Goal: Task Accomplishment & Management: Manage account settings

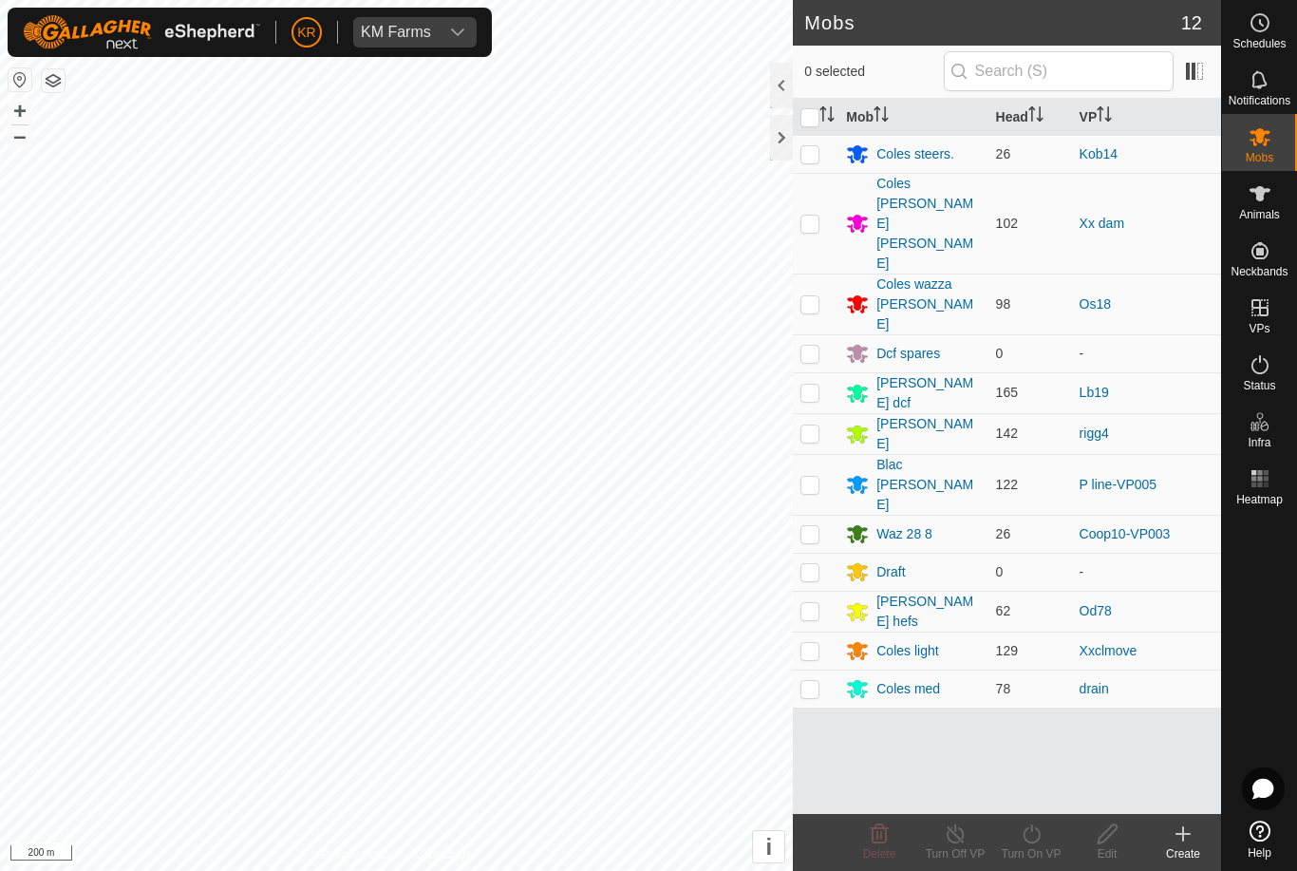
click at [808, 643] on p-checkbox at bounding box center [809, 650] width 19 height 15
checkbox input "true"
click at [1040, 835] on icon at bounding box center [1031, 833] width 17 height 19
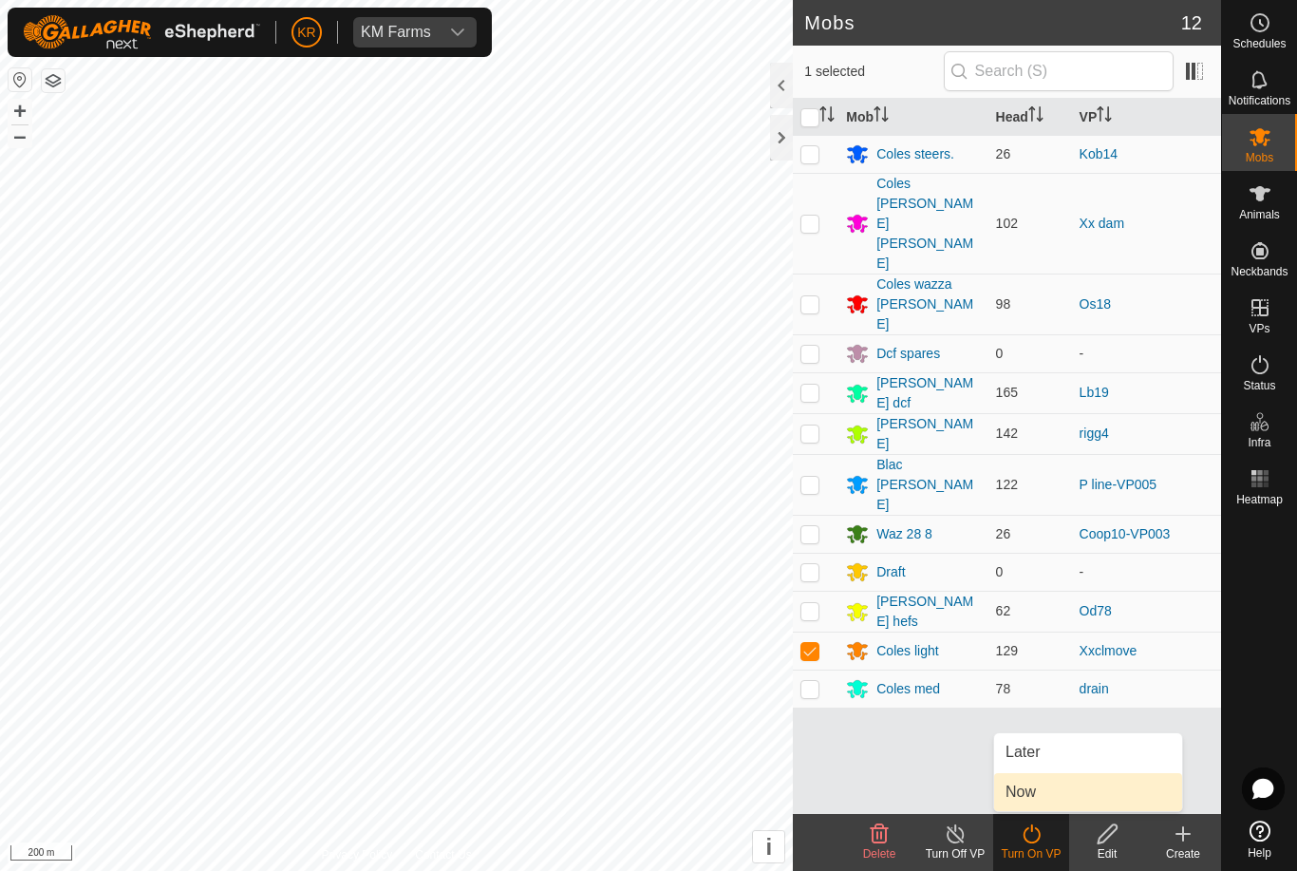
click at [1068, 794] on link "Now" at bounding box center [1088, 792] width 188 height 38
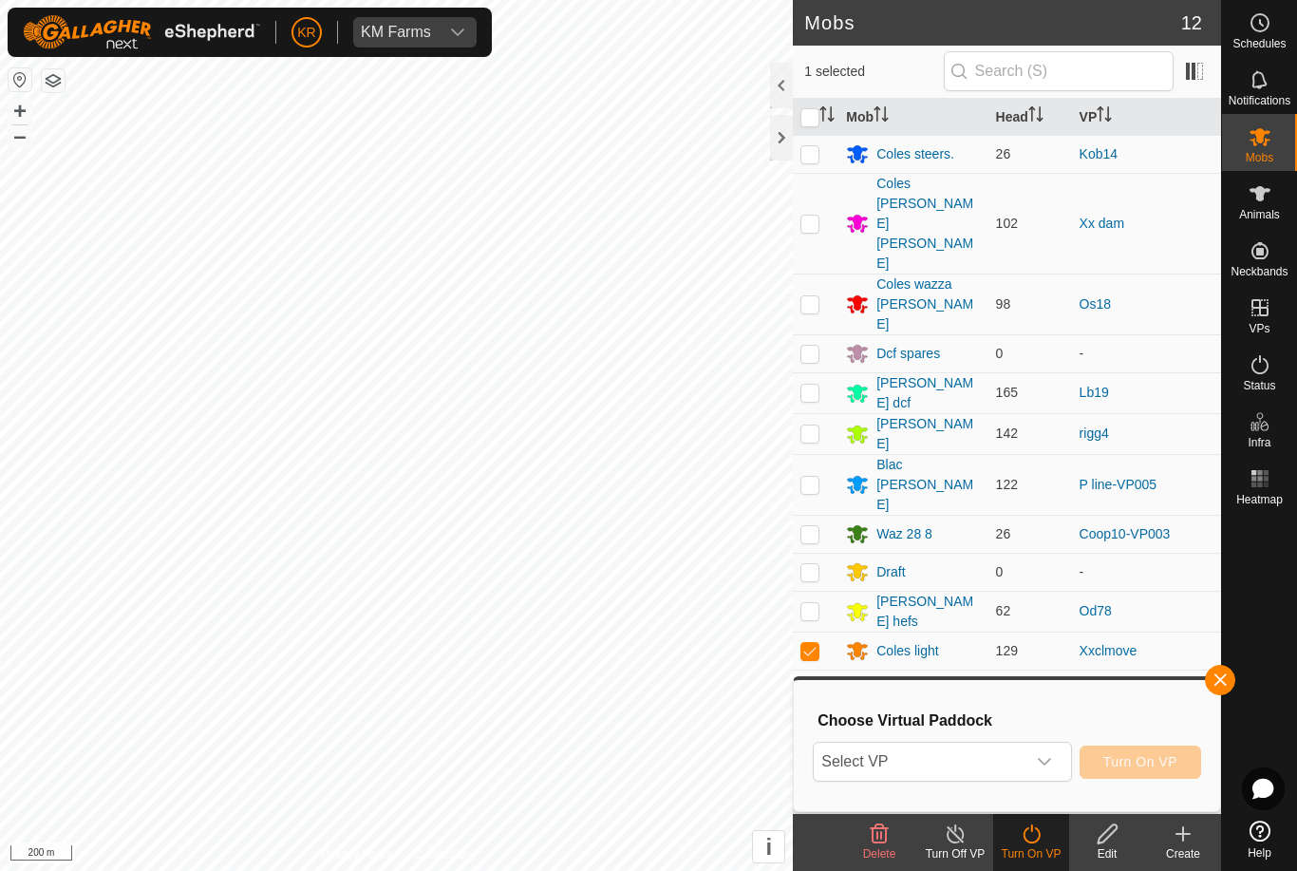
click at [1045, 757] on icon "dropdown trigger" at bounding box center [1044, 761] width 15 height 15
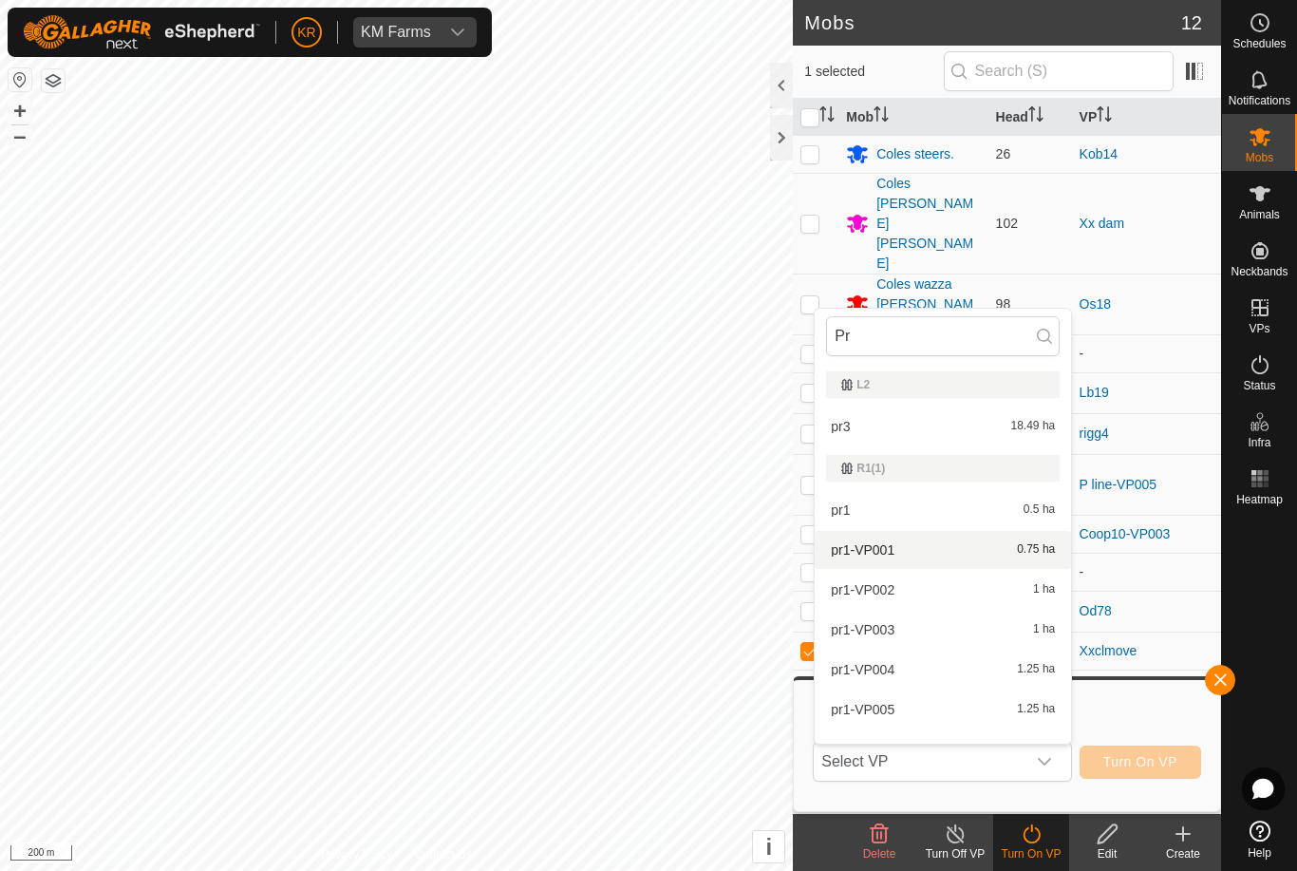
type input "Pr"
click at [1008, 554] on div "pr1-VP001 0.75 ha" at bounding box center [943, 549] width 234 height 23
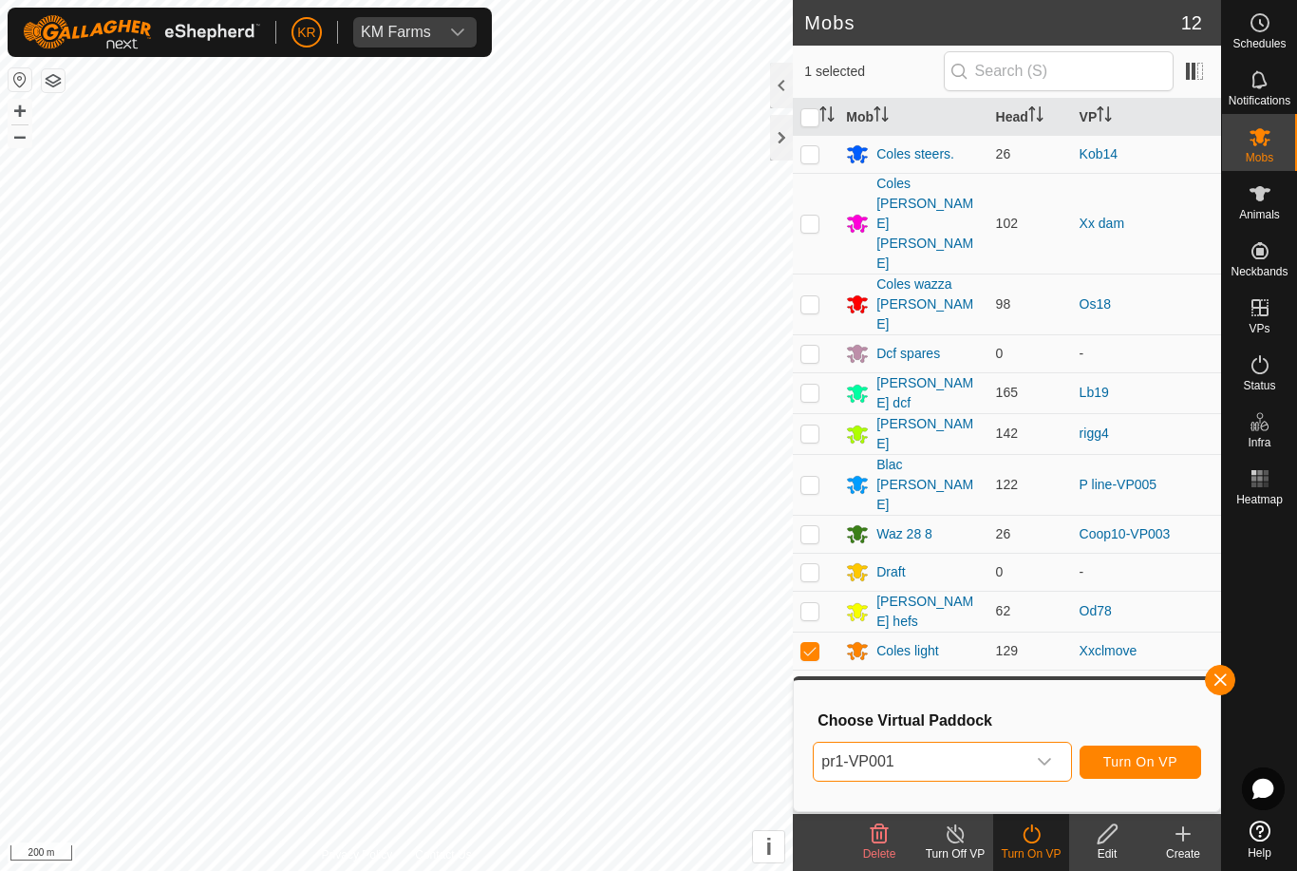
click at [1158, 764] on span "Turn On VP" at bounding box center [1140, 761] width 74 height 15
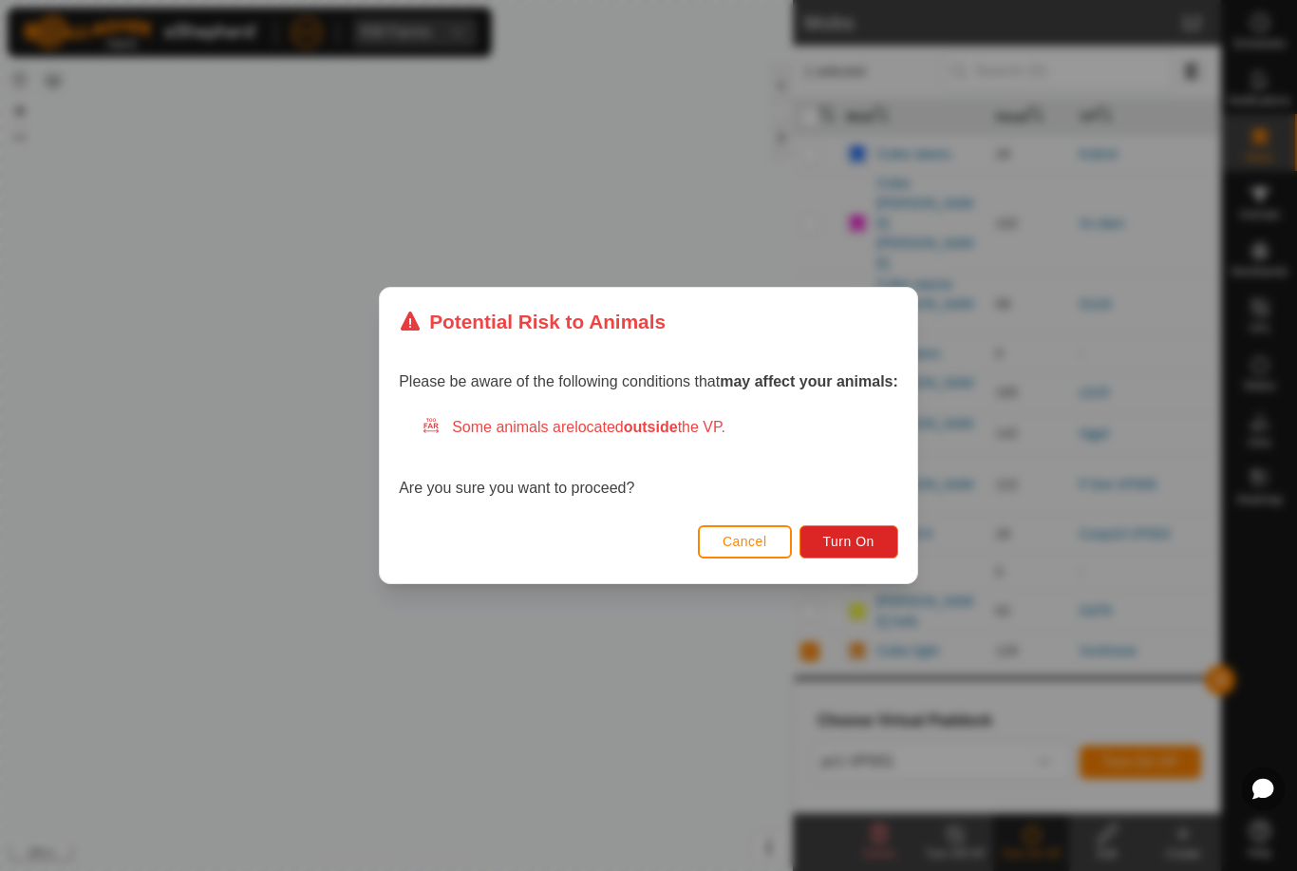
click at [859, 555] on button "Turn On" at bounding box center [848, 541] width 99 height 33
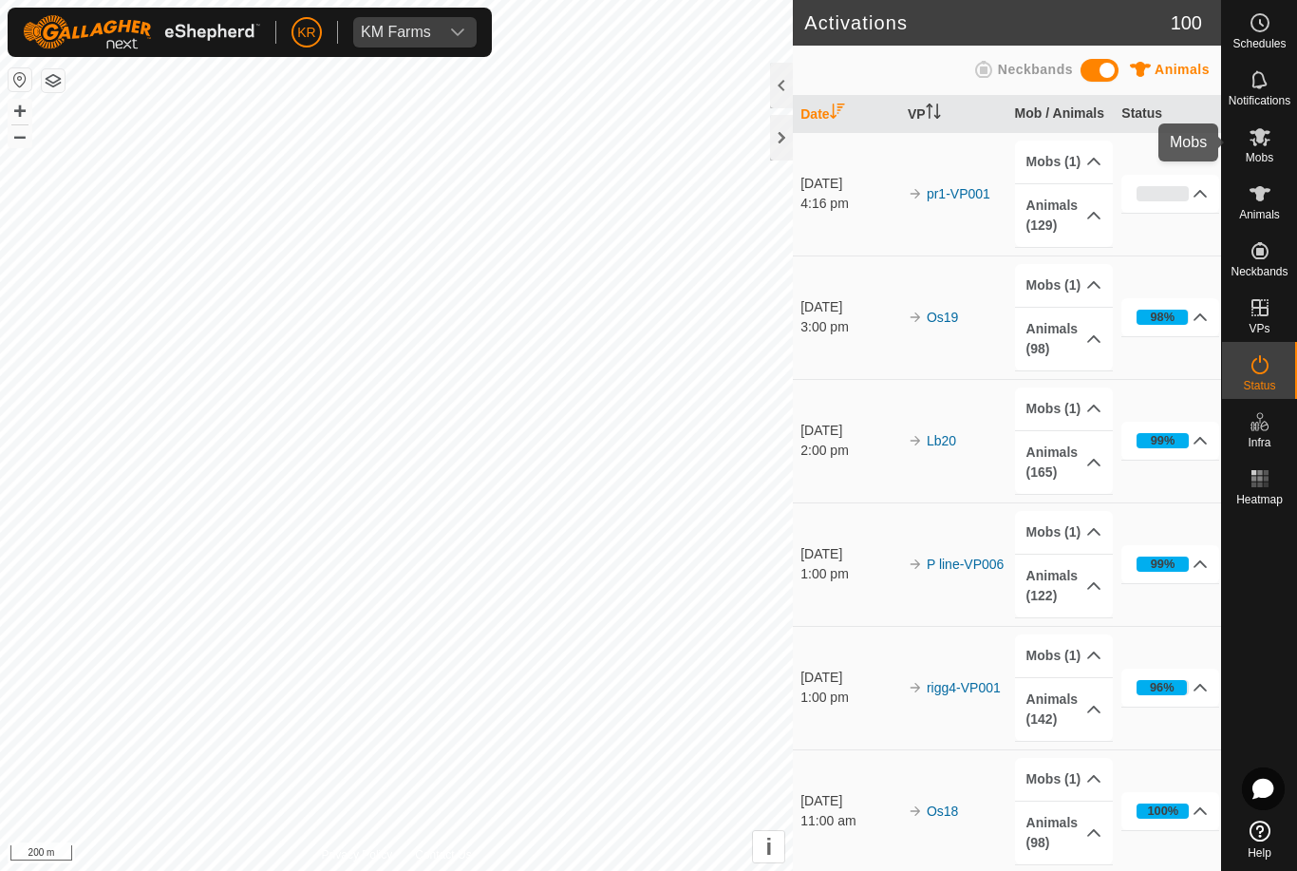
click at [1275, 148] on es-mob-svg-icon at bounding box center [1260, 137] width 34 height 30
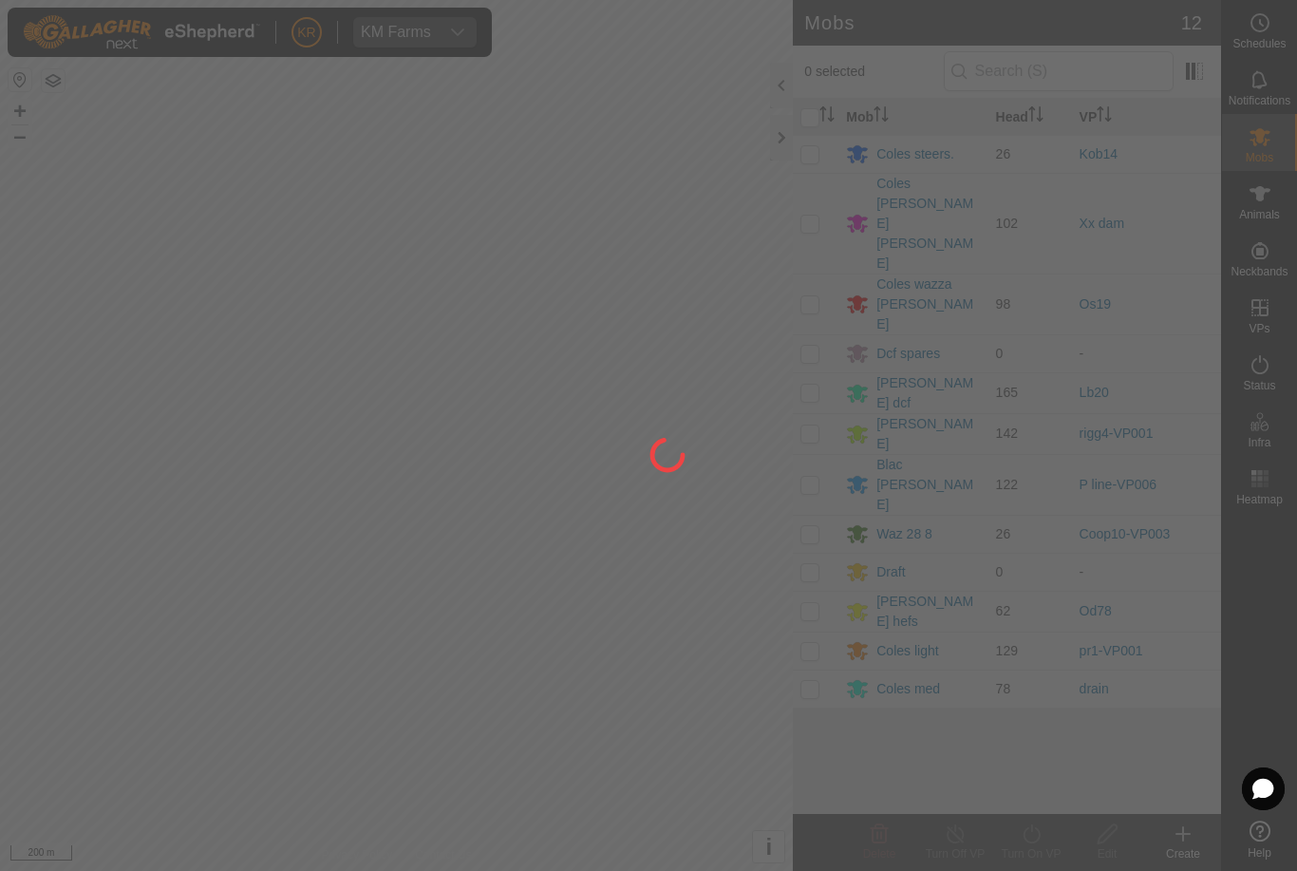
click at [1282, 315] on div at bounding box center [648, 435] width 1297 height 871
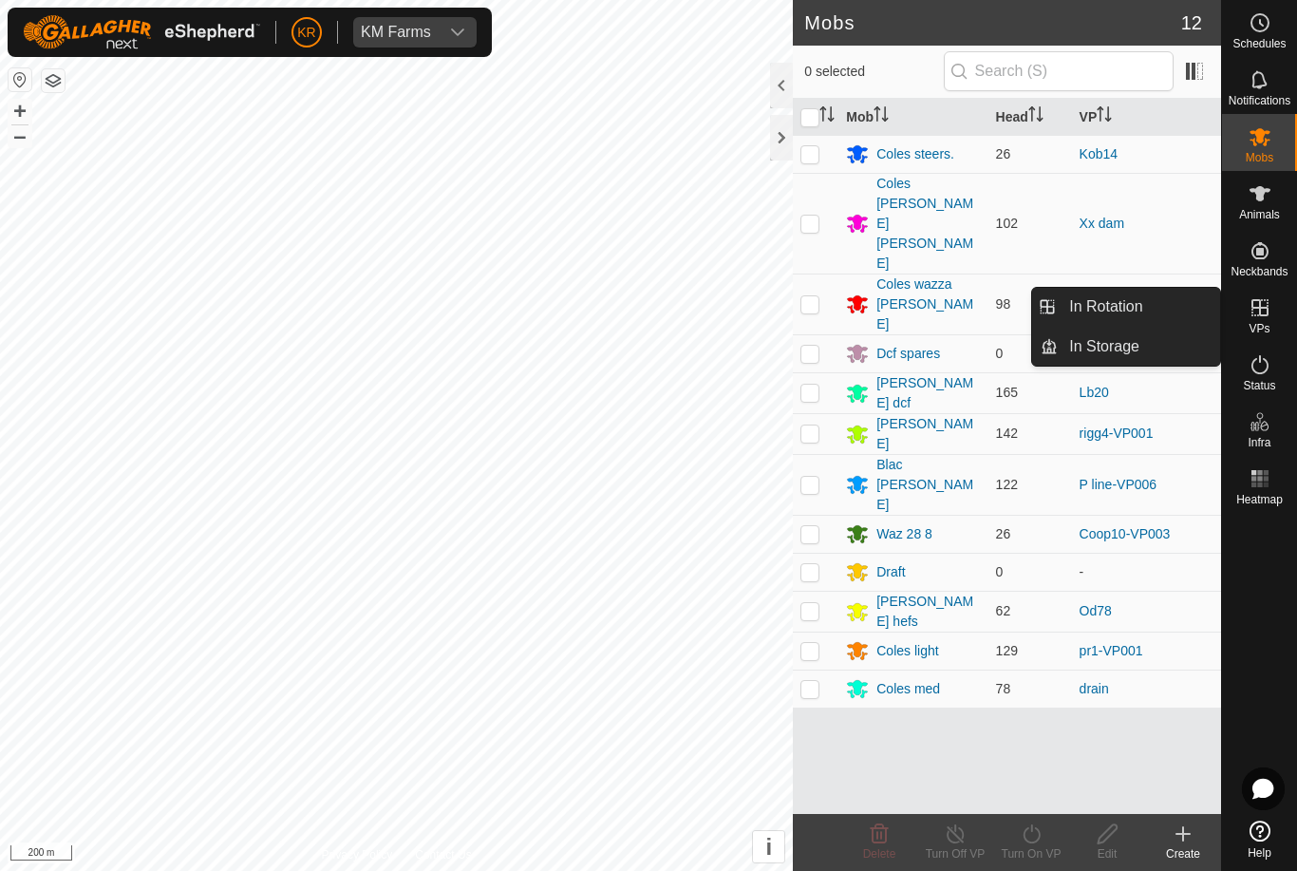
click at [1141, 303] on span "In Rotation" at bounding box center [1105, 306] width 73 height 23
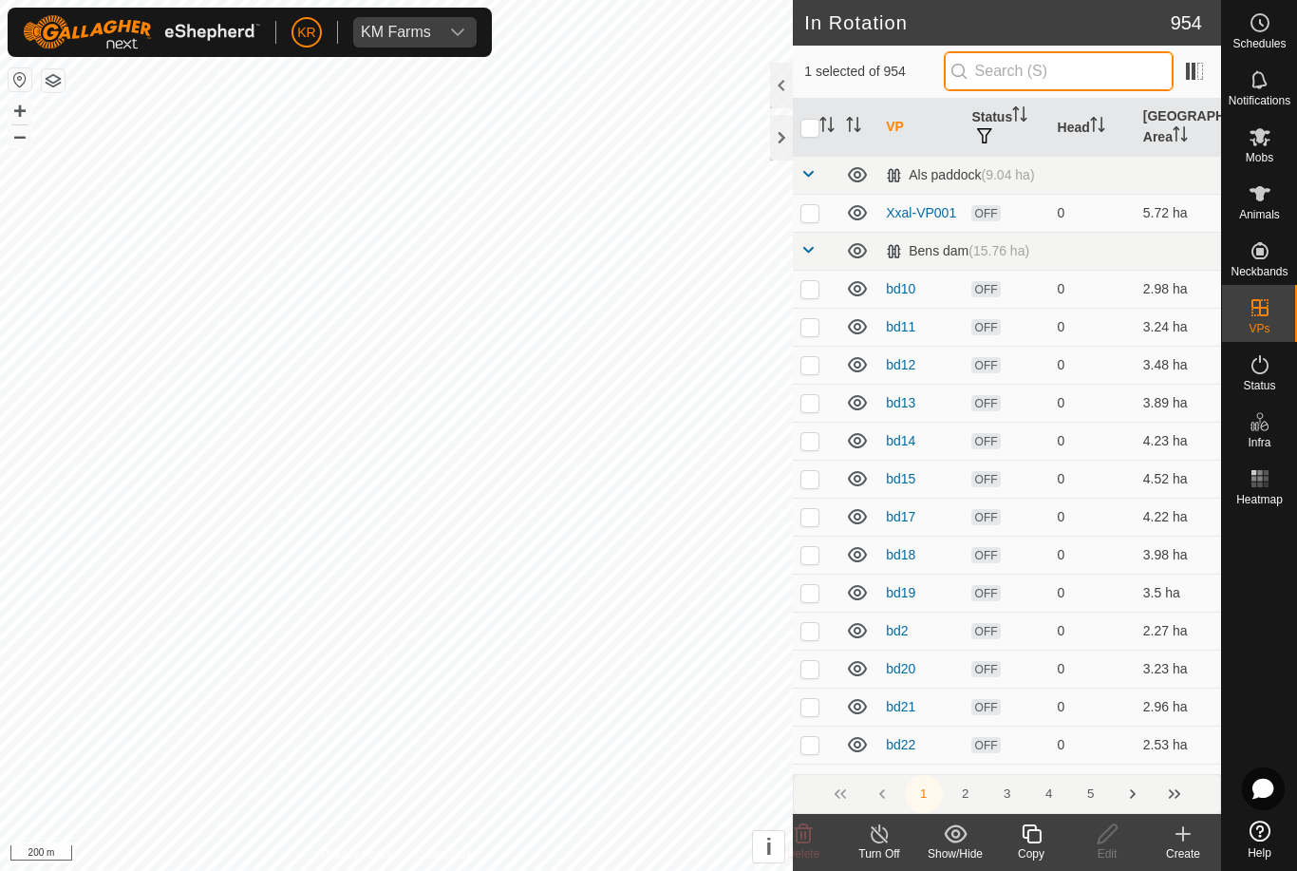
click at [1061, 73] on input "text" at bounding box center [1059, 71] width 230 height 40
type input "Z"
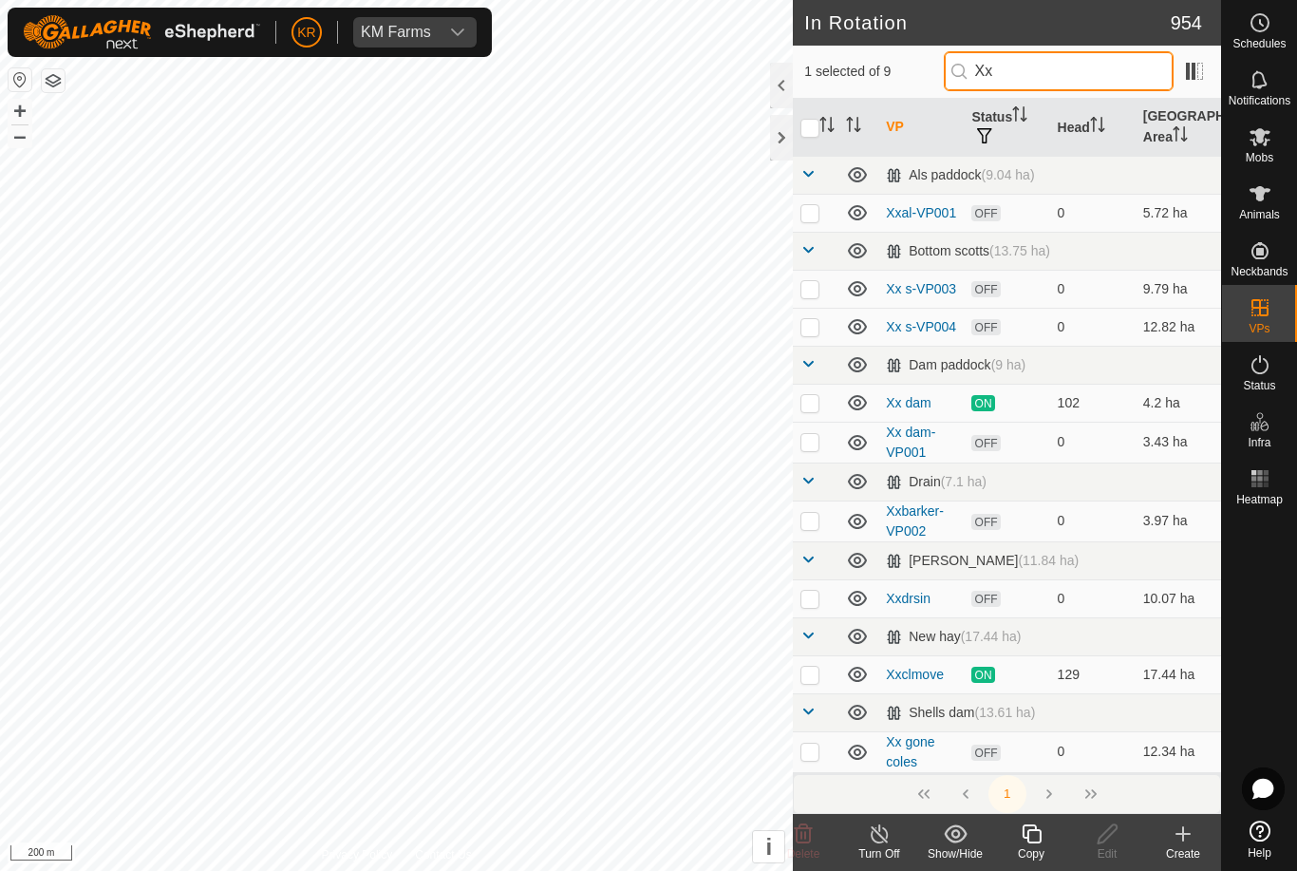
type input "Xx"
click at [812, 444] on p-checkbox at bounding box center [809, 441] width 19 height 15
checkbox input "true"
click at [1257, 145] on icon at bounding box center [1260, 136] width 23 height 23
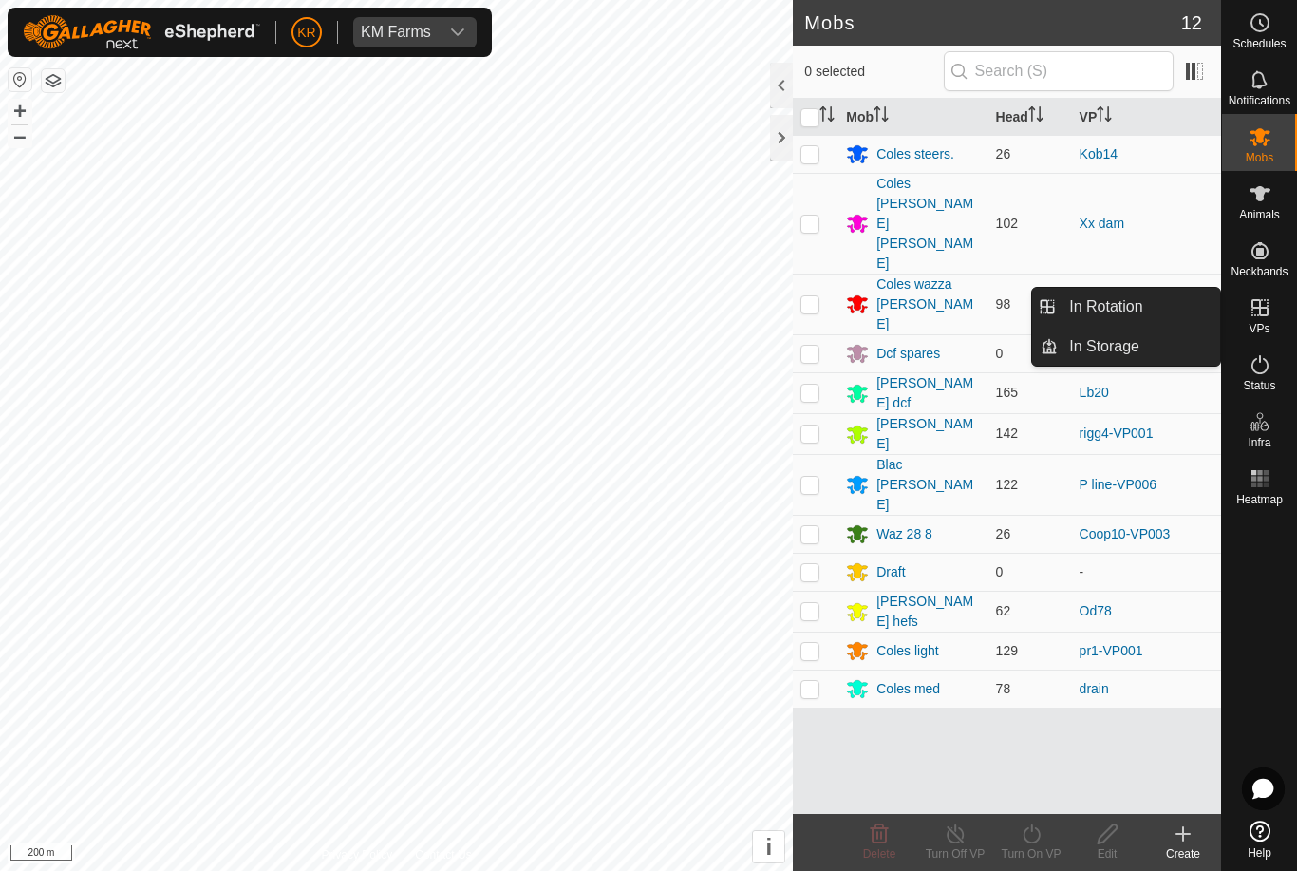
click at [1124, 314] on span "In Rotation" at bounding box center [1105, 306] width 73 height 23
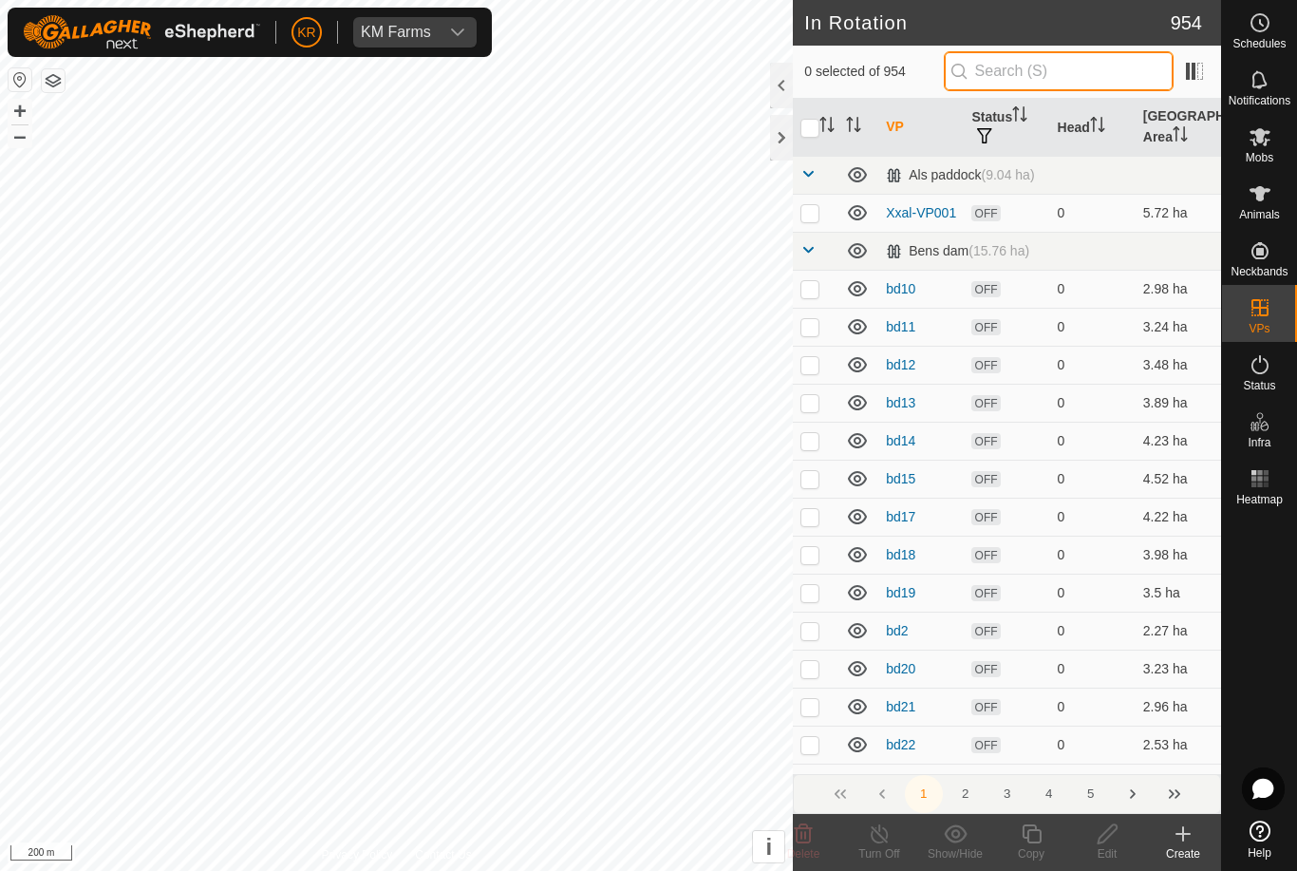
click at [1050, 72] on input "text" at bounding box center [1059, 71] width 230 height 40
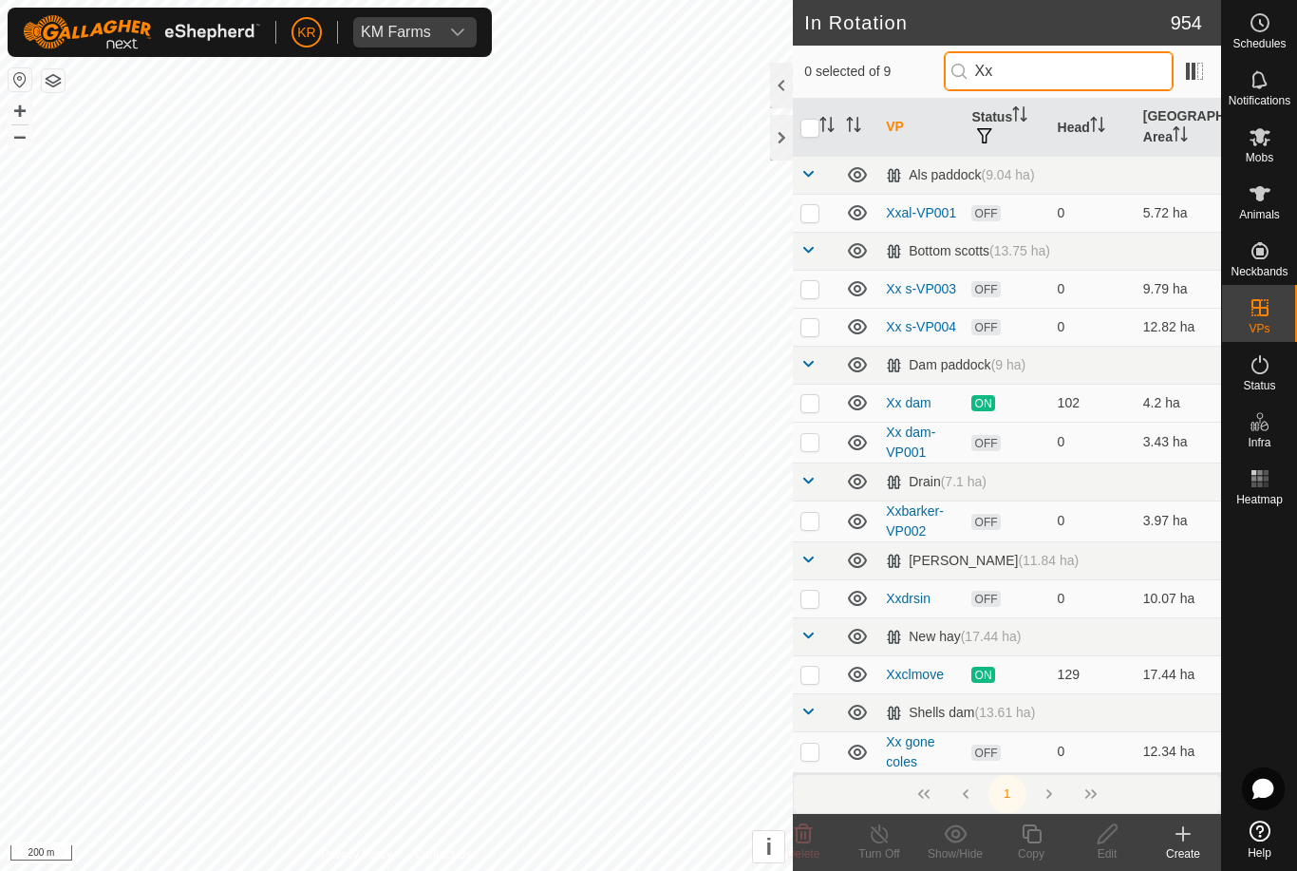
type input "Xx"
click at [815, 447] on p-checkbox at bounding box center [809, 441] width 19 height 15
checkbox input "true"
click at [1111, 839] on icon at bounding box center [1108, 833] width 24 height 23
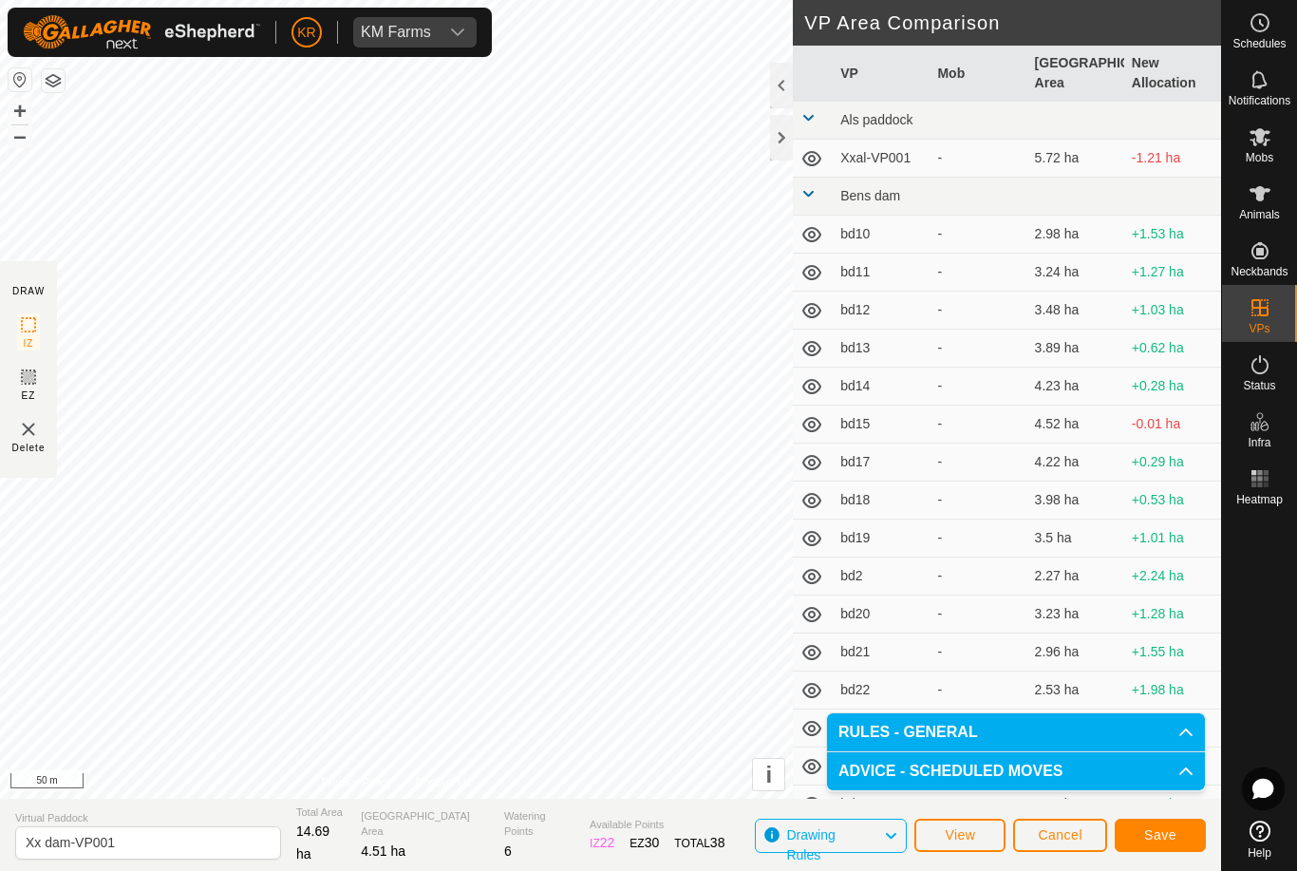
click at [1159, 836] on span "Save" at bounding box center [1160, 834] width 32 height 15
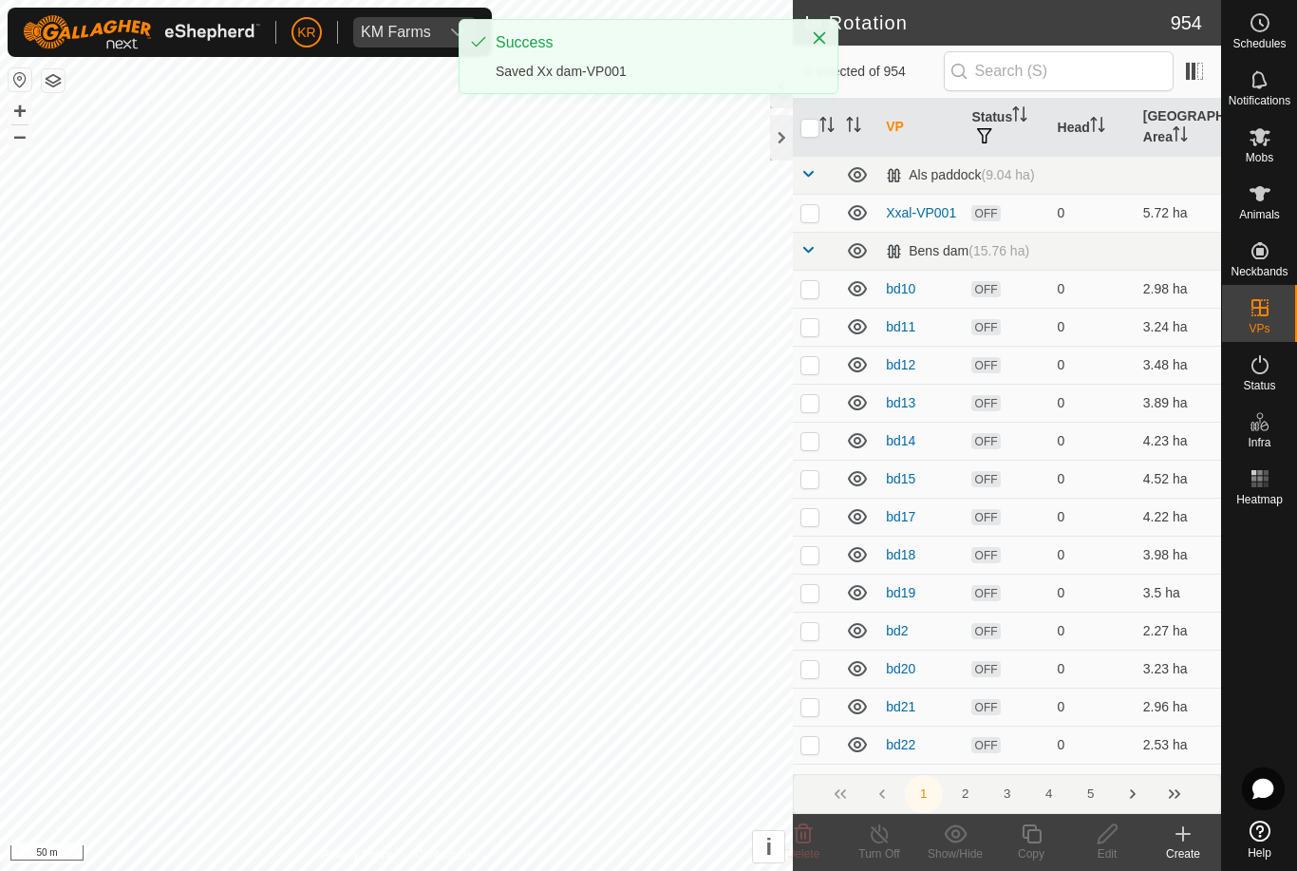
click at [1255, 144] on icon at bounding box center [1260, 137] width 21 height 18
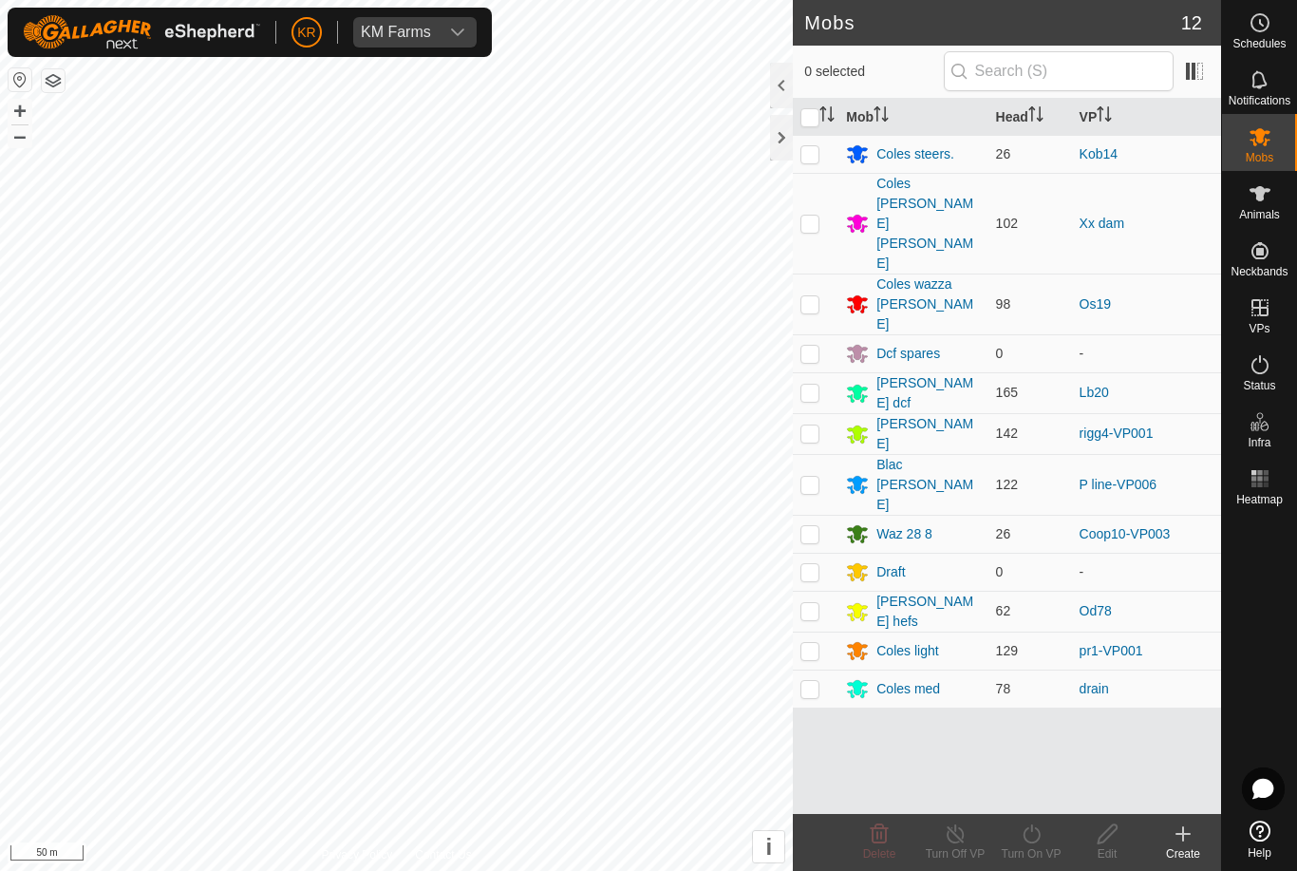
click at [815, 216] on p-checkbox at bounding box center [809, 223] width 19 height 15
checkbox input "true"
click at [1018, 842] on turn-on-svg-icon at bounding box center [1031, 833] width 76 height 23
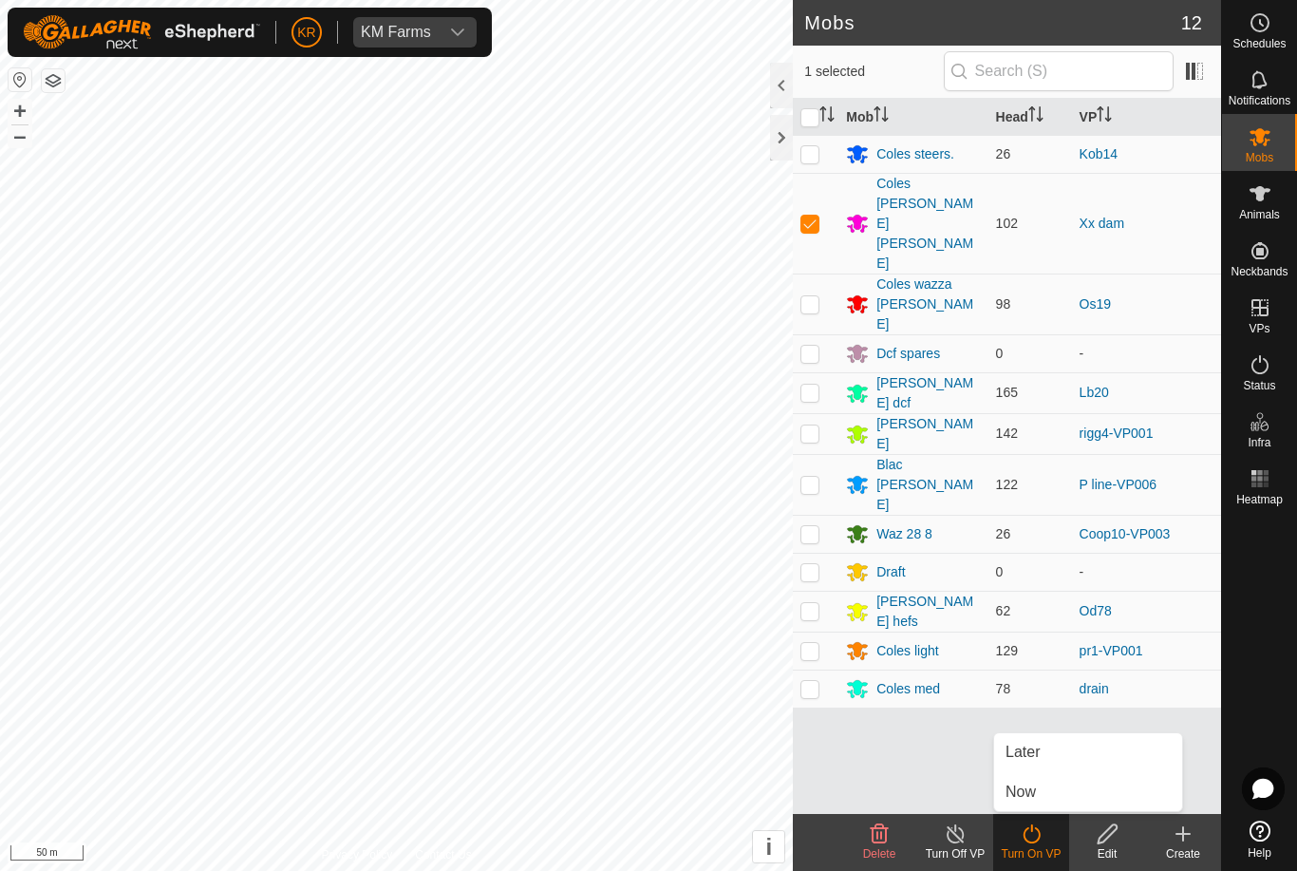
click at [1022, 792] on span "Now" at bounding box center [1021, 791] width 30 height 23
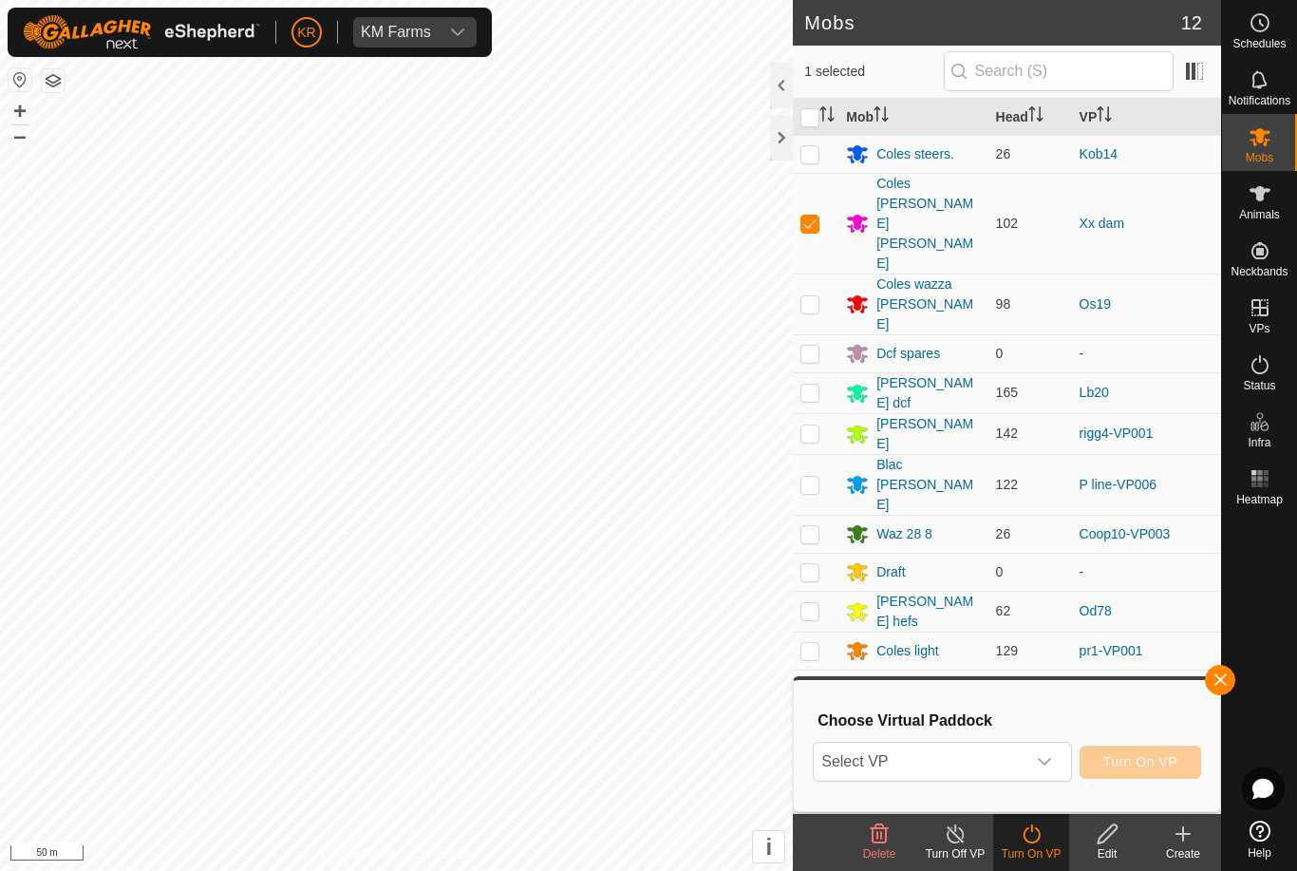
click at [989, 769] on span "Select VP" at bounding box center [919, 762] width 211 height 38
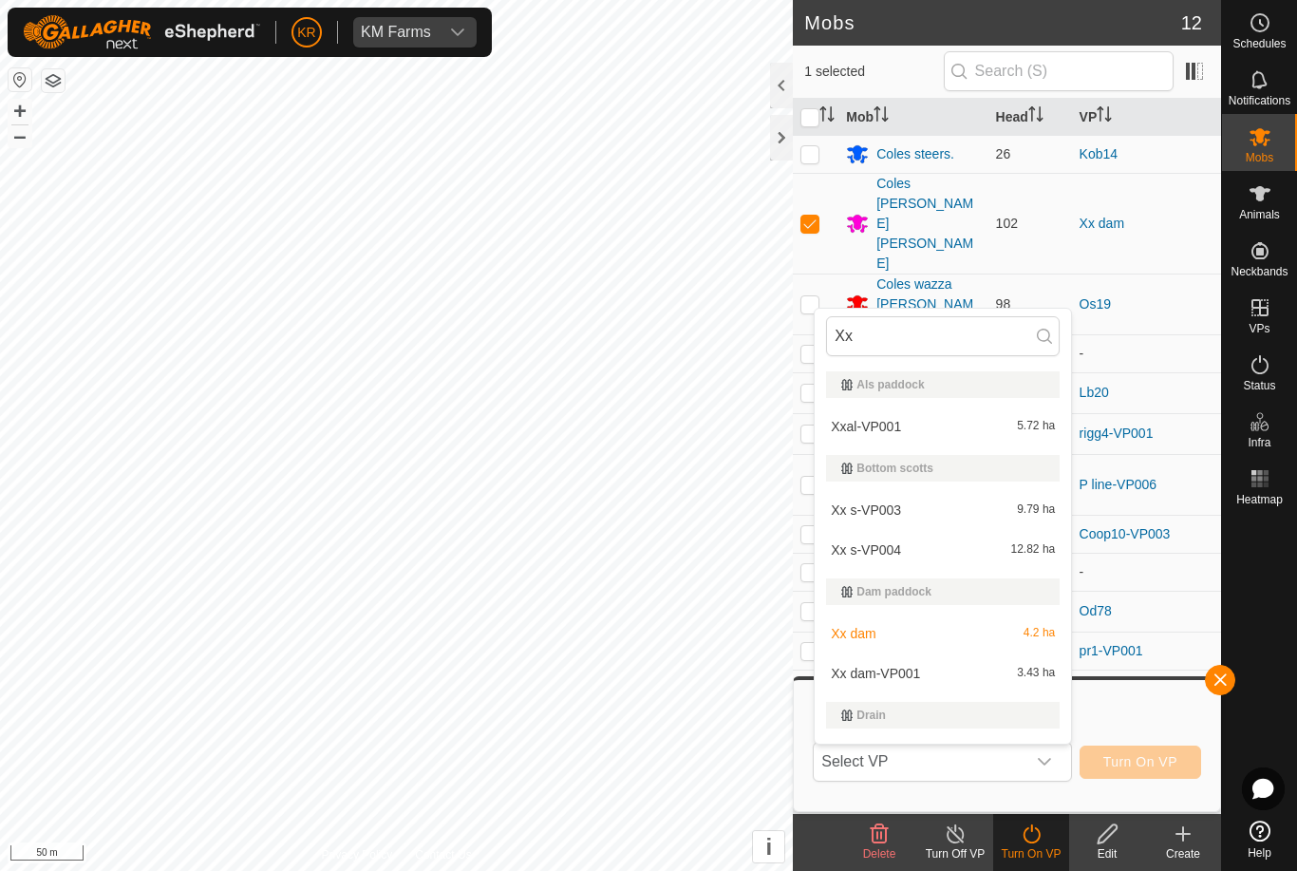
type input "Xx"
click at [904, 673] on span "Xx dam-VP001" at bounding box center [875, 673] width 89 height 13
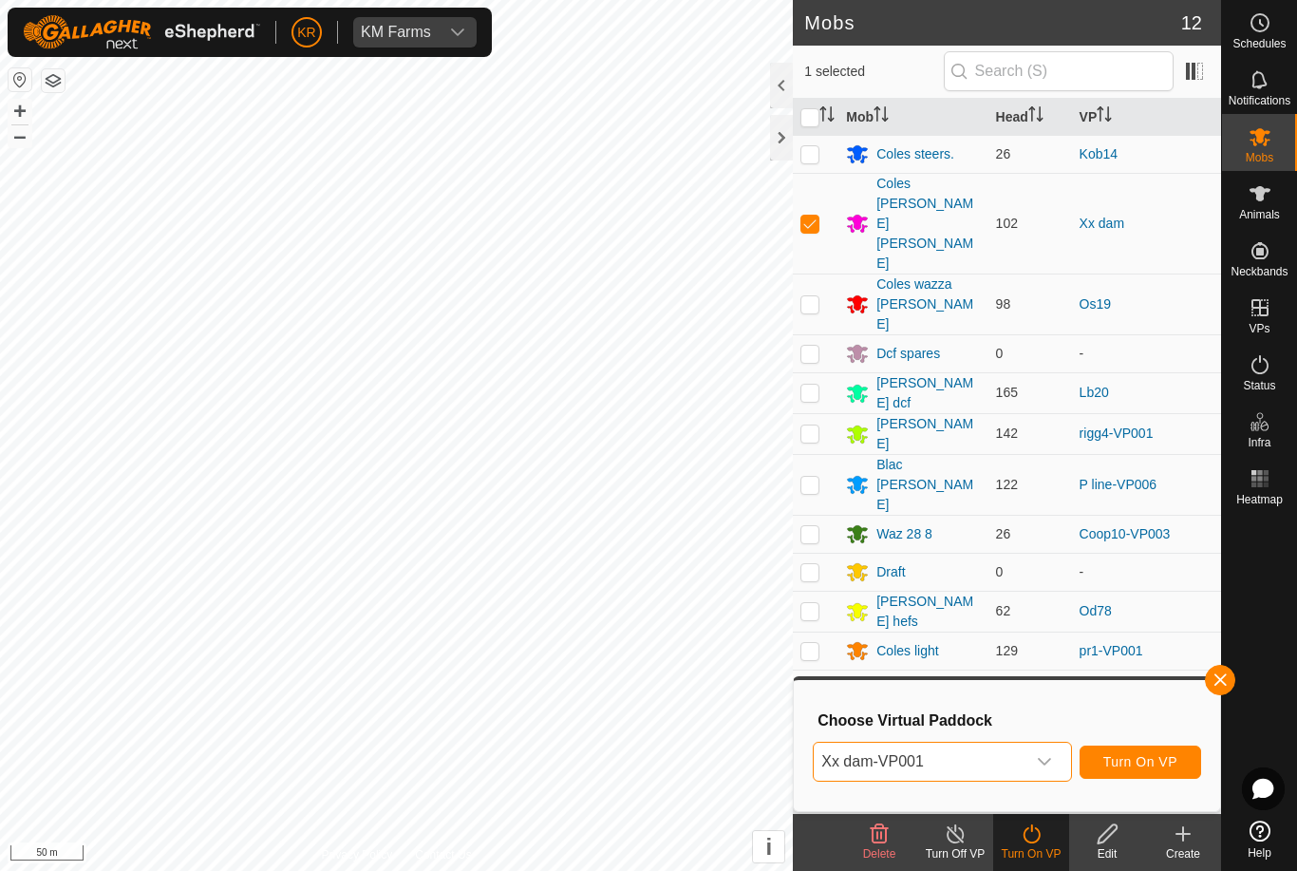
click at [1157, 763] on span "Turn On VP" at bounding box center [1140, 761] width 74 height 15
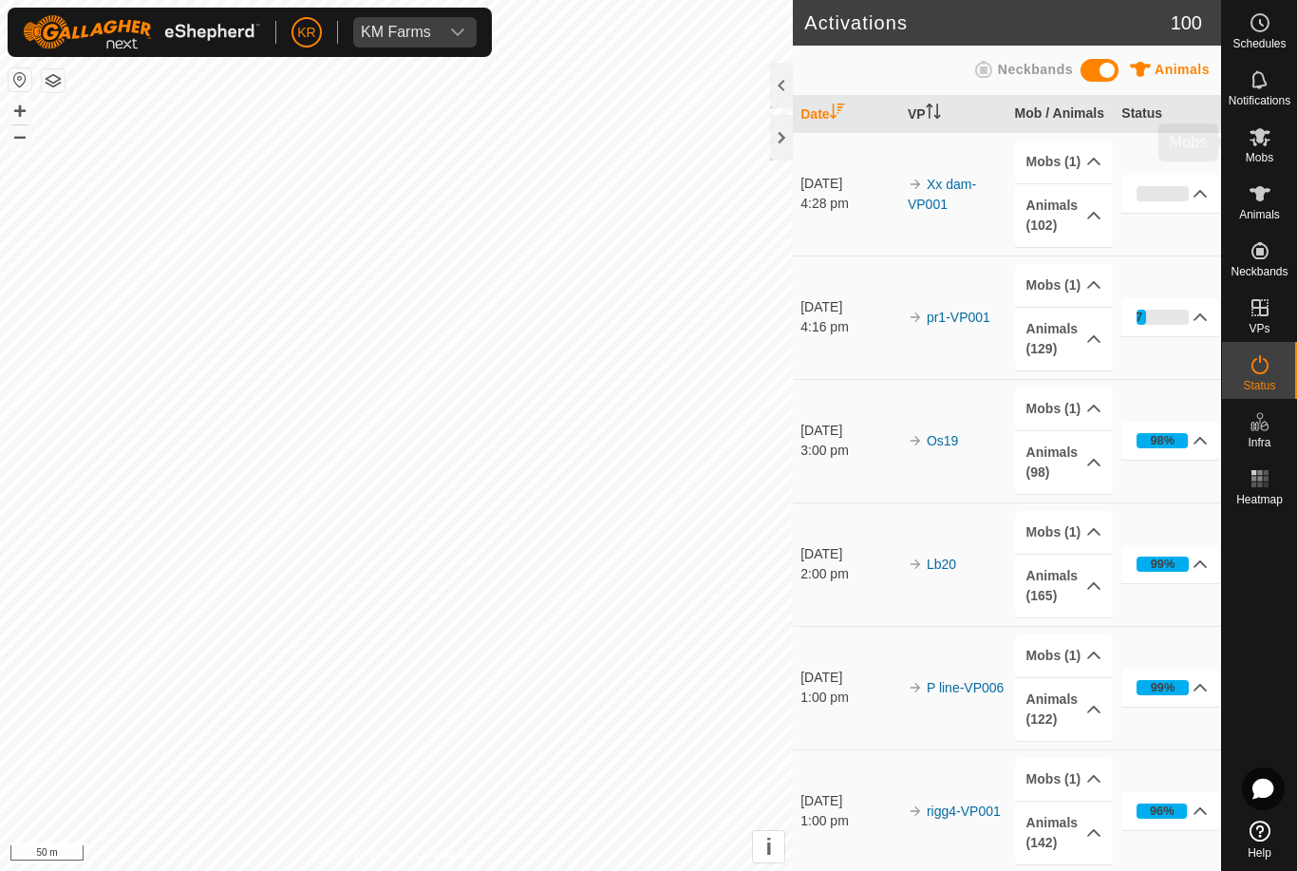
click at [1269, 140] on icon at bounding box center [1260, 137] width 21 height 18
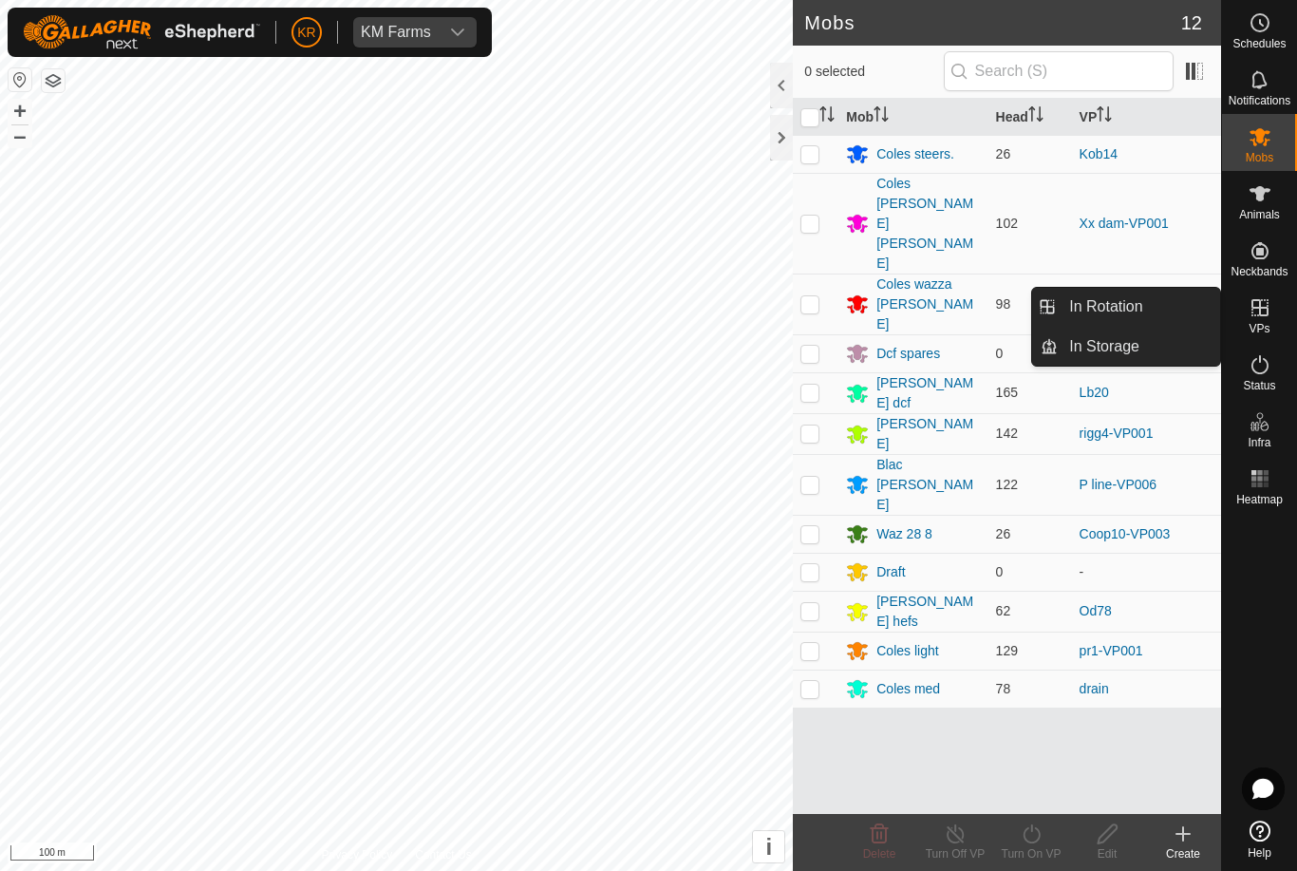
click at [1122, 317] on span "In Rotation" at bounding box center [1105, 306] width 73 height 23
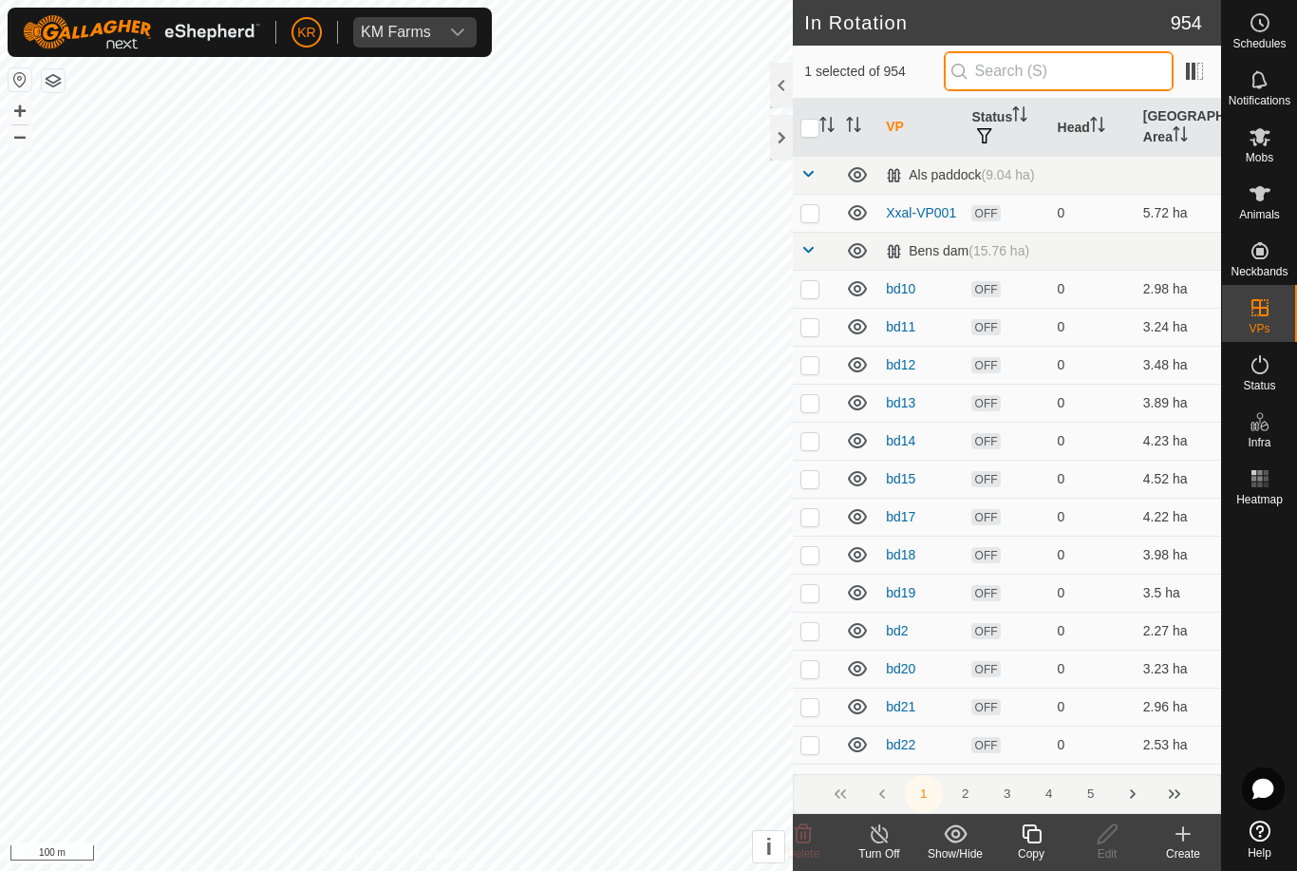
type input "."
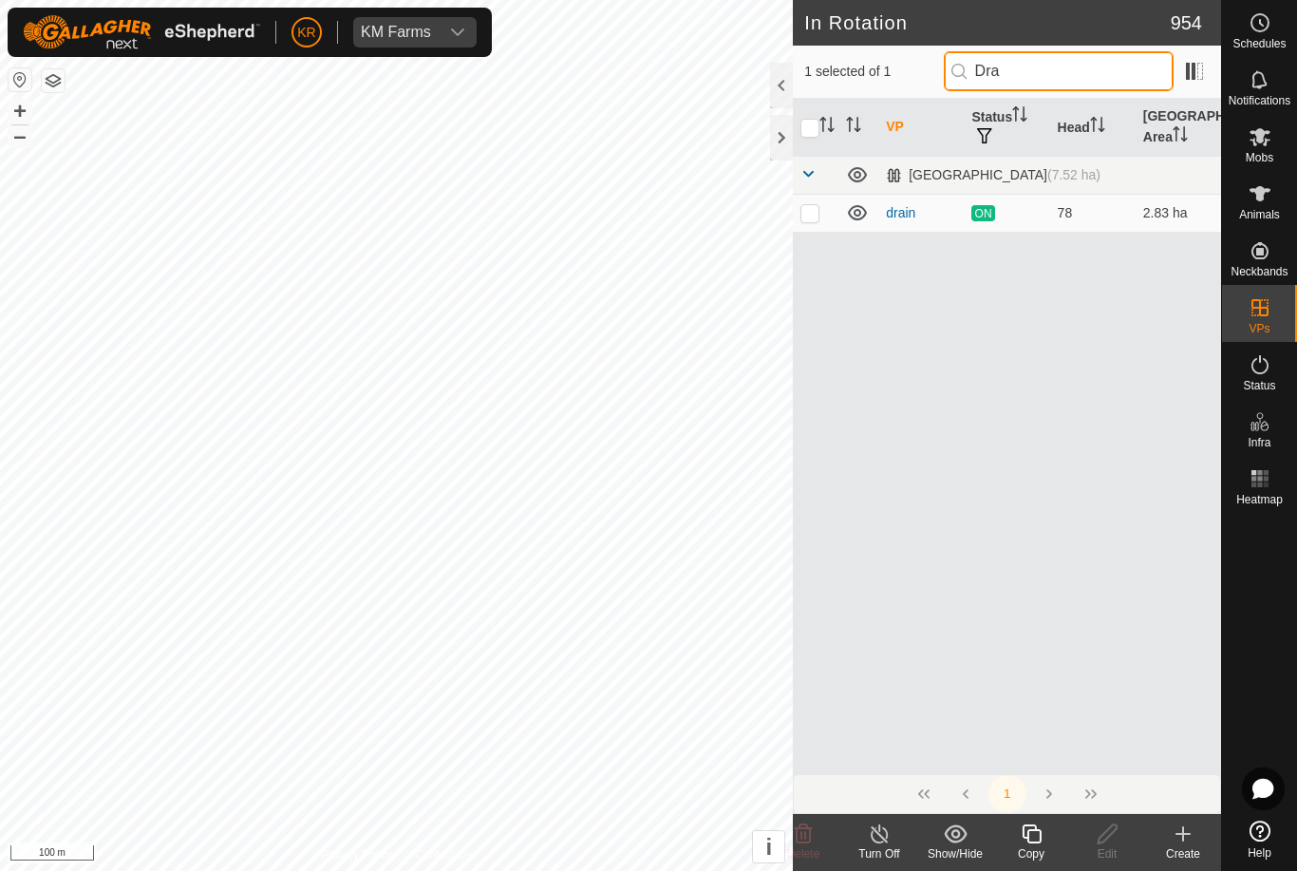
type input "Dra"
click at [808, 222] on td at bounding box center [816, 213] width 46 height 38
click at [804, 217] on p-checkbox at bounding box center [809, 212] width 19 height 15
checkbox input "false"
click at [812, 132] on input "checkbox" at bounding box center [809, 128] width 19 height 19
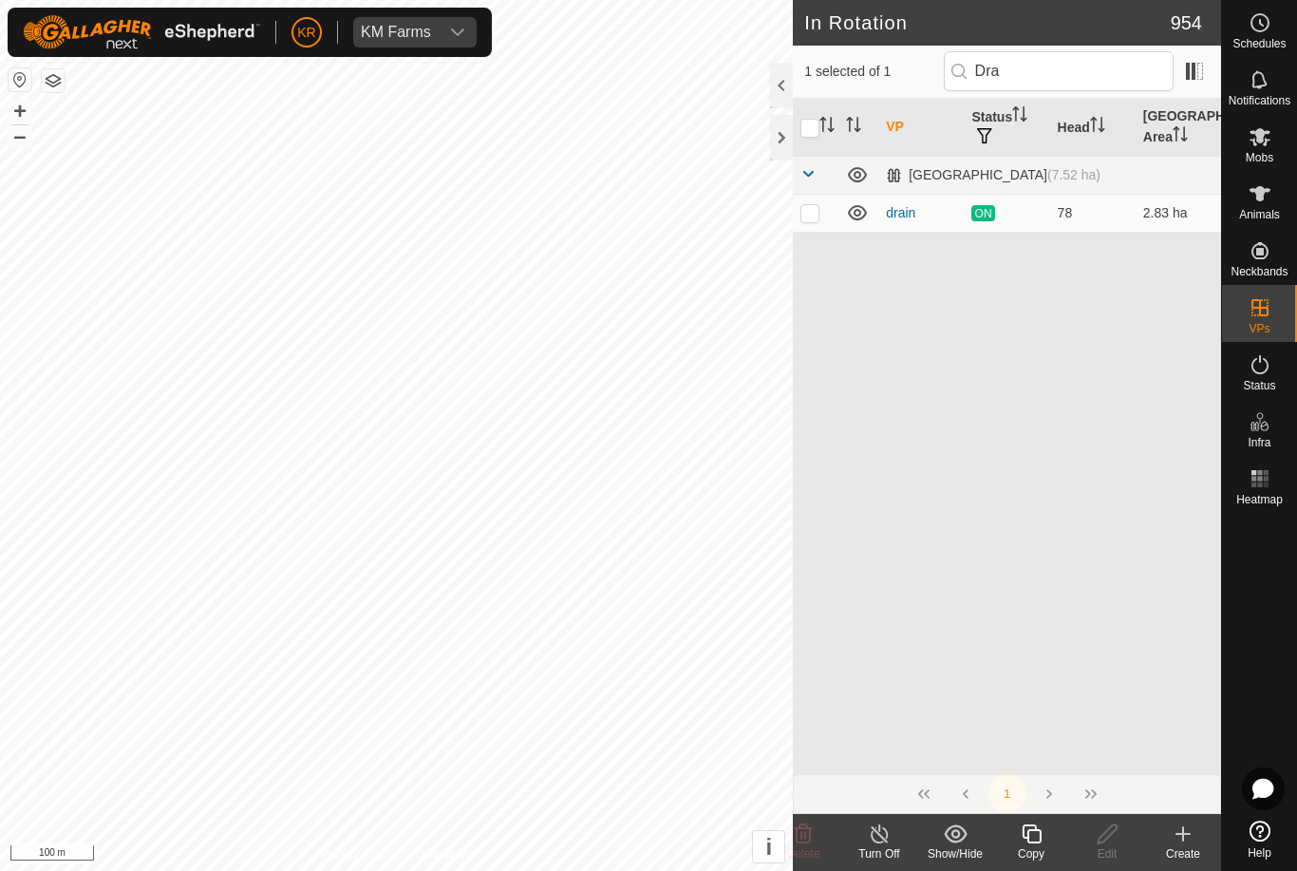
checkbox input "true"
click at [811, 206] on p-checkbox at bounding box center [809, 212] width 19 height 15
click at [804, 220] on td at bounding box center [816, 213] width 46 height 38
checkbox input "true"
click at [1025, 844] on icon at bounding box center [1032, 833] width 24 height 23
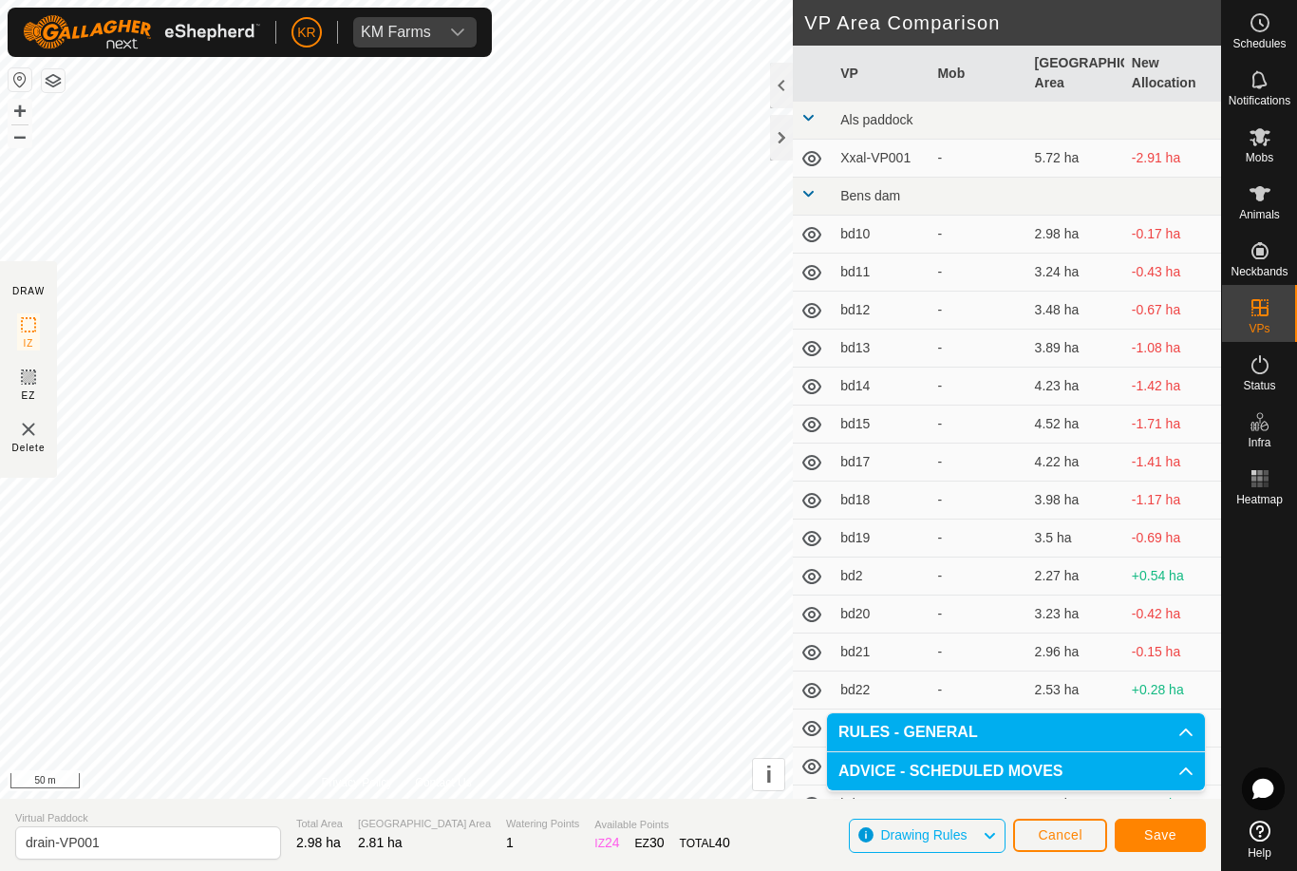
click at [1167, 835] on span "Save" at bounding box center [1160, 834] width 32 height 15
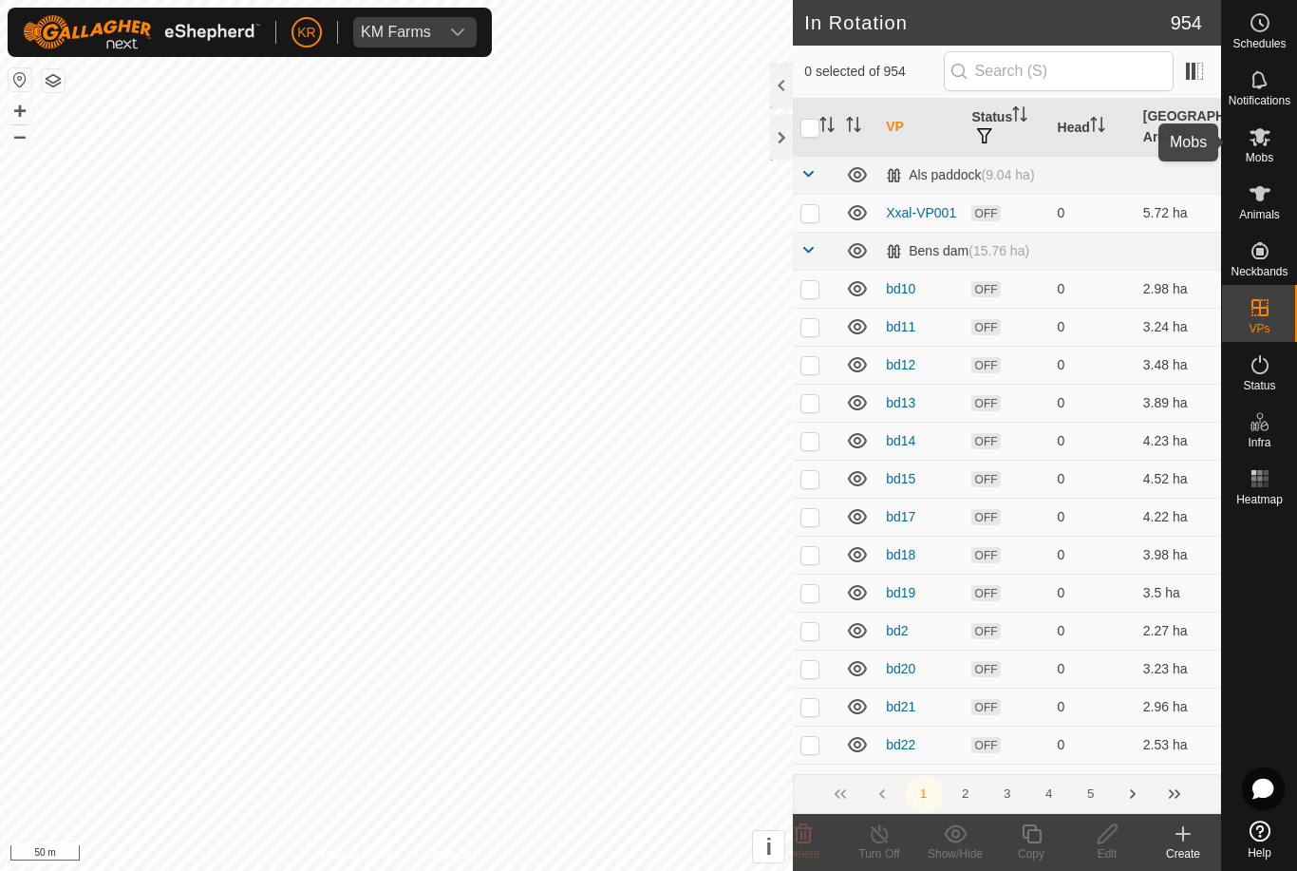
click at [1253, 157] on span "Mobs" at bounding box center [1260, 157] width 28 height 11
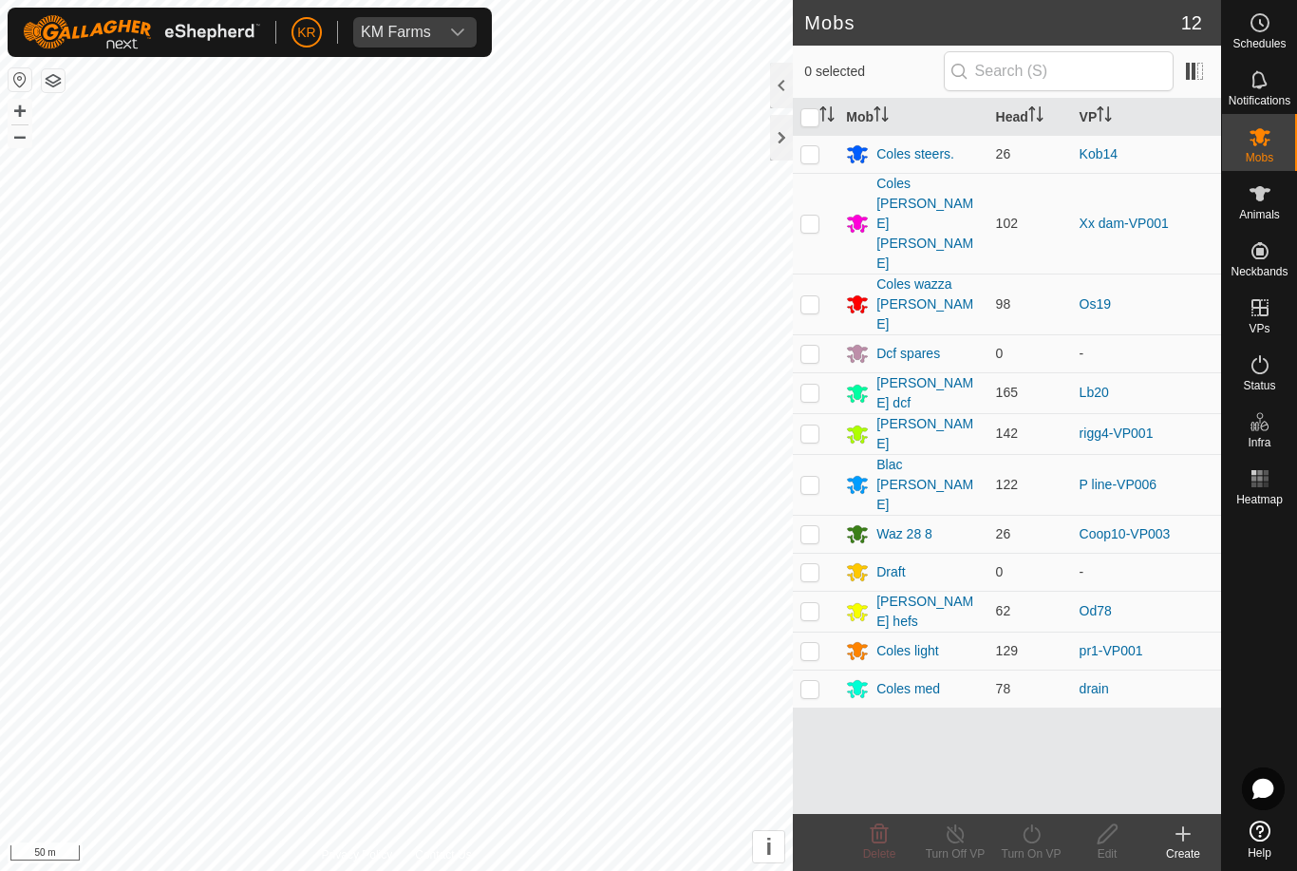
click at [808, 681] on p-checkbox at bounding box center [809, 688] width 19 height 15
checkbox input "true"
click at [1030, 846] on div "Turn On VP" at bounding box center [1031, 853] width 76 height 17
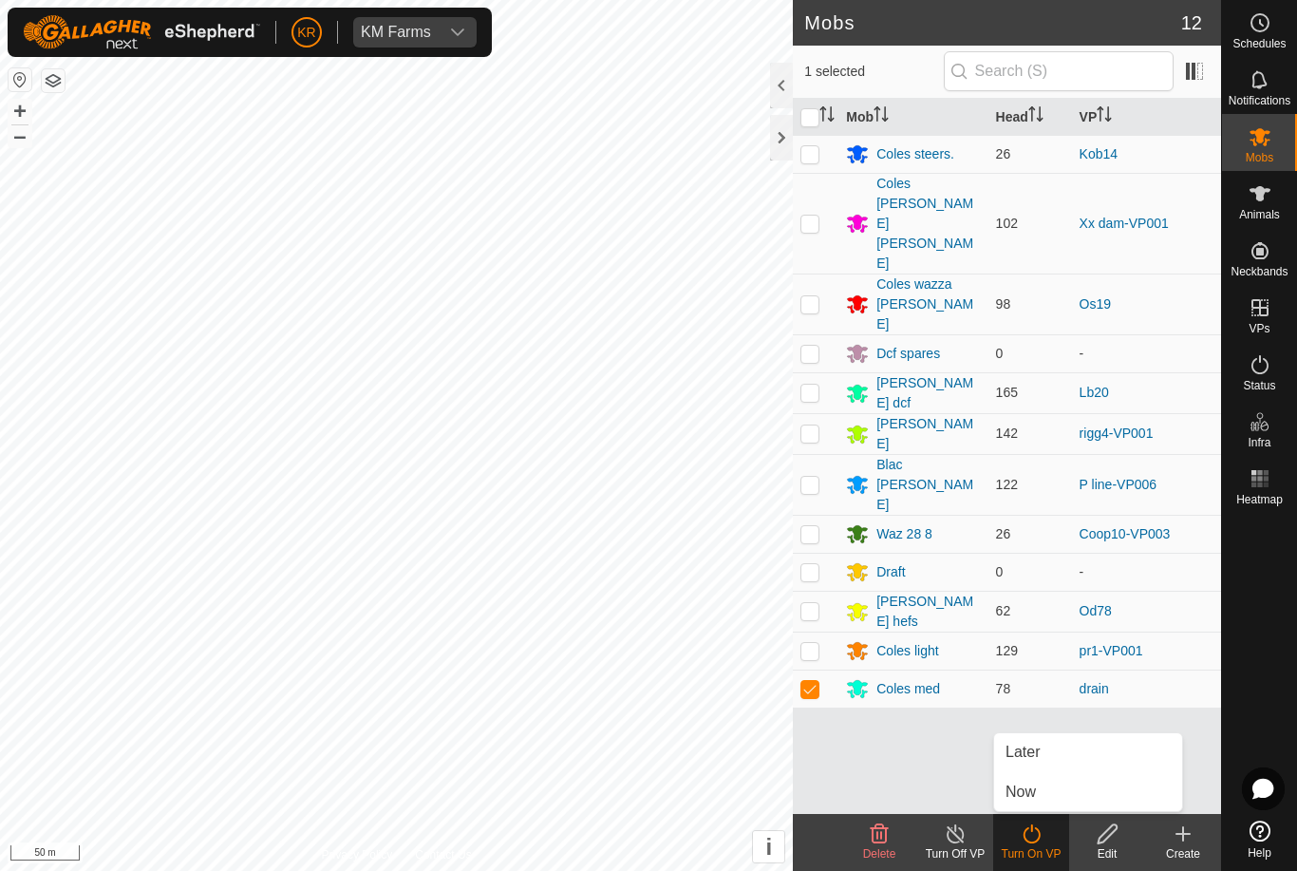
click at [1038, 786] on link "Now" at bounding box center [1088, 792] width 188 height 38
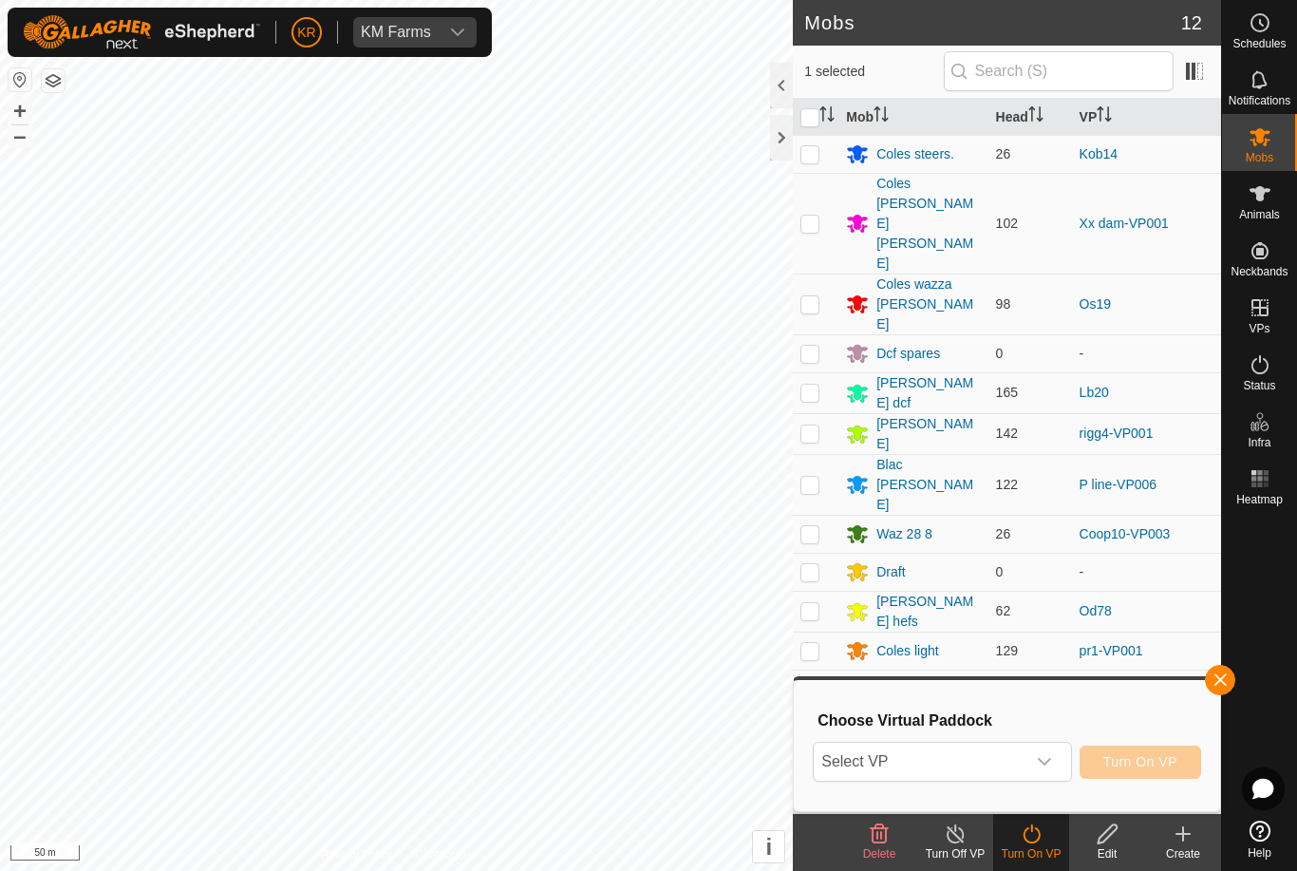
click at [978, 765] on span "Select VP" at bounding box center [919, 762] width 211 height 38
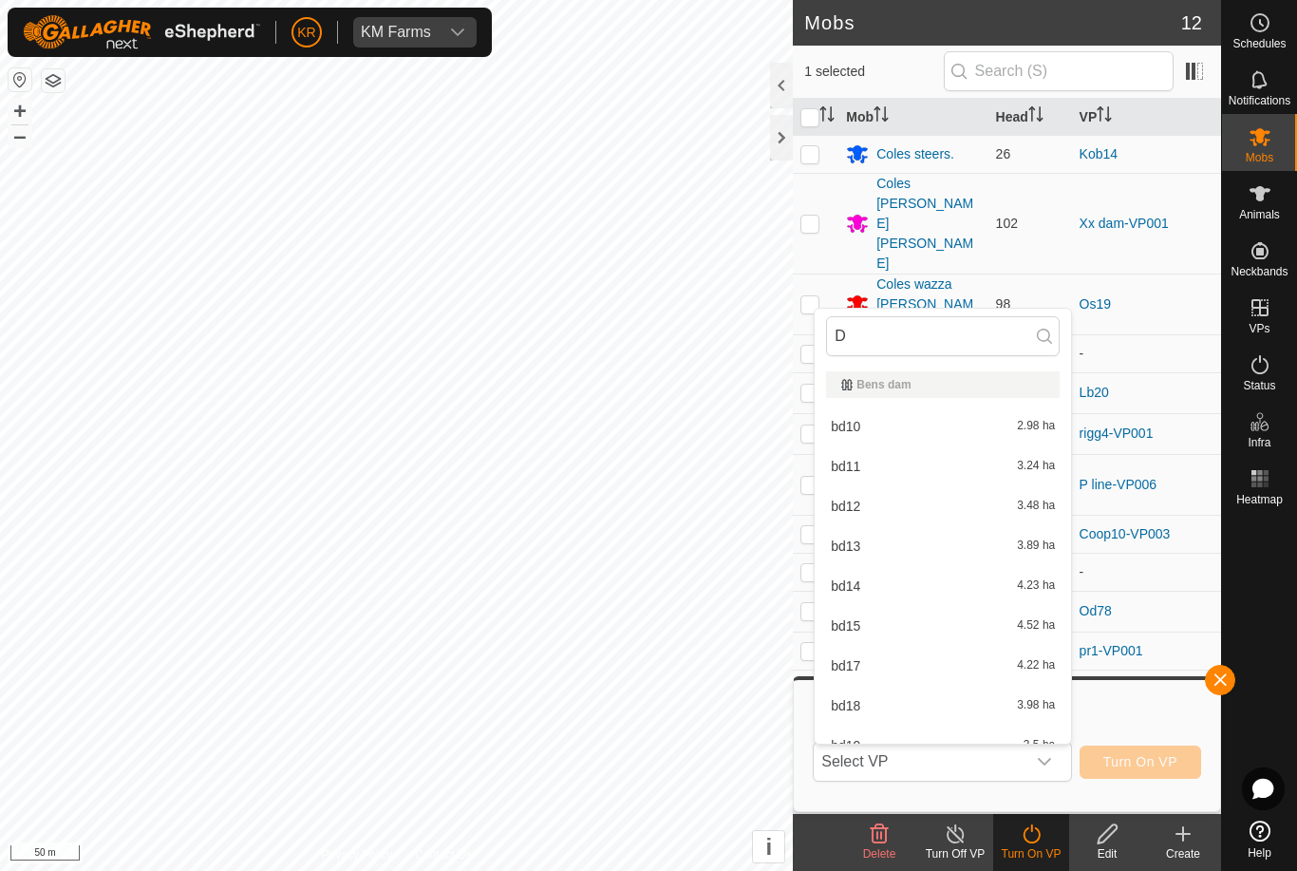
type input "Dr"
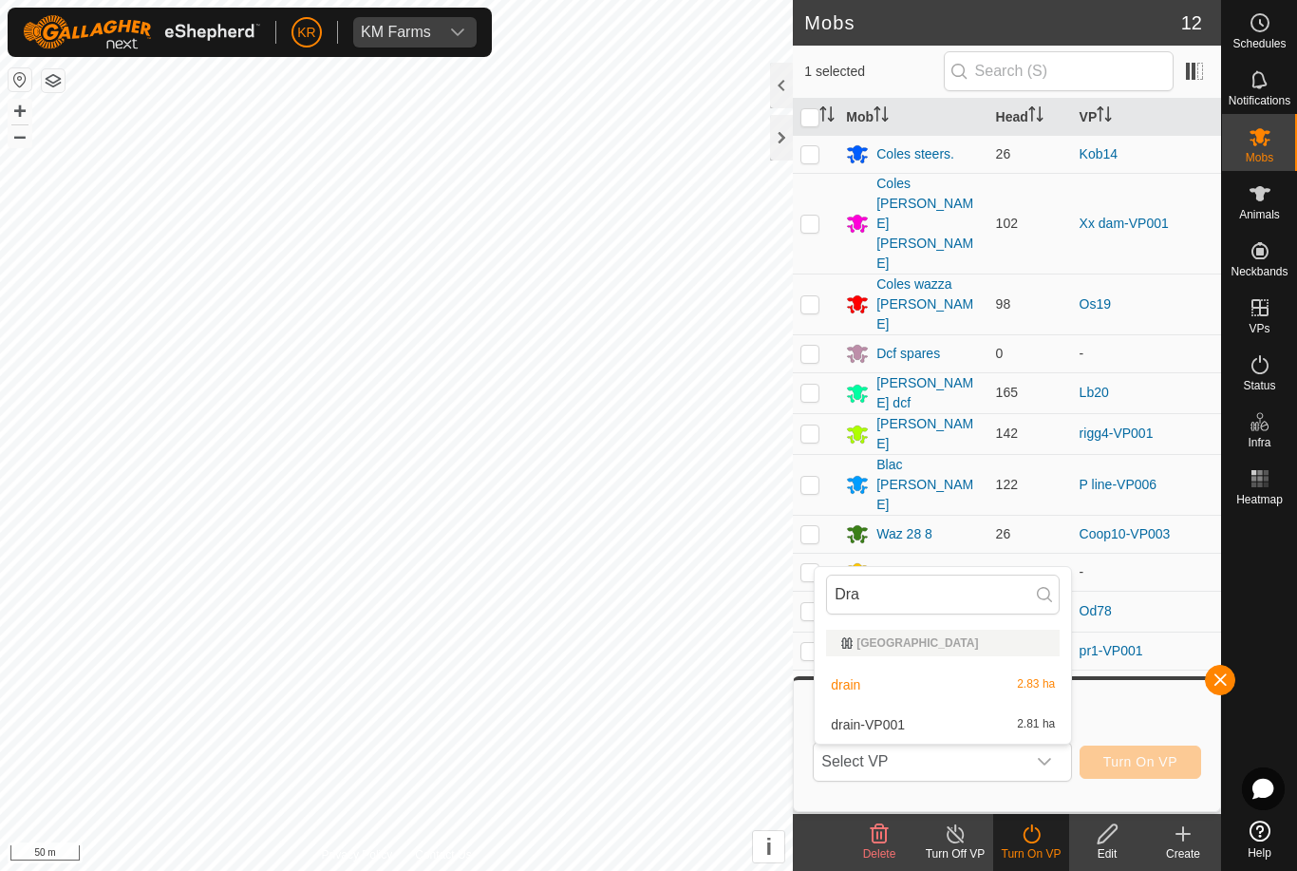
type input "Dra"
click at [912, 729] on div "drain-VP001 2.81 ha" at bounding box center [943, 724] width 234 height 23
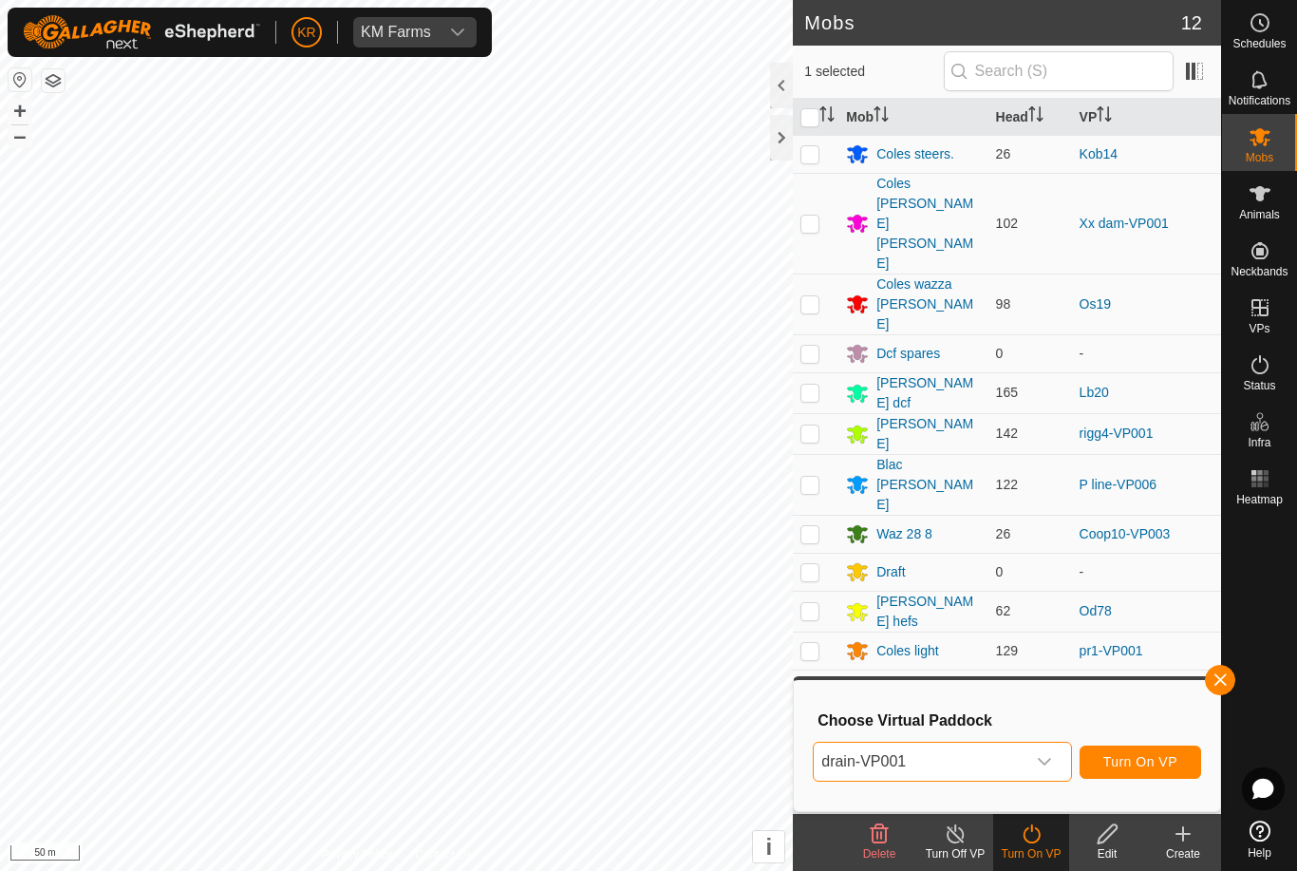
click at [1143, 758] on span "Turn On VP" at bounding box center [1140, 761] width 74 height 15
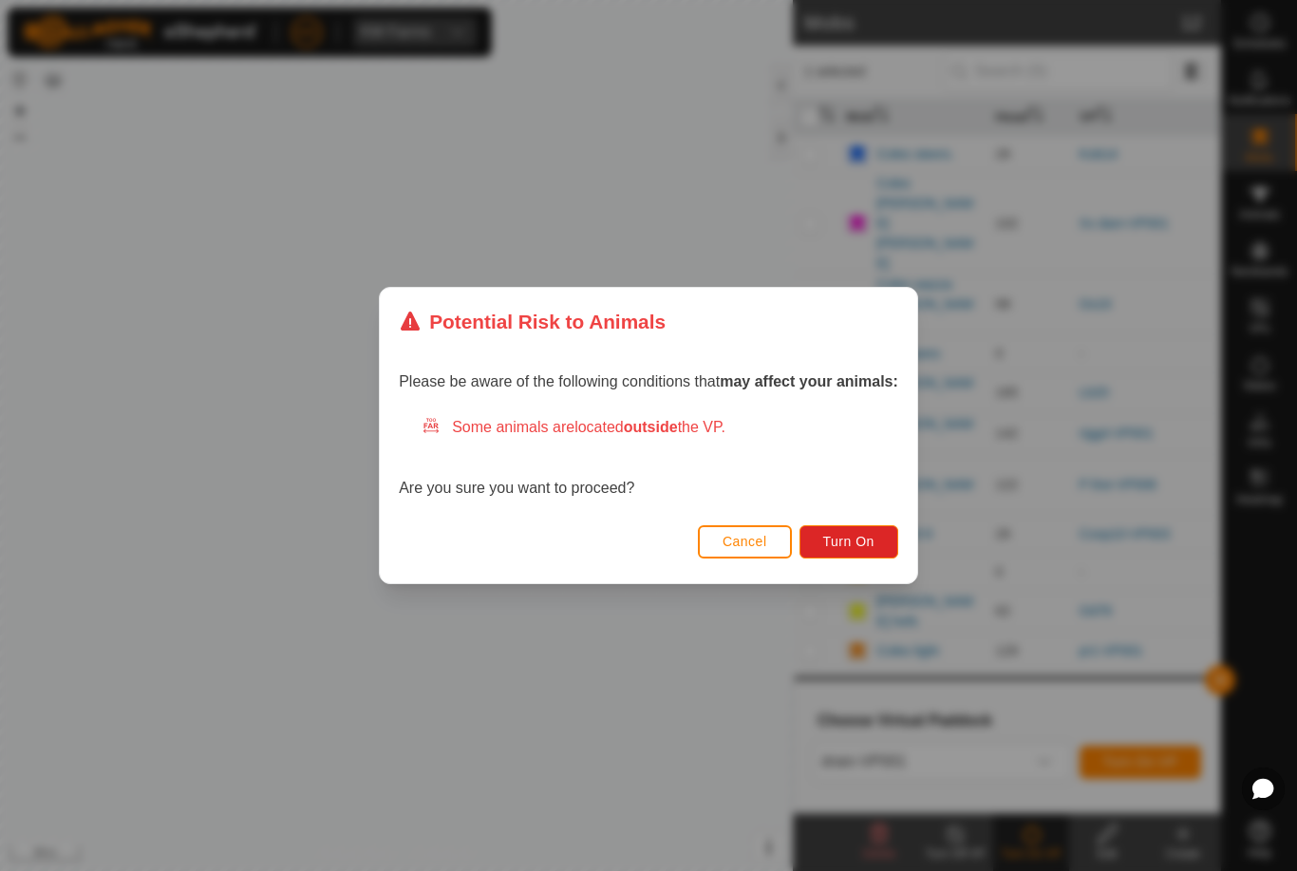
click at [857, 544] on span "Turn On" at bounding box center [848, 541] width 51 height 15
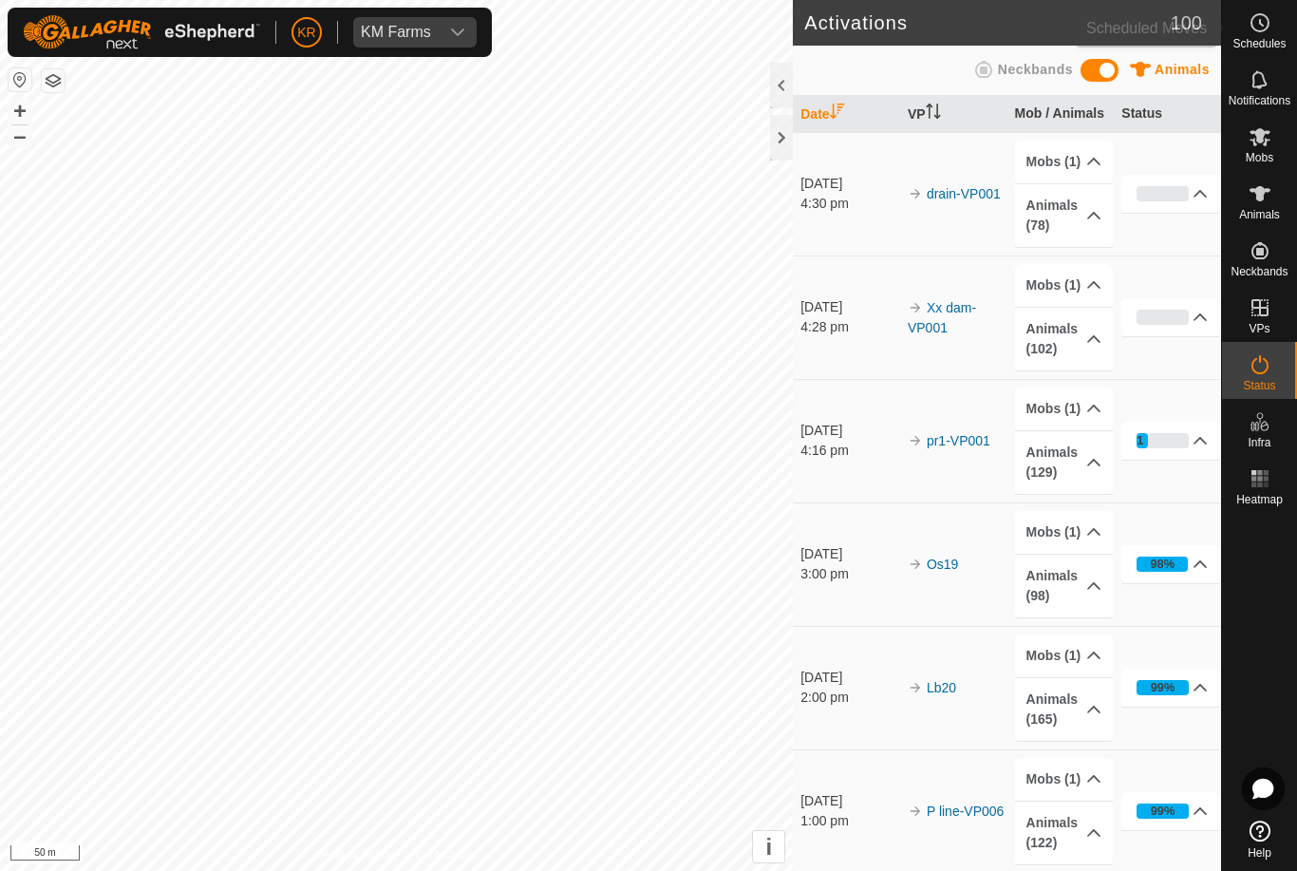
click at [1269, 33] on icon at bounding box center [1260, 22] width 23 height 23
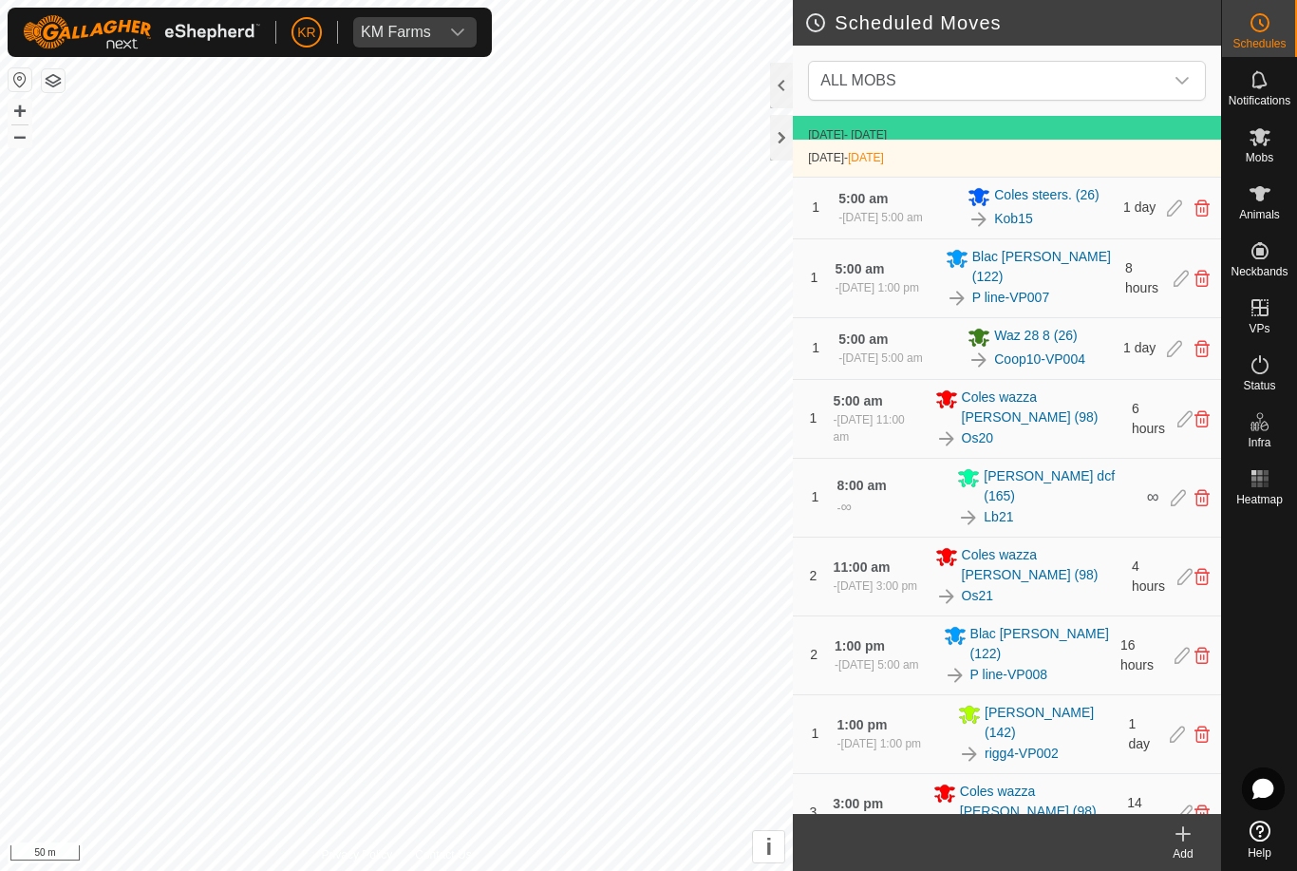
scroll to position [530, 0]
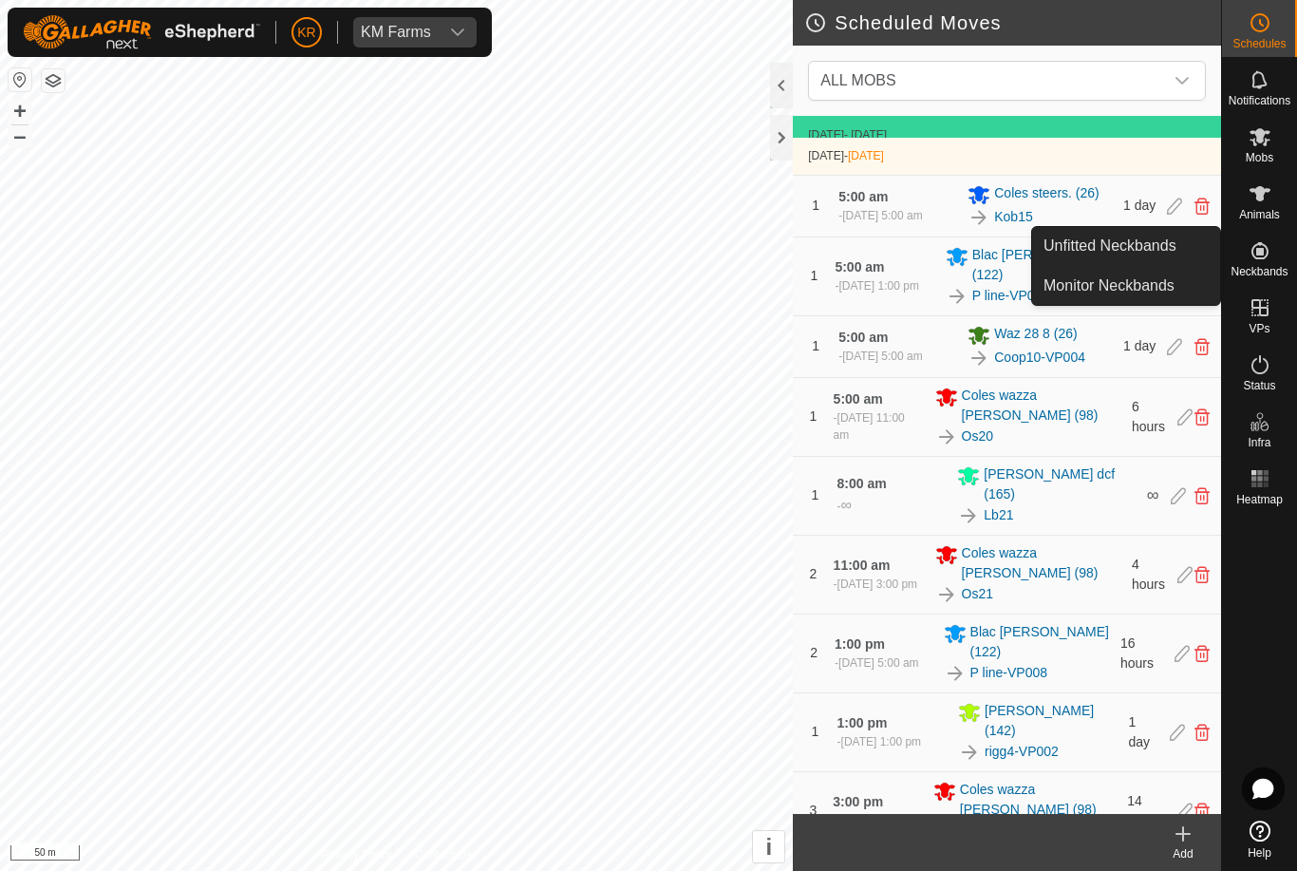
click at [1171, 247] on span "Unfitted Neckbands" at bounding box center [1109, 246] width 133 height 23
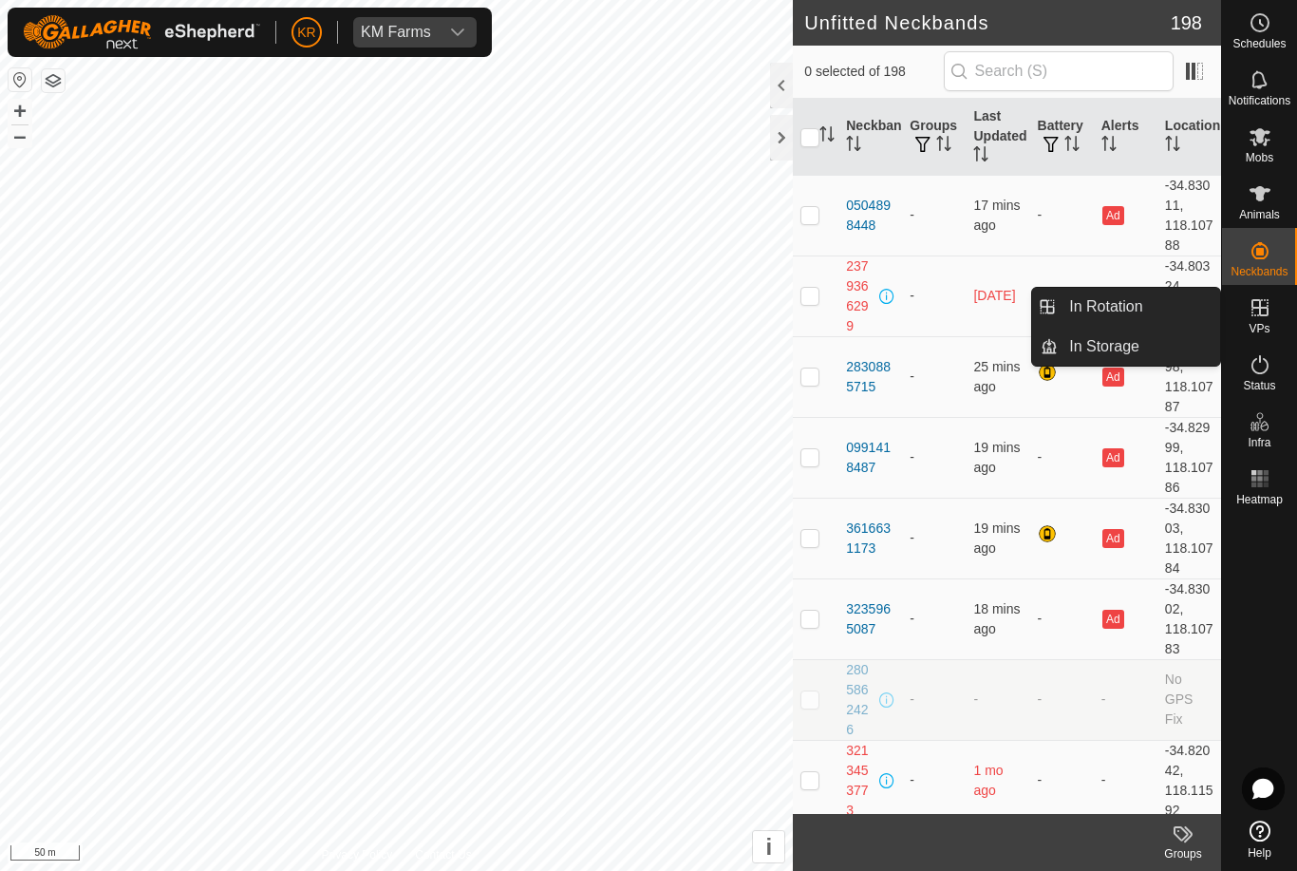
click at [1128, 313] on span "In Rotation" at bounding box center [1105, 306] width 73 height 23
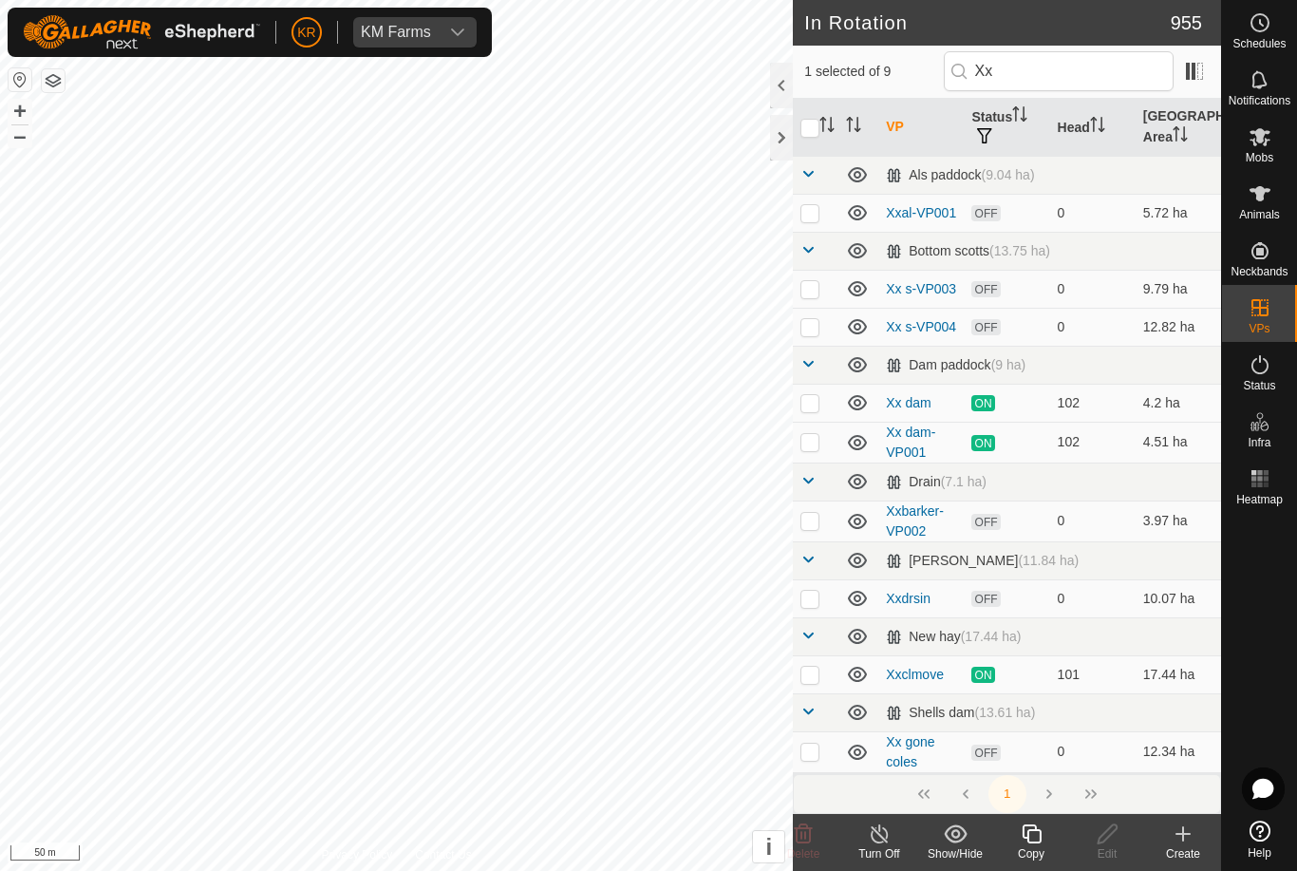
type input "X"
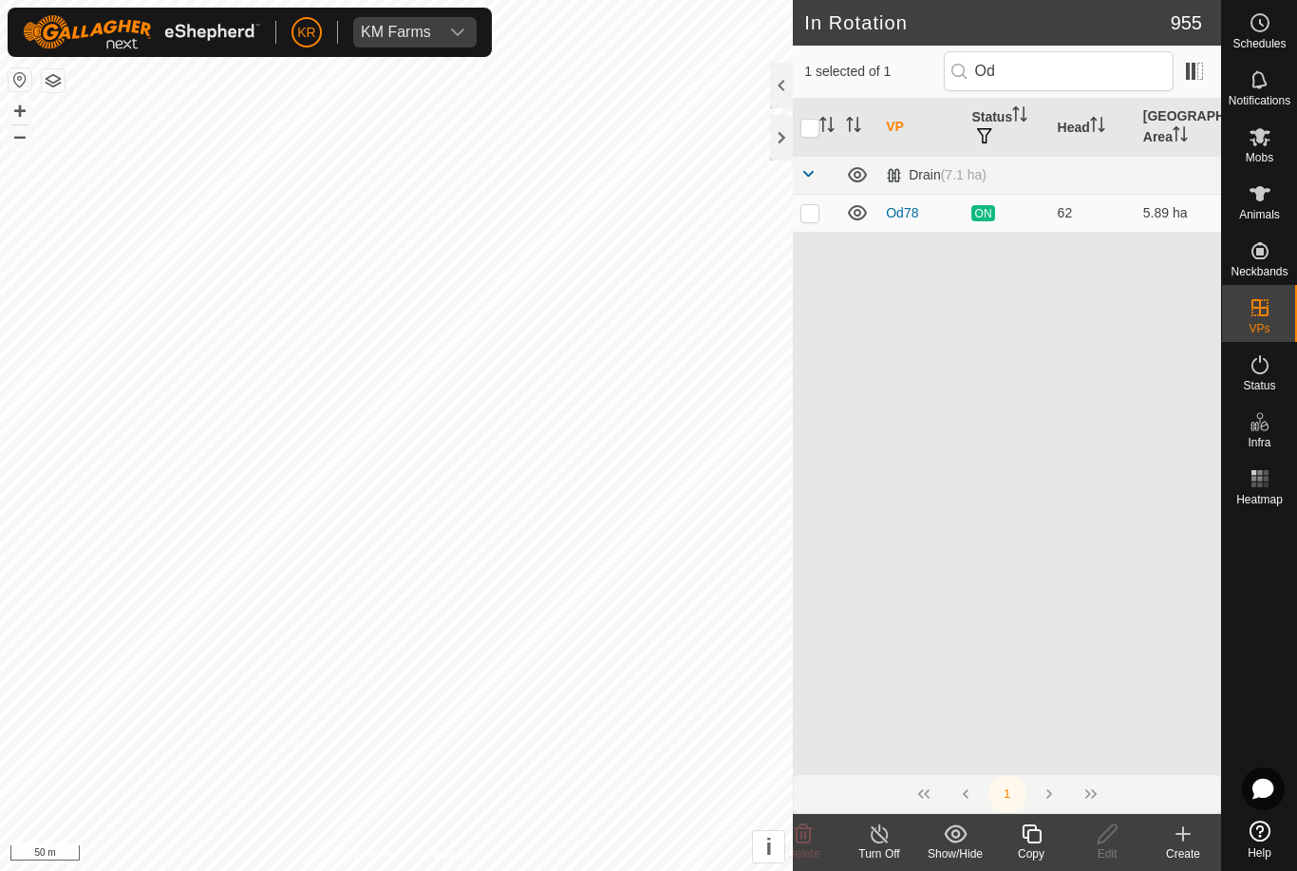
type input "Od"
click at [814, 219] on p-checkbox at bounding box center [809, 212] width 19 height 15
checkbox input "true"
click at [818, 135] on input "checkbox" at bounding box center [809, 128] width 19 height 19
click at [813, 132] on input "checkbox" at bounding box center [809, 128] width 19 height 19
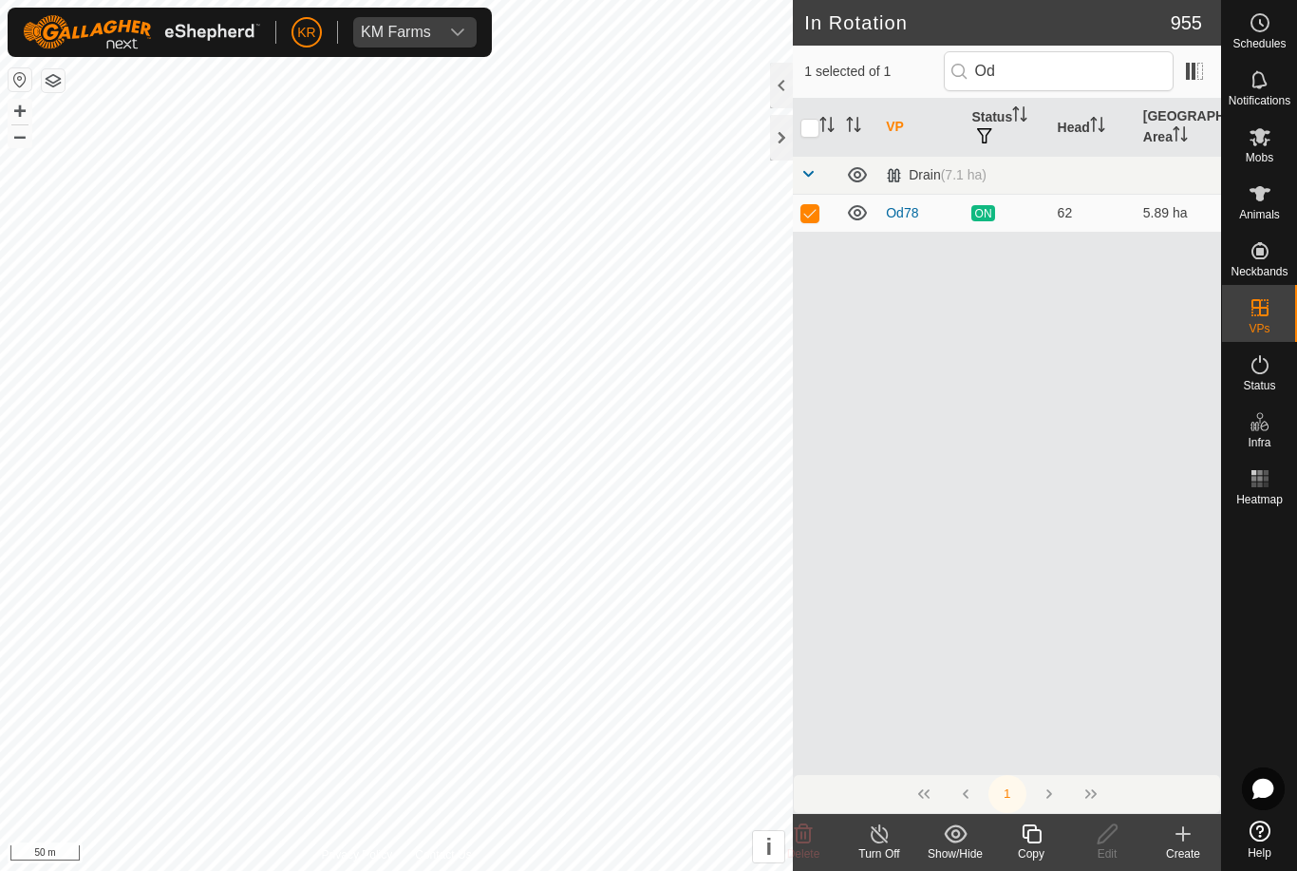
checkbox input "false"
click at [1030, 844] on icon at bounding box center [1032, 833] width 24 height 23
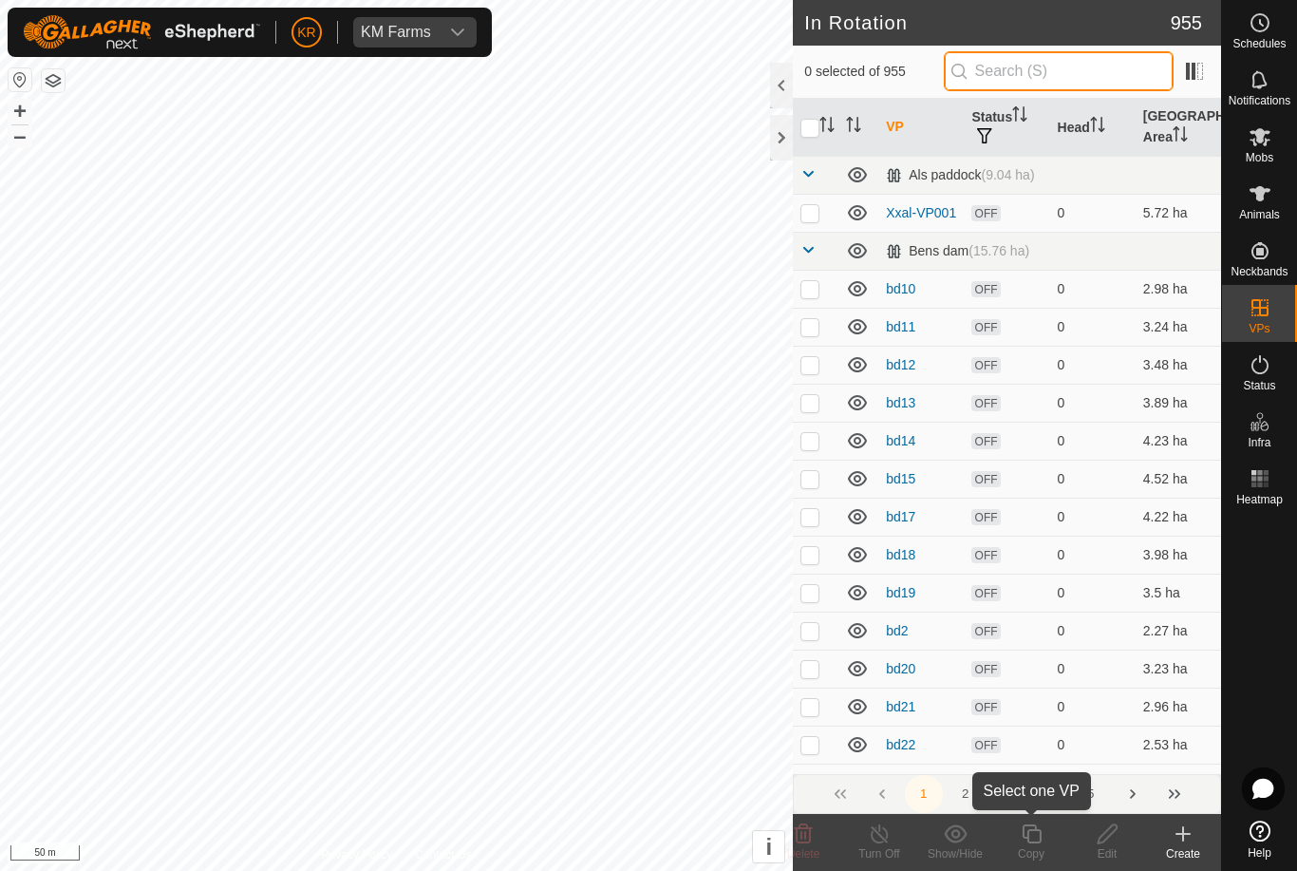
click at [1077, 76] on input "text" at bounding box center [1059, 71] width 230 height 40
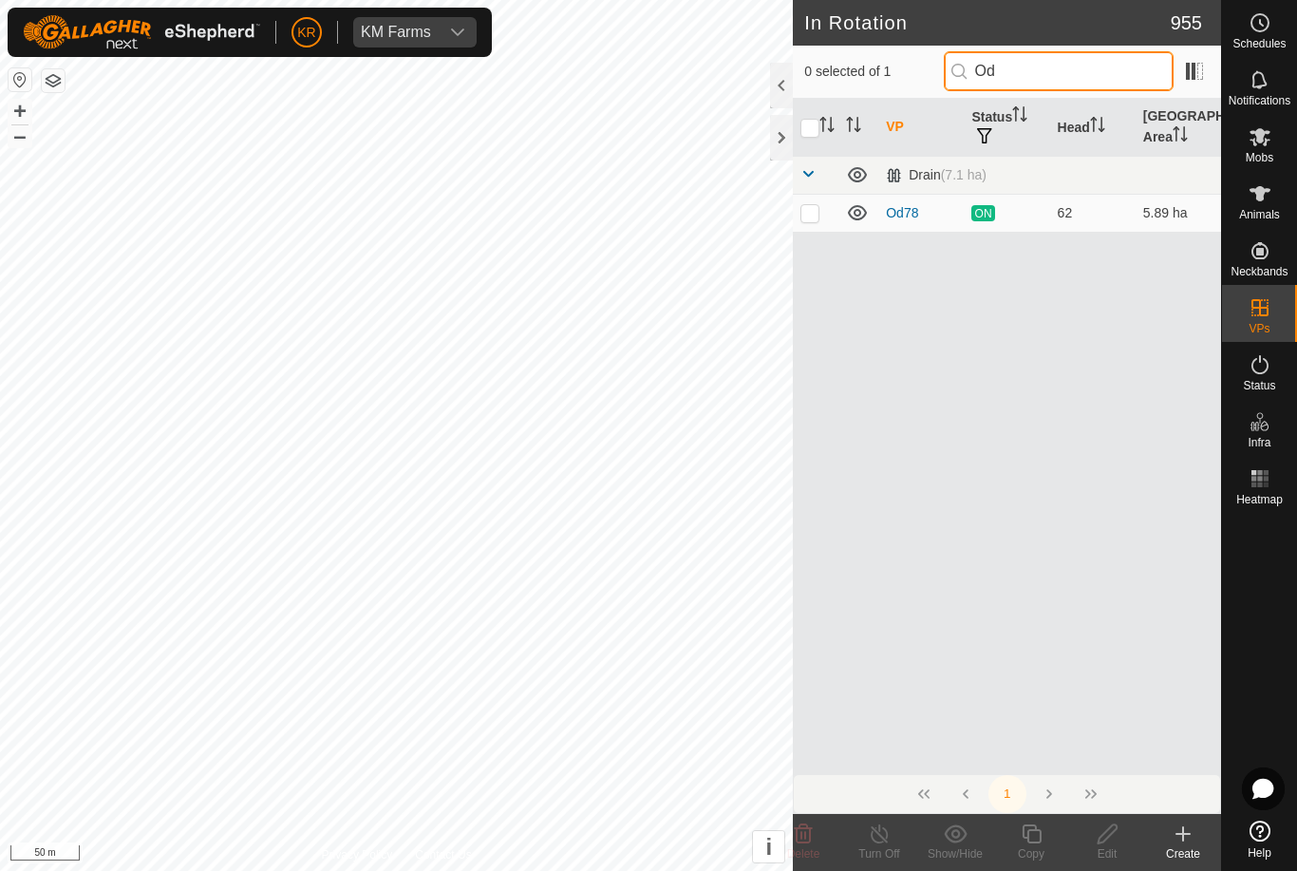
type input "Od"
click at [816, 219] on p-checkbox at bounding box center [809, 212] width 19 height 15
checkbox input "true"
click at [1032, 841] on icon at bounding box center [1031, 833] width 19 height 19
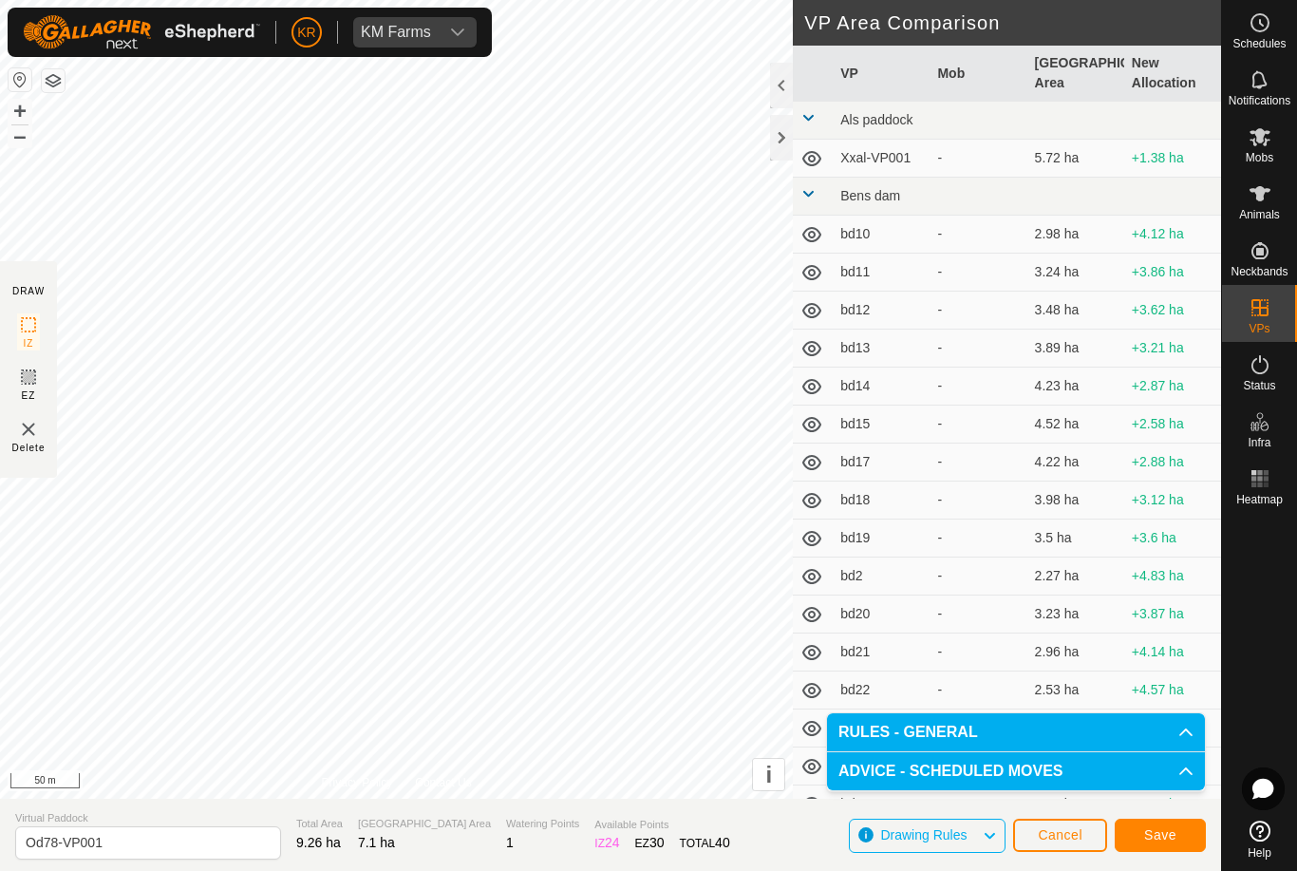
click at [1162, 846] on button "Save" at bounding box center [1160, 834] width 91 height 33
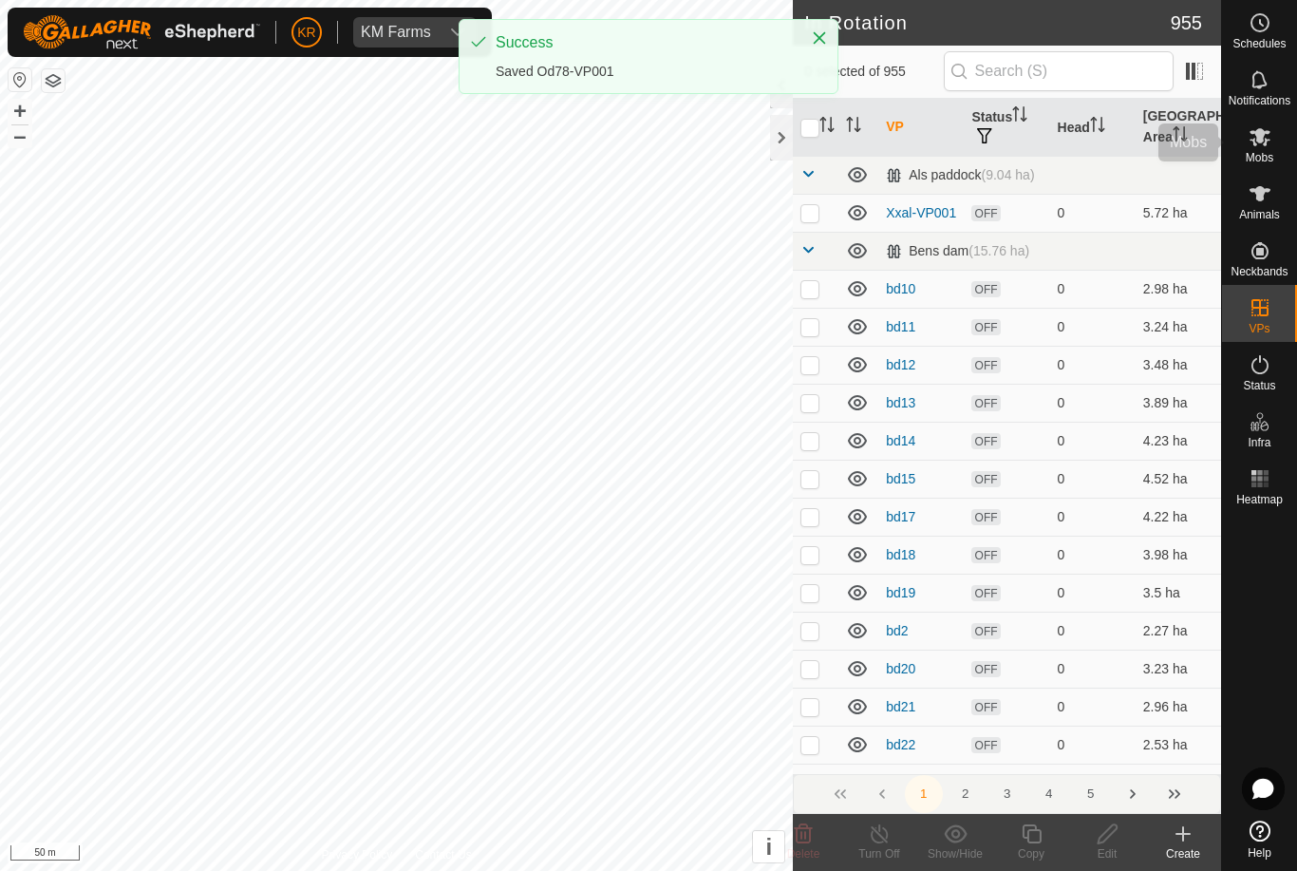
click at [1278, 141] on div "Mobs" at bounding box center [1259, 142] width 75 height 57
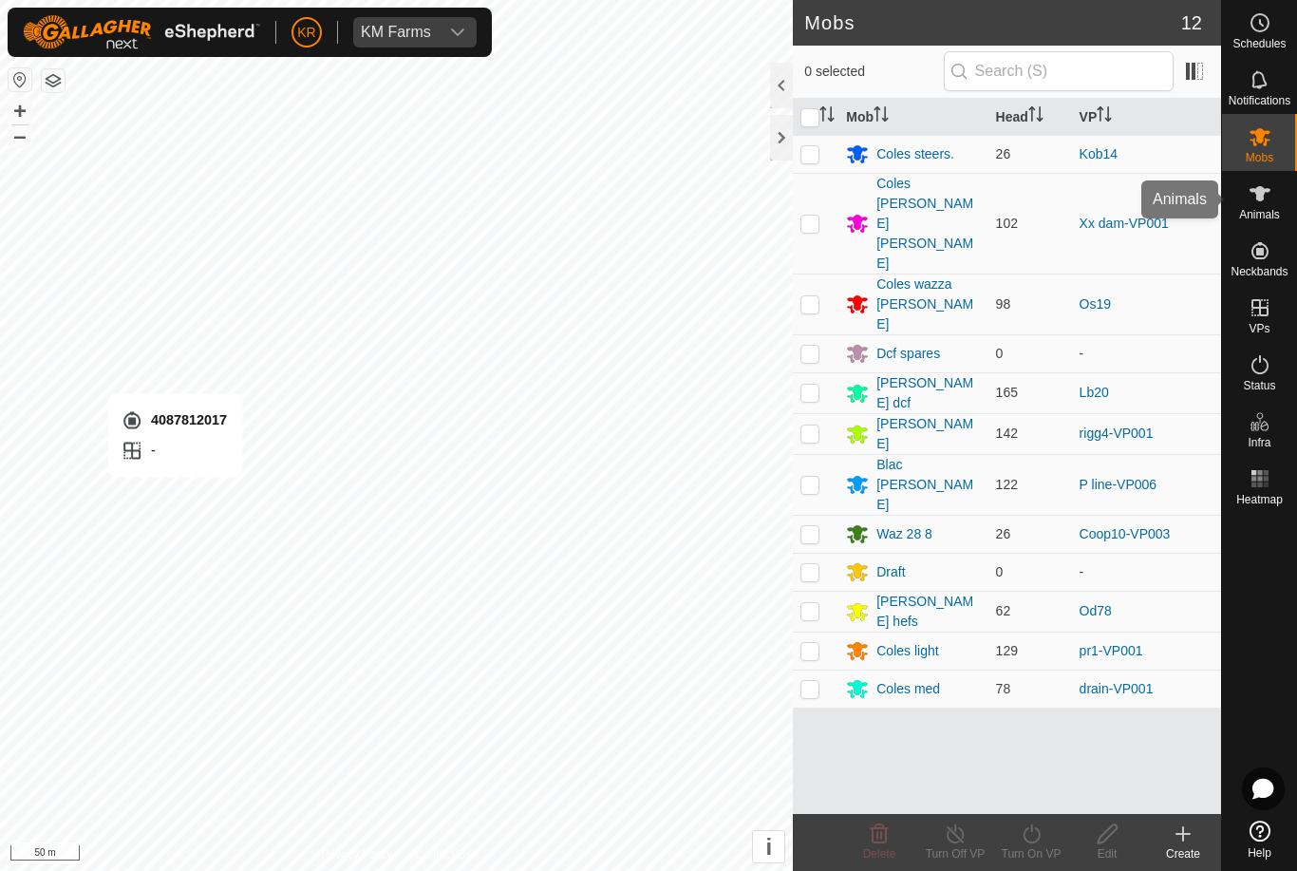
click at [1273, 210] on span "Animals" at bounding box center [1259, 214] width 41 height 11
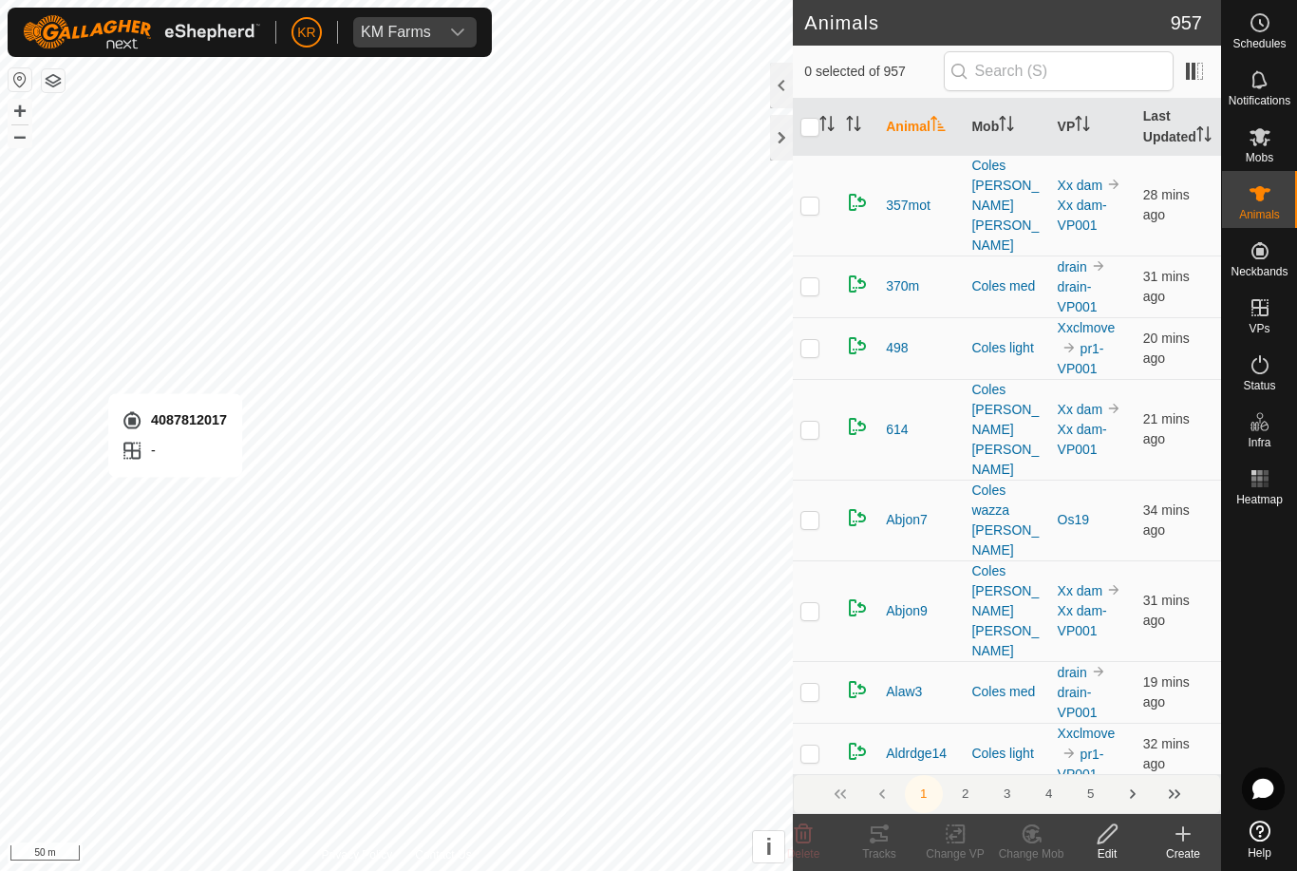
click at [1175, 839] on icon at bounding box center [1183, 833] width 23 height 23
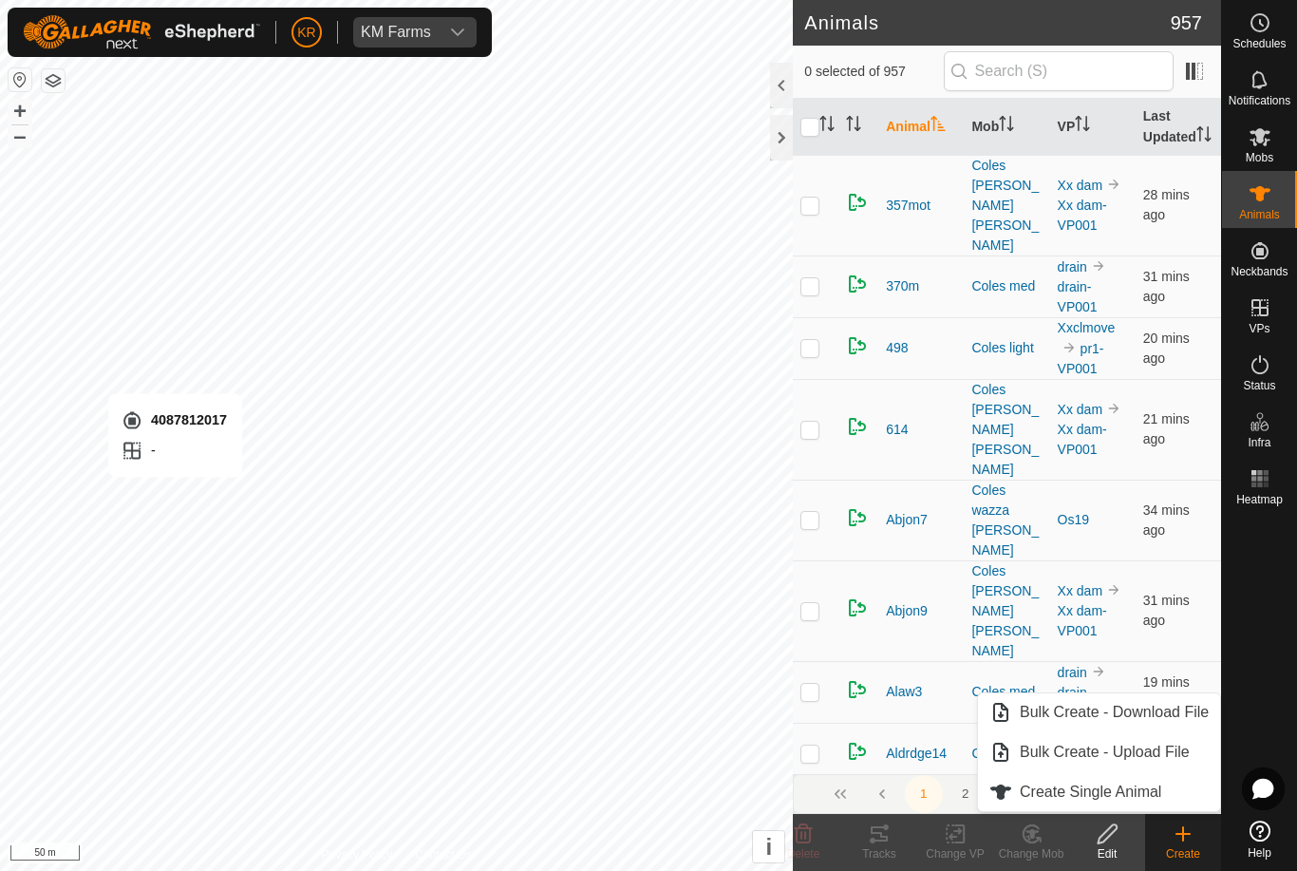
click at [1137, 791] on span "Create Single Animal" at bounding box center [1090, 791] width 141 height 23
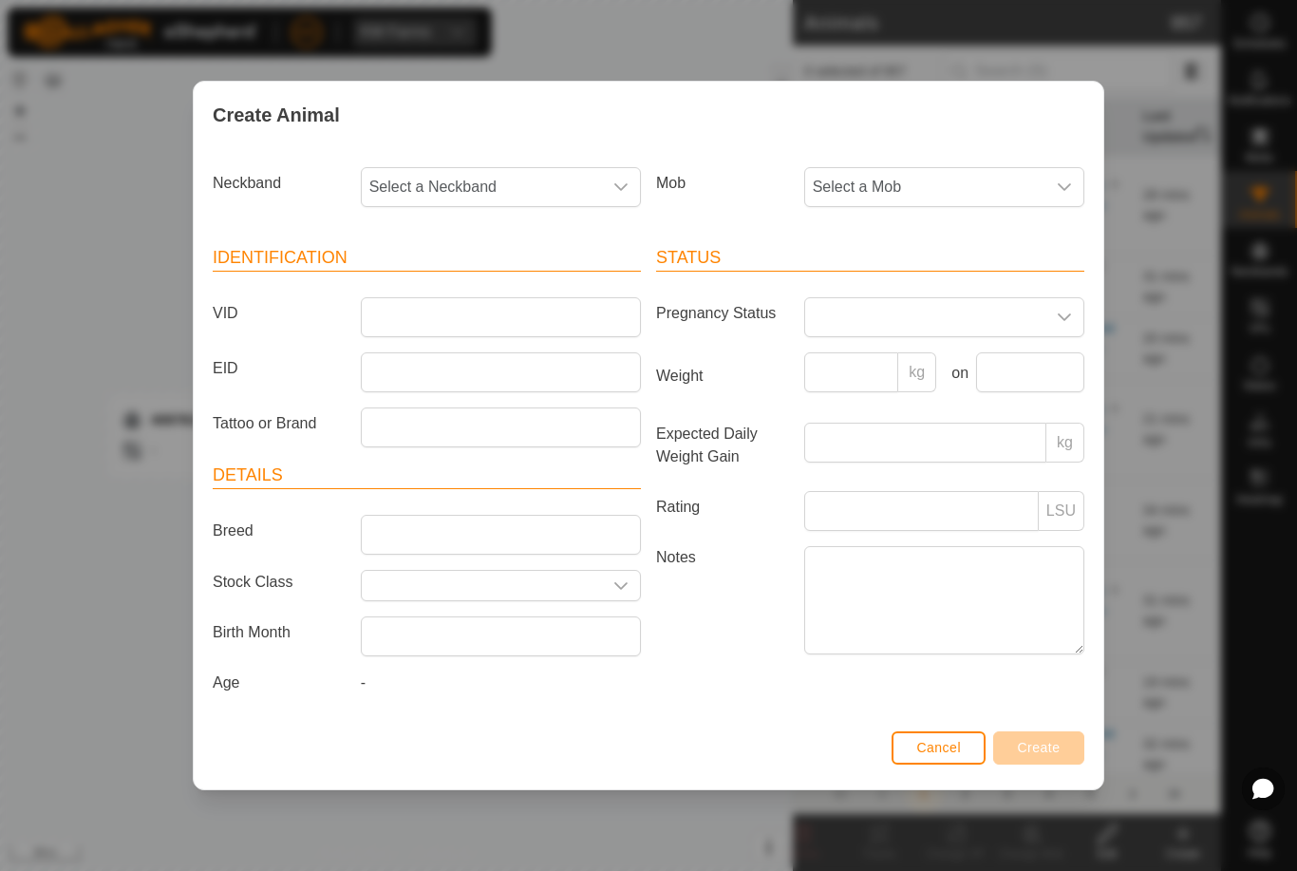
click at [533, 198] on span "Select a Neckband" at bounding box center [482, 187] width 240 height 38
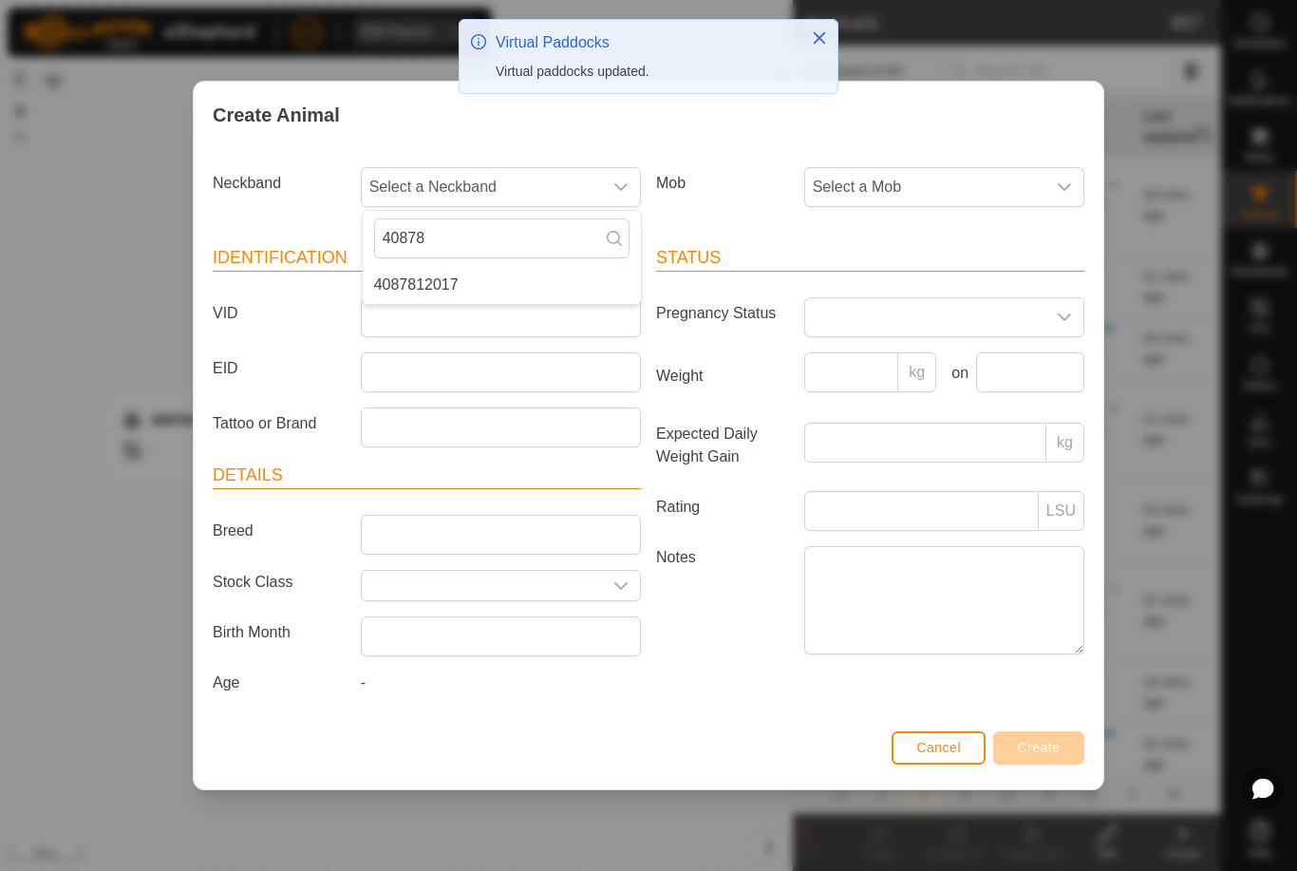
type input "40878"
click at [422, 297] on li "4087812017" at bounding box center [502, 285] width 278 height 38
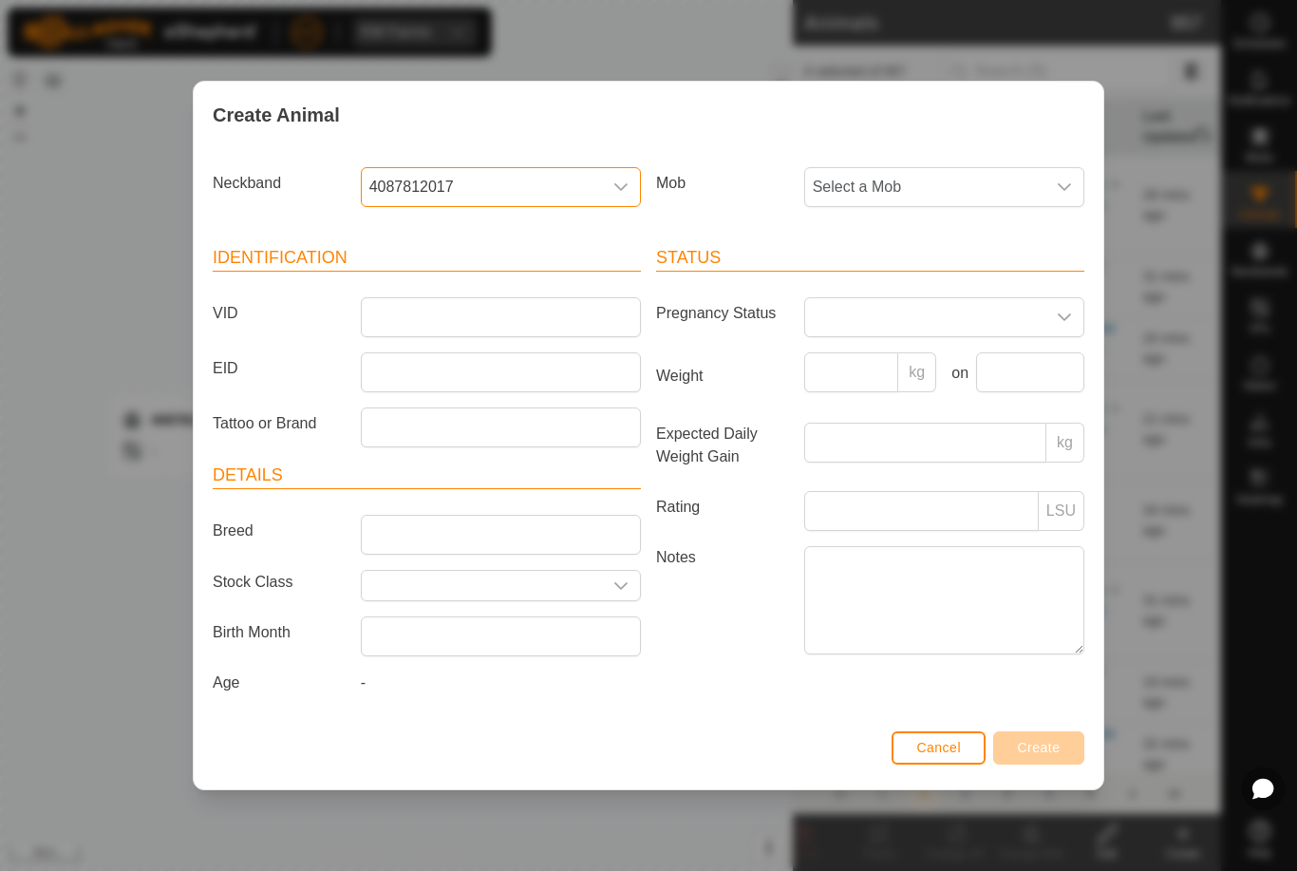
click at [920, 192] on span "Select a Mob" at bounding box center [925, 187] width 240 height 38
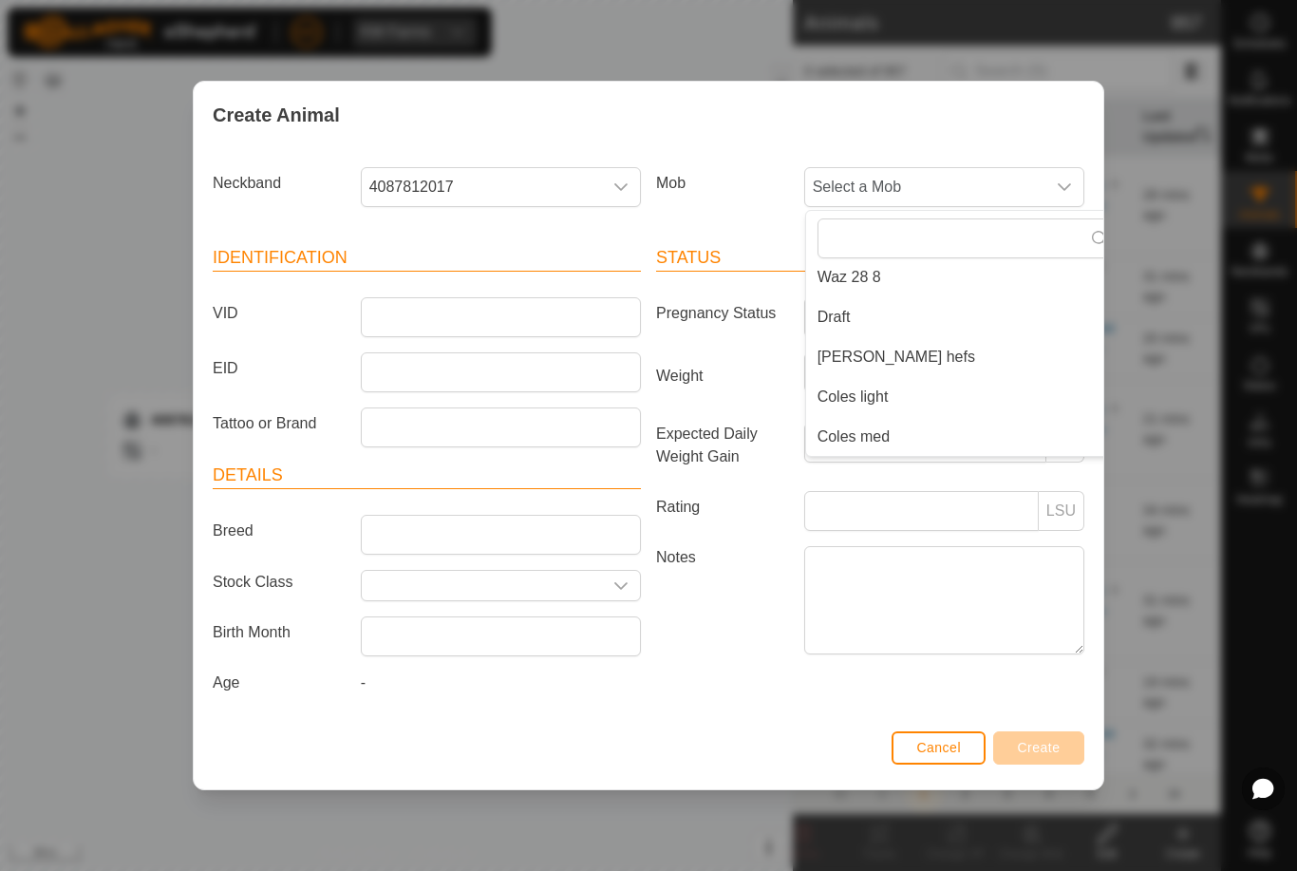
scroll to position [327, 0]
click at [880, 358] on span "[PERSON_NAME] hefs" at bounding box center [897, 357] width 158 height 23
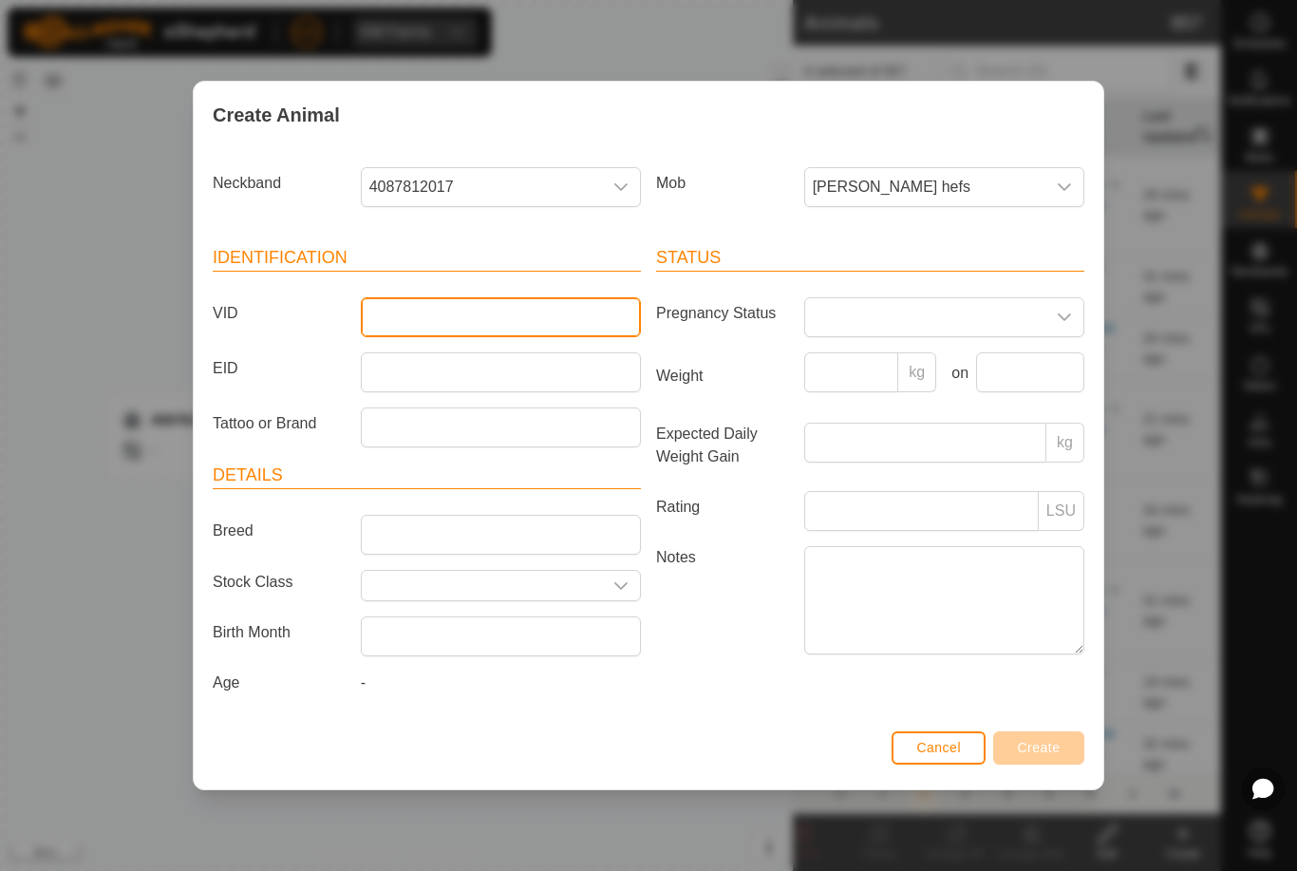
type input "."
type input "Unky"
click at [1043, 755] on span "Create" at bounding box center [1039, 747] width 43 height 15
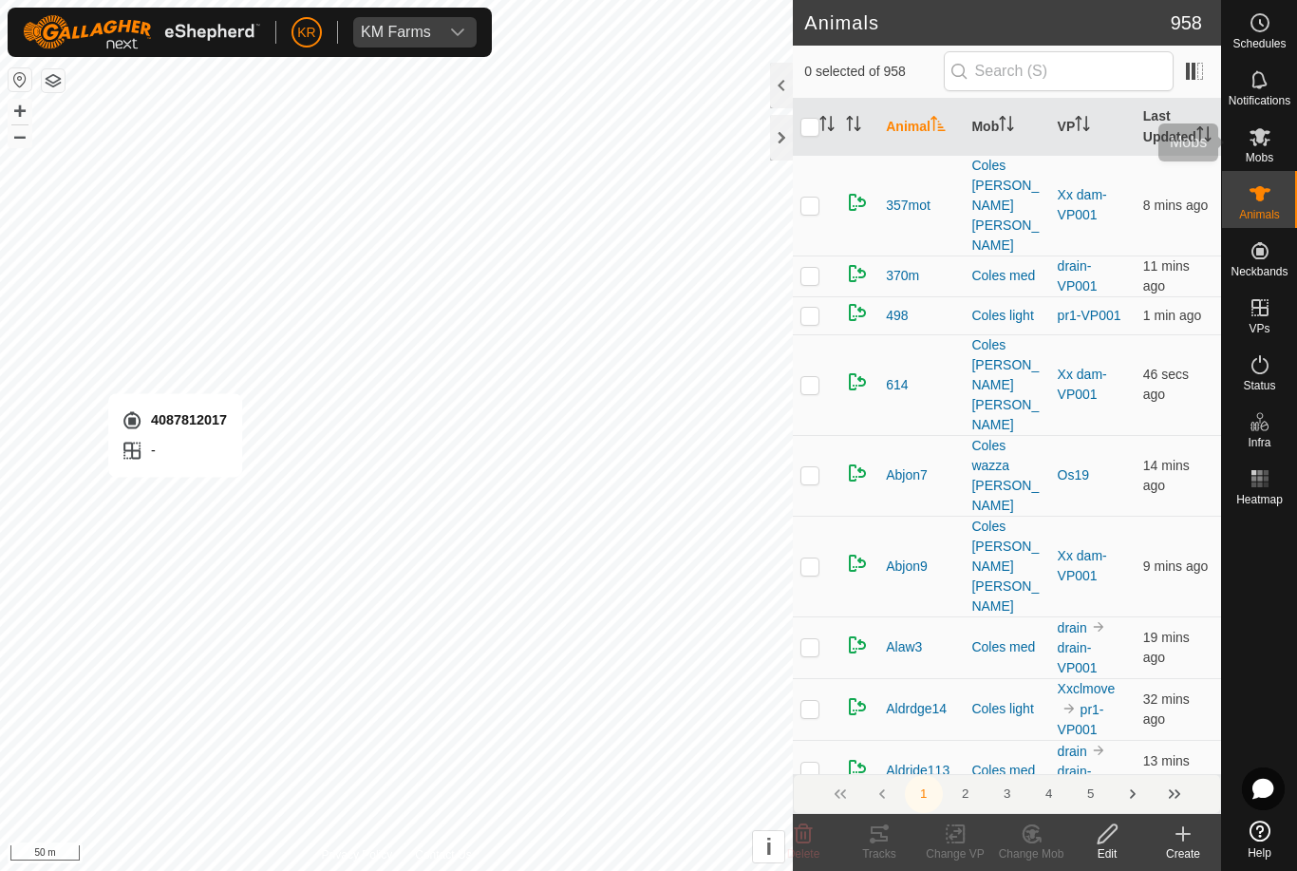
click at [1284, 138] on div "Mobs" at bounding box center [1259, 142] width 75 height 57
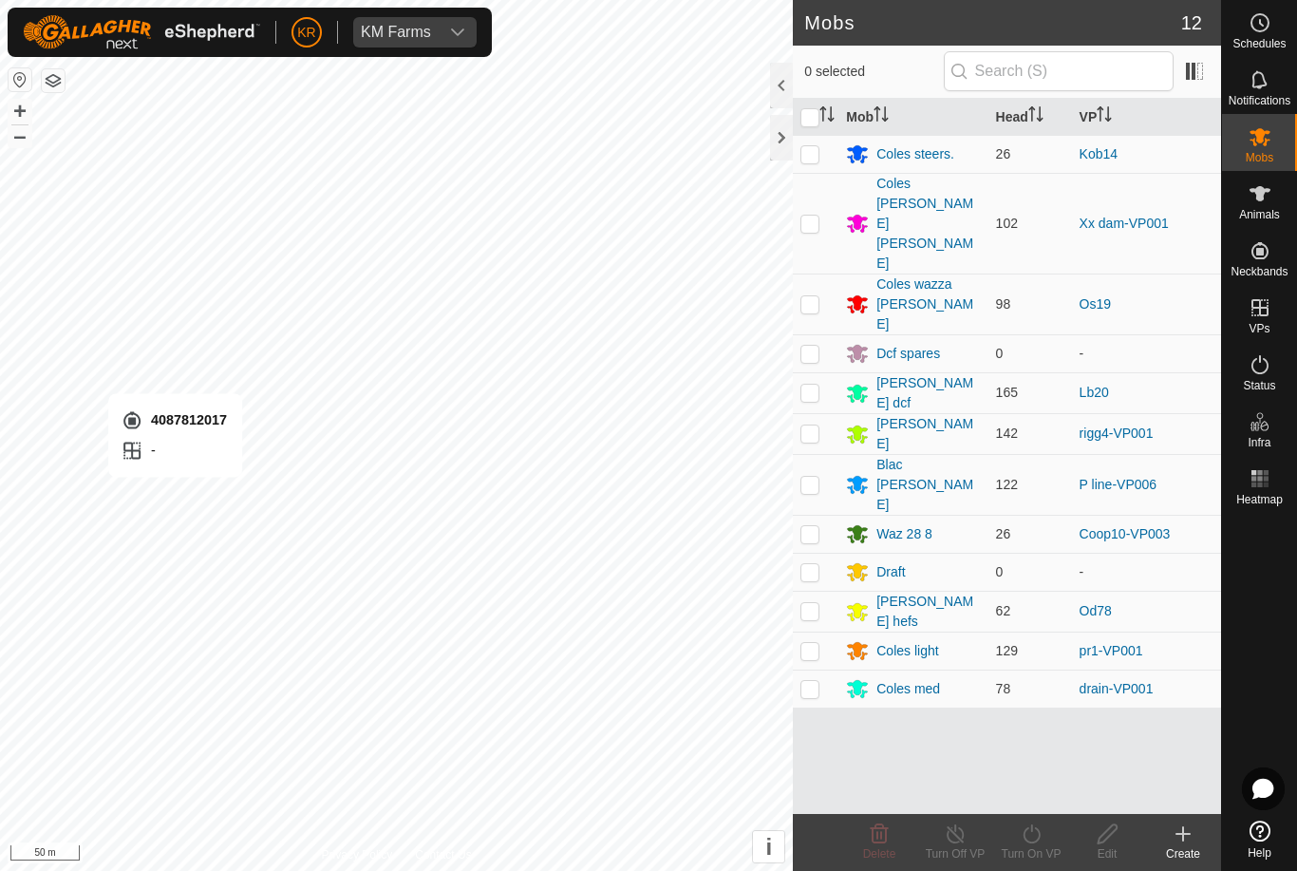
click at [817, 603] on p-checkbox at bounding box center [809, 610] width 19 height 15
checkbox input "true"
click at [1040, 839] on icon at bounding box center [1032, 833] width 24 height 23
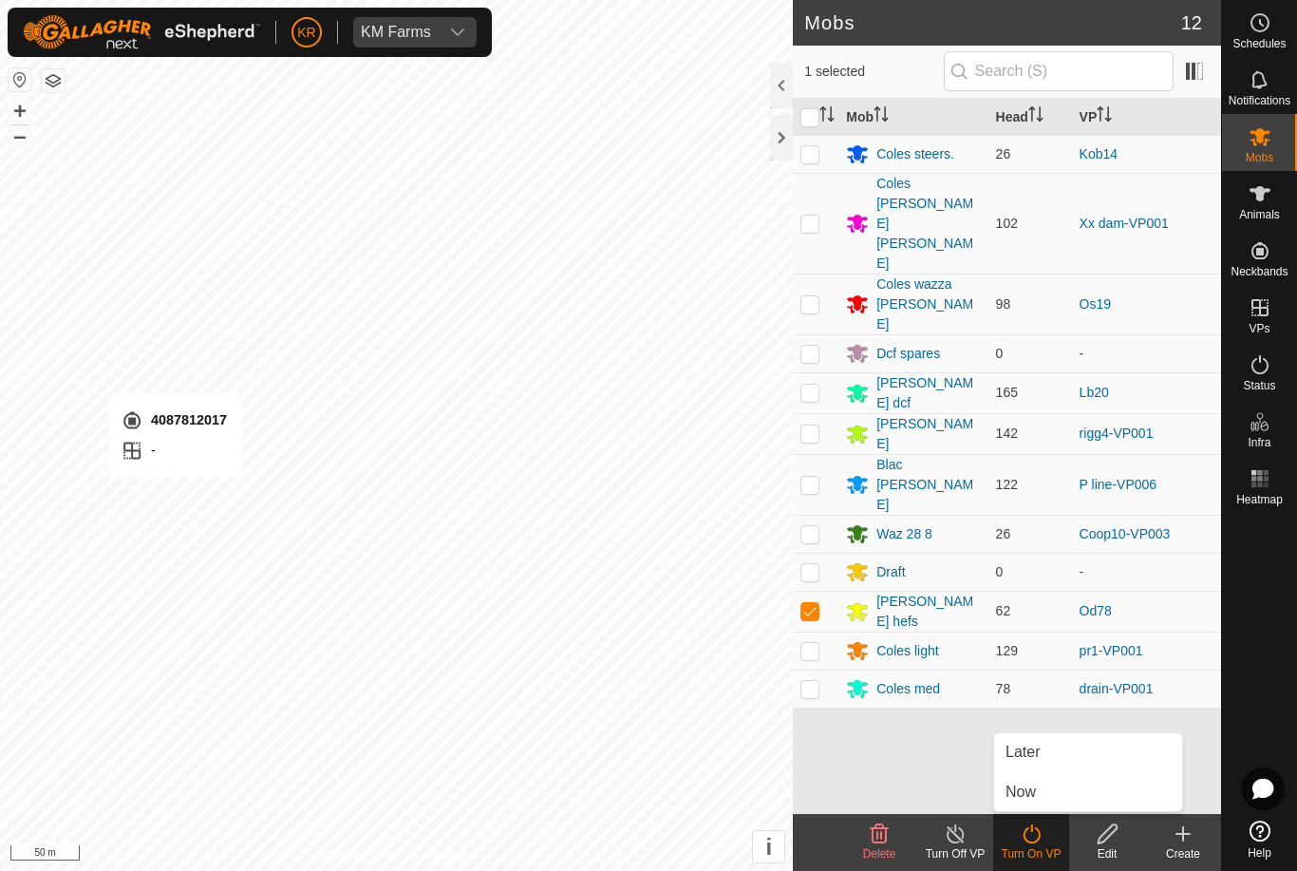
click at [1038, 793] on link "Now" at bounding box center [1088, 792] width 188 height 38
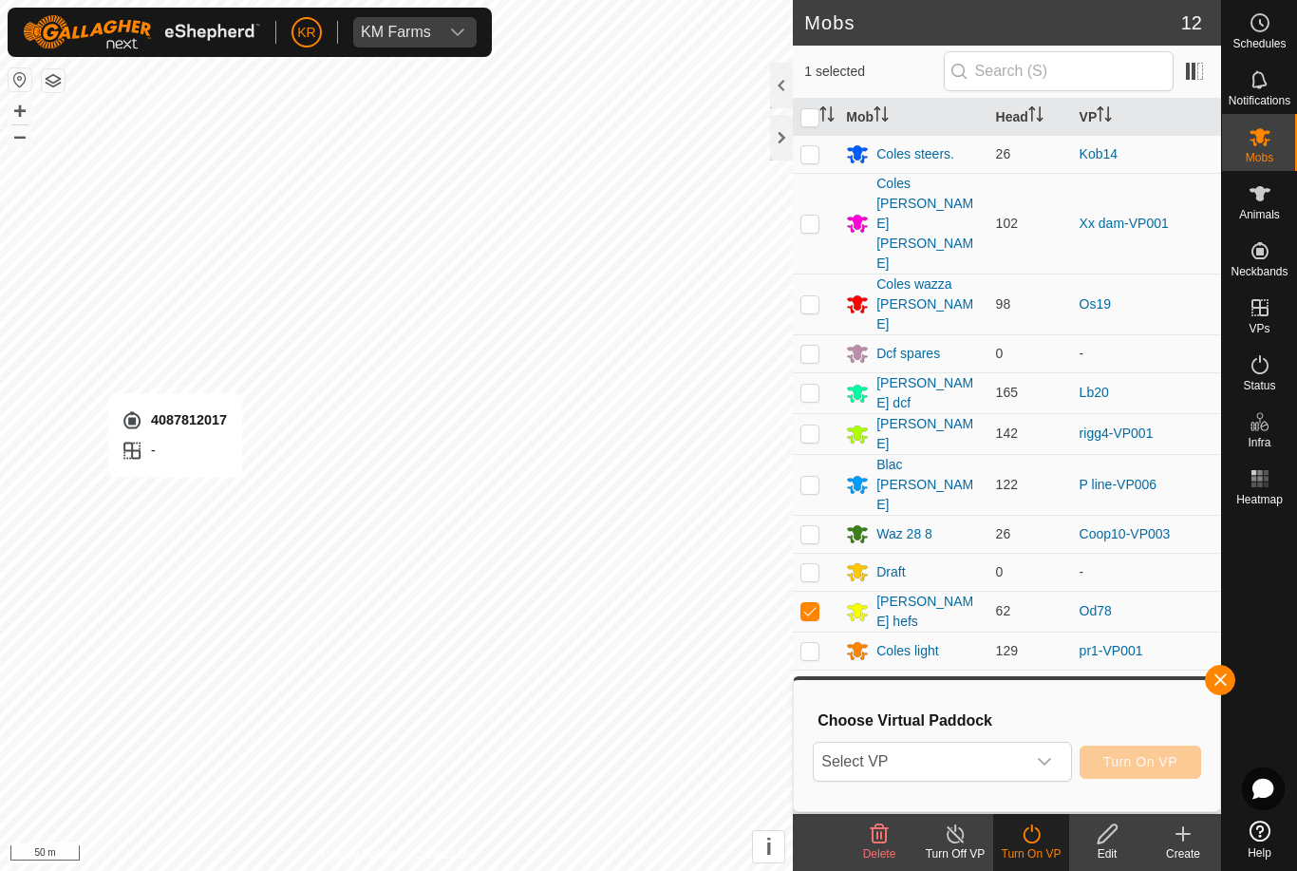
click at [1005, 764] on span "Select VP" at bounding box center [919, 762] width 211 height 38
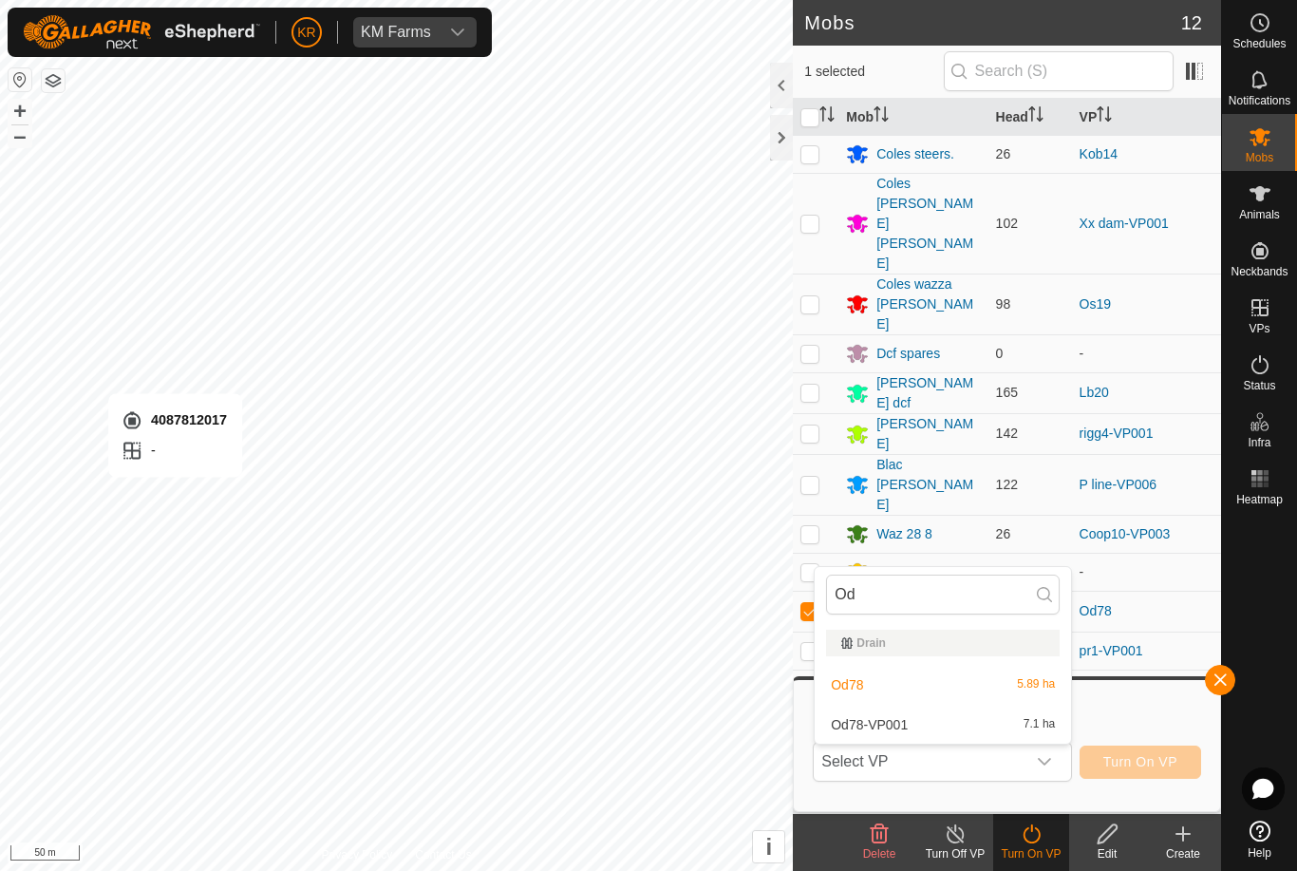
type input "Od"
click at [918, 721] on div "Od78-VP001 7.1 ha" at bounding box center [943, 724] width 234 height 23
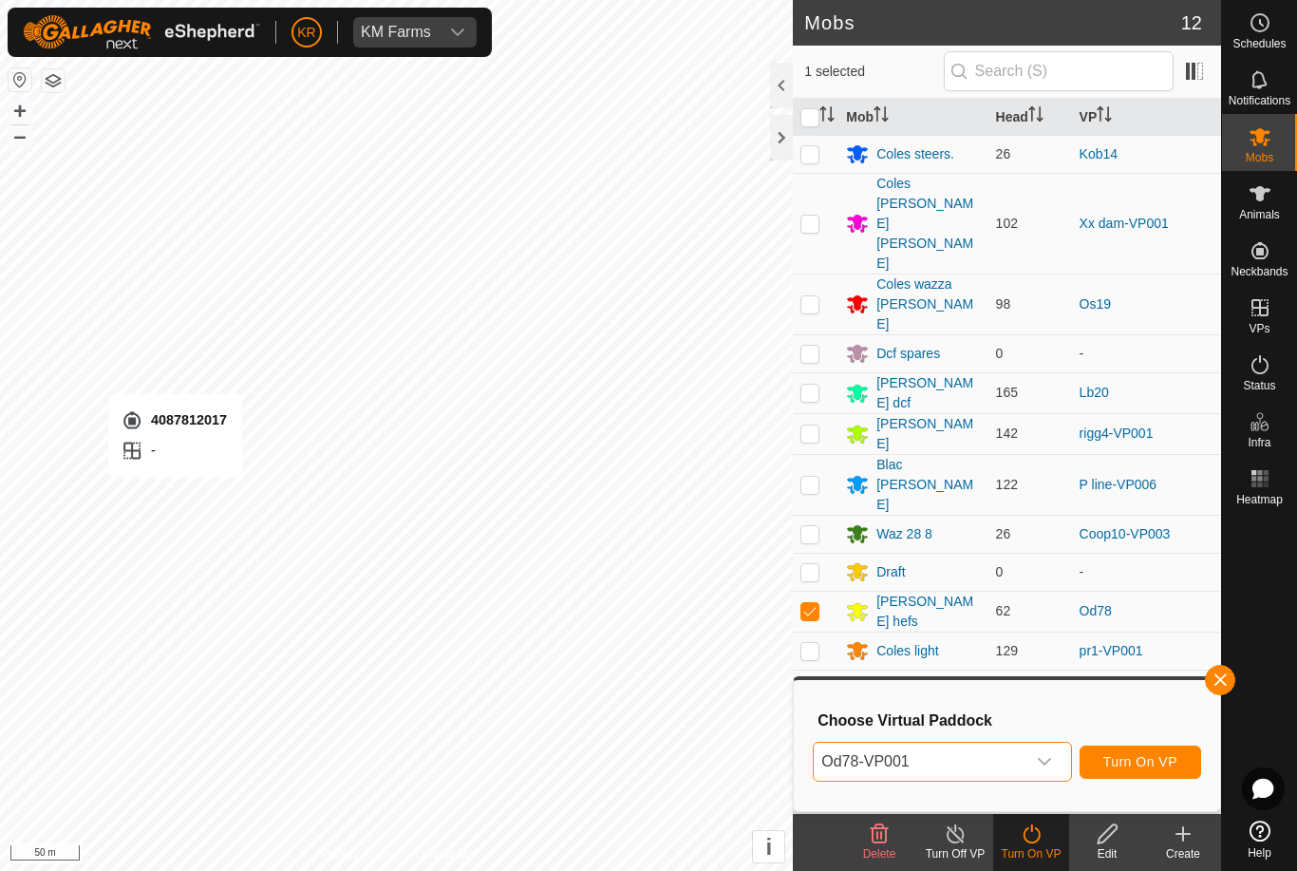
click at [1148, 762] on span "Turn On VP" at bounding box center [1140, 761] width 74 height 15
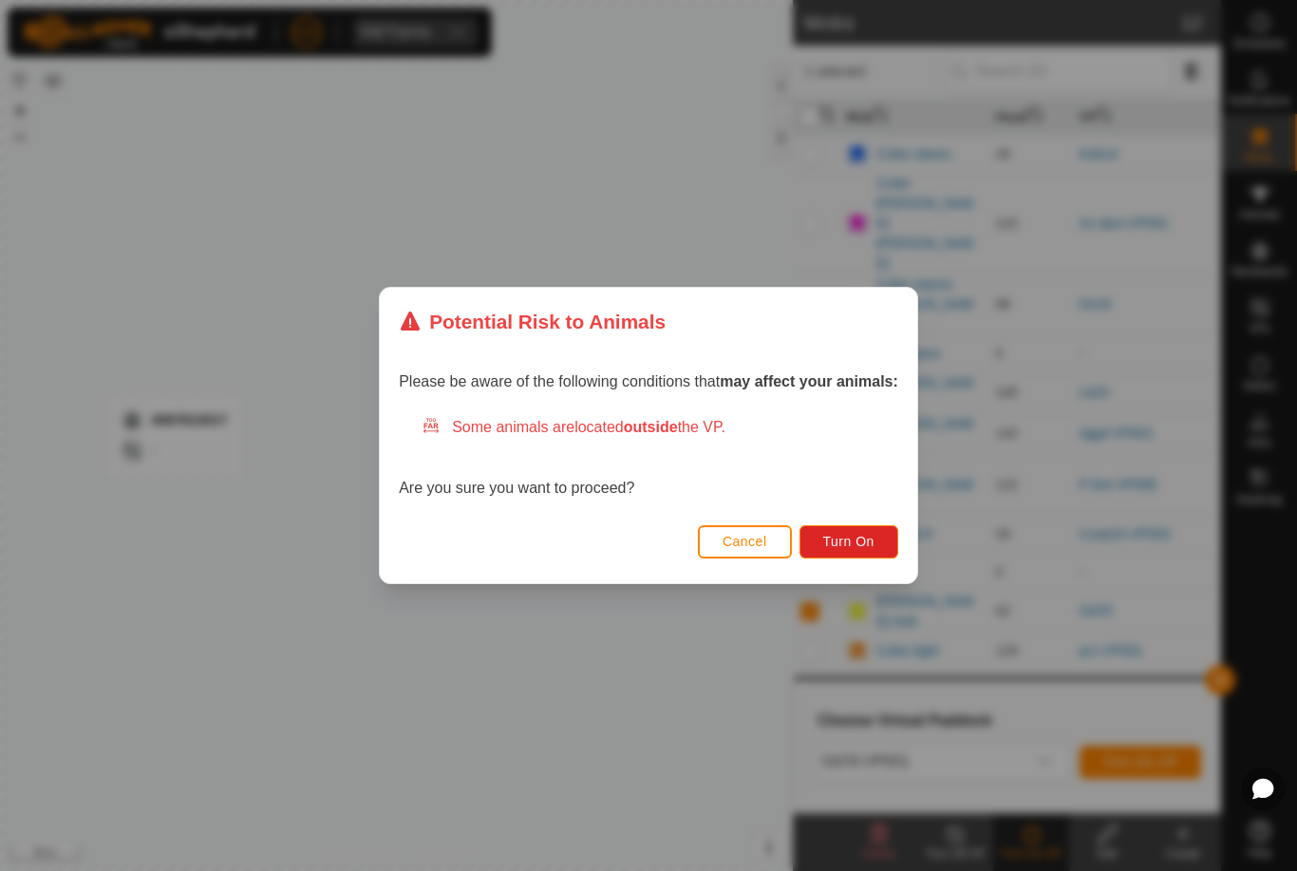
click at [837, 554] on button "Turn On" at bounding box center [848, 541] width 99 height 33
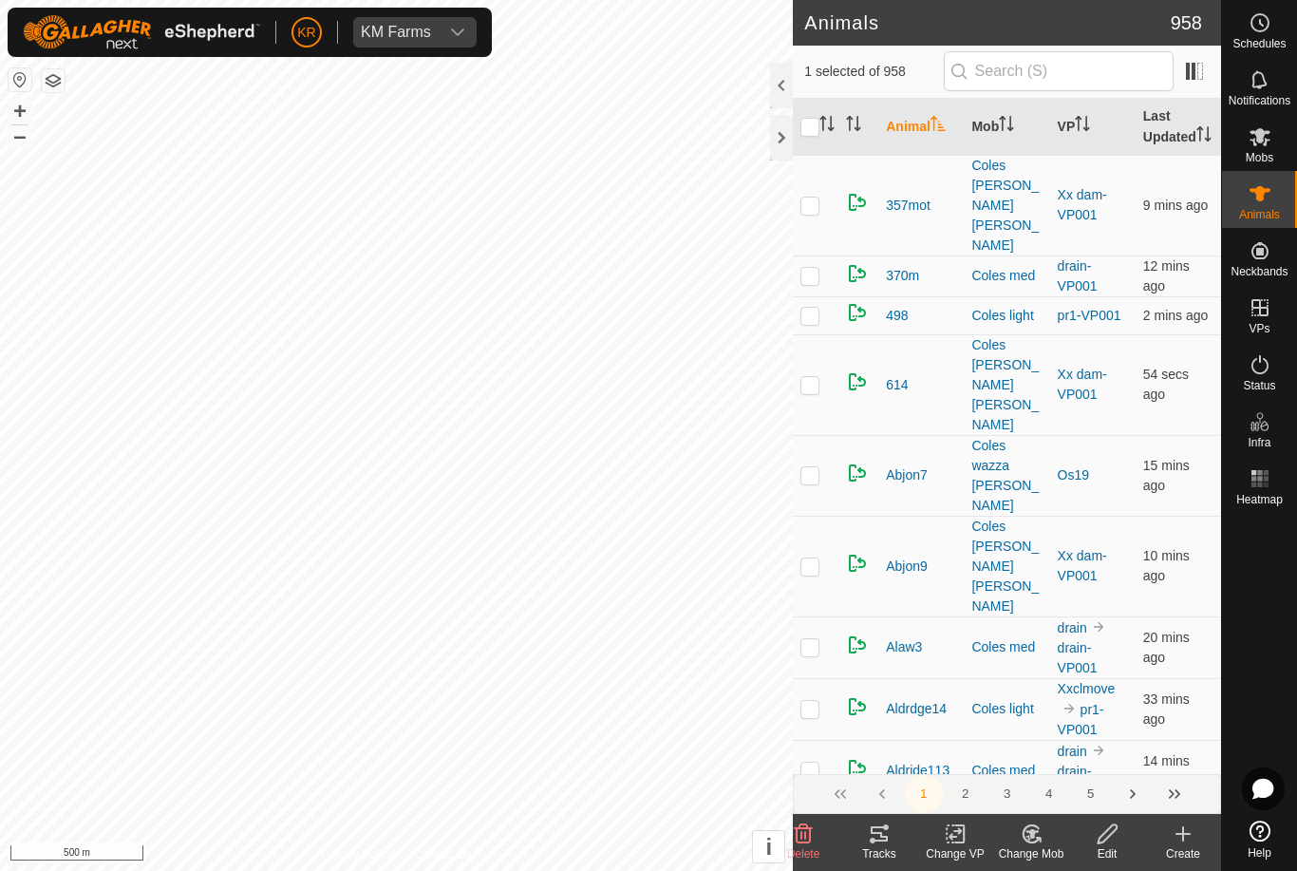
click at [799, 824] on icon at bounding box center [804, 833] width 18 height 19
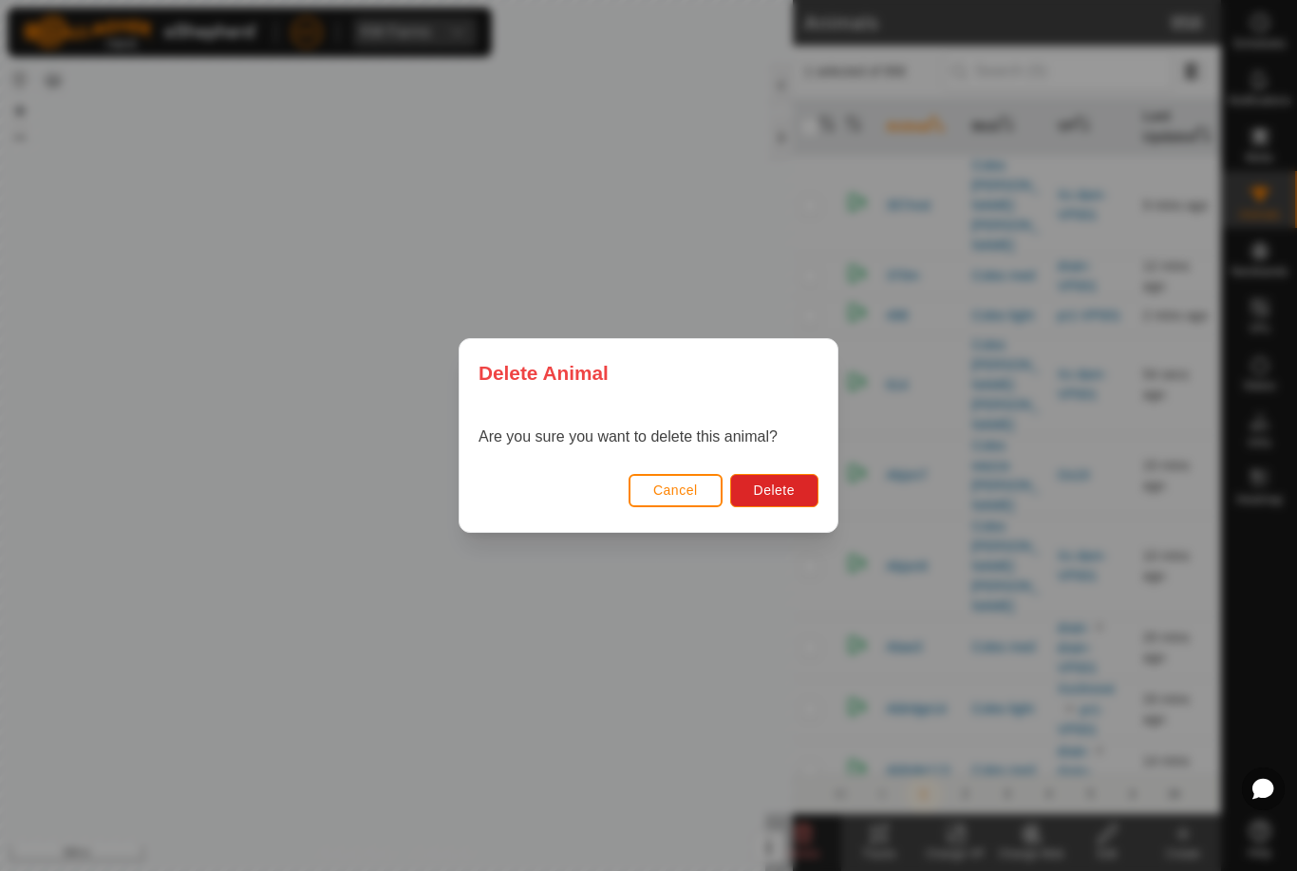
click at [781, 479] on button "Delete" at bounding box center [774, 490] width 88 height 33
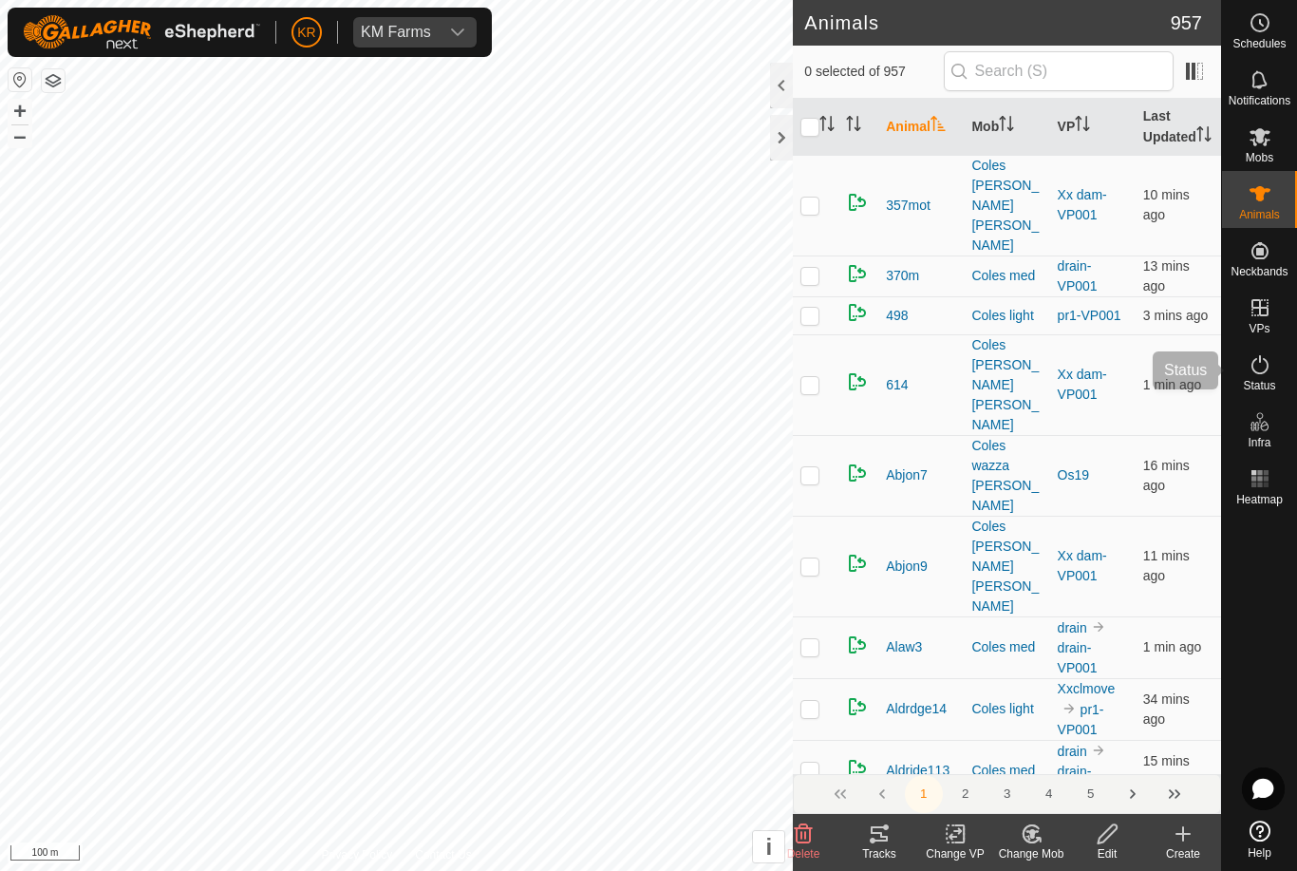
click at [1281, 378] on div "Status" at bounding box center [1259, 370] width 75 height 57
